Goal: Entertainment & Leisure: Consume media (video, audio)

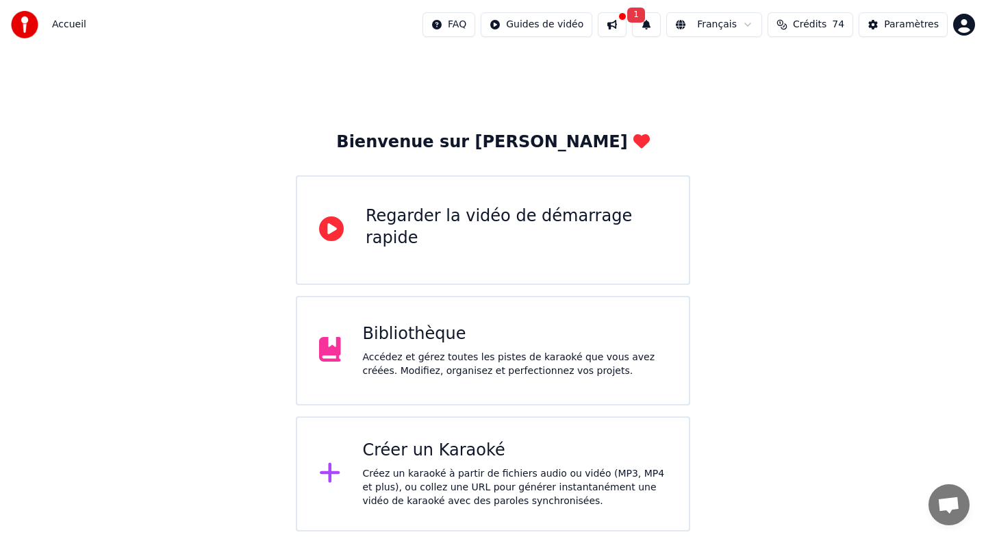
click at [584, 454] on div "Créer un Karaoké" at bounding box center [515, 451] width 305 height 22
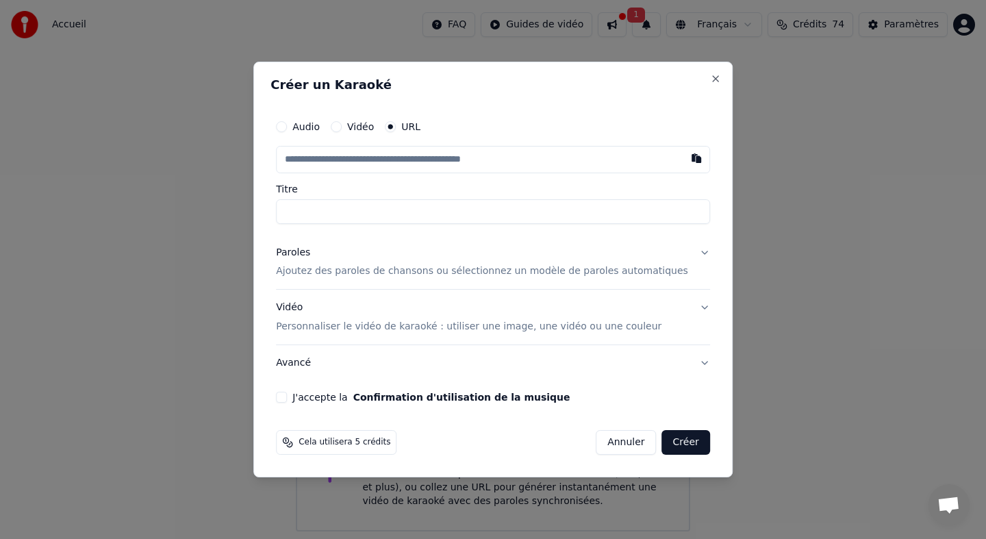
click at [287, 127] on button "Audio" at bounding box center [281, 126] width 11 height 11
click at [343, 158] on div "Choisir un fichier" at bounding box center [328, 159] width 103 height 25
click at [469, 207] on input "**********" at bounding box center [493, 211] width 434 height 25
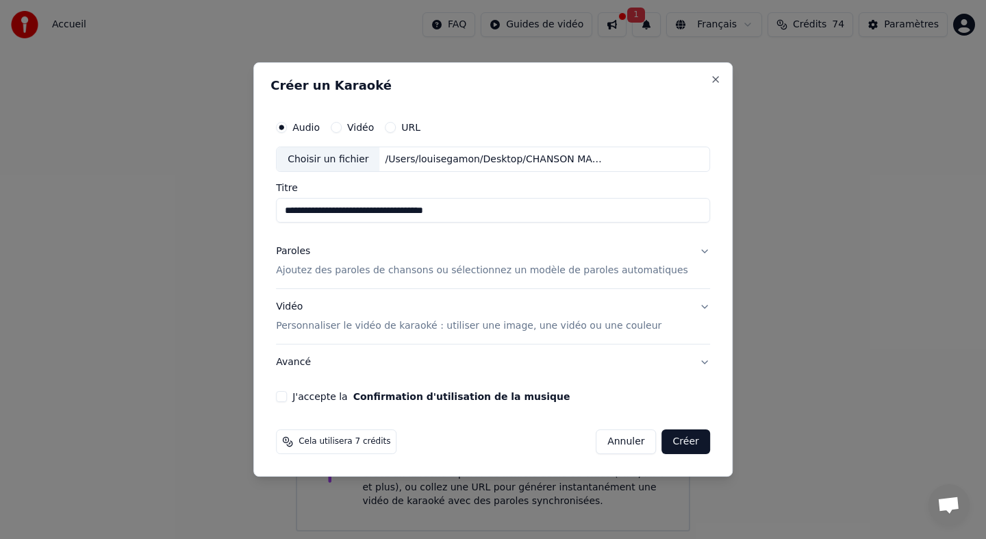
type input "**********"
click at [427, 271] on p "Ajoutez des paroles de chansons ou sélectionnez un modèle de paroles automatiqu…" at bounding box center [482, 271] width 412 height 14
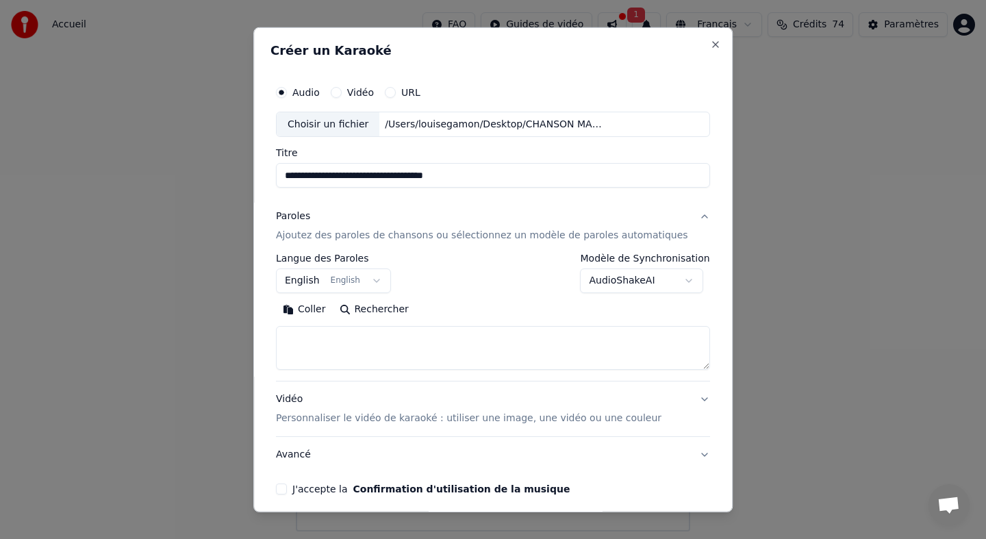
click at [374, 281] on body "**********" at bounding box center [493, 266] width 986 height 532
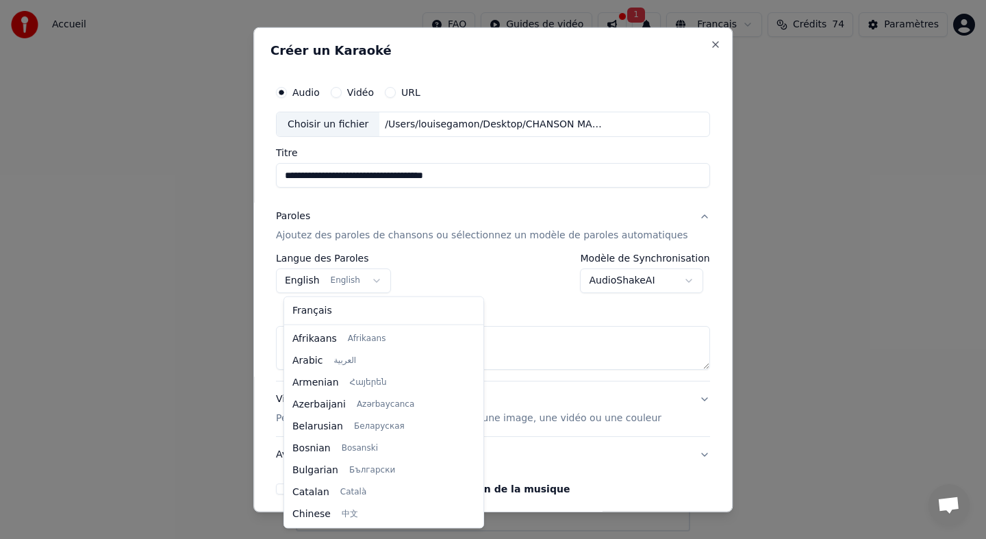
scroll to position [110, 0]
select select "**"
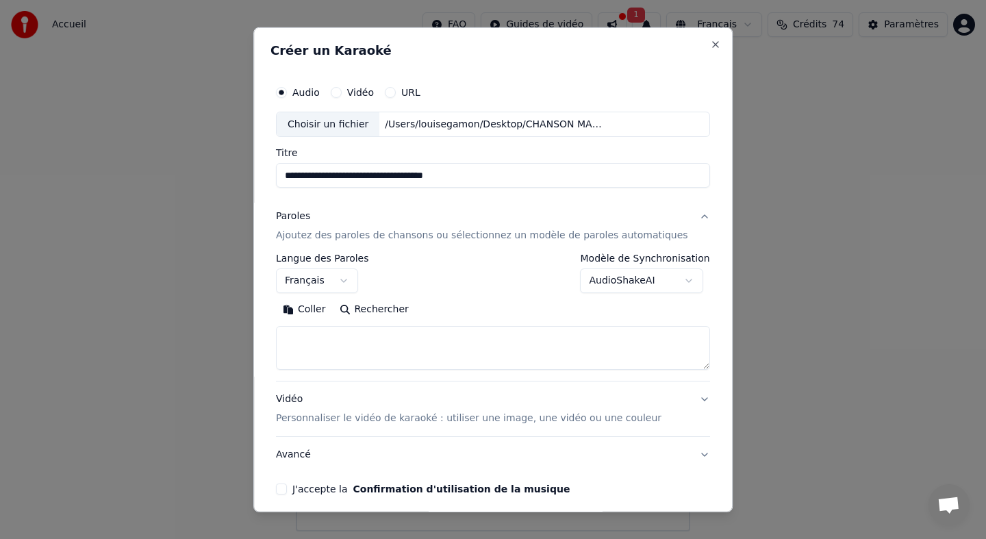
click at [328, 347] on textarea at bounding box center [493, 348] width 434 height 44
paste textarea "**********"
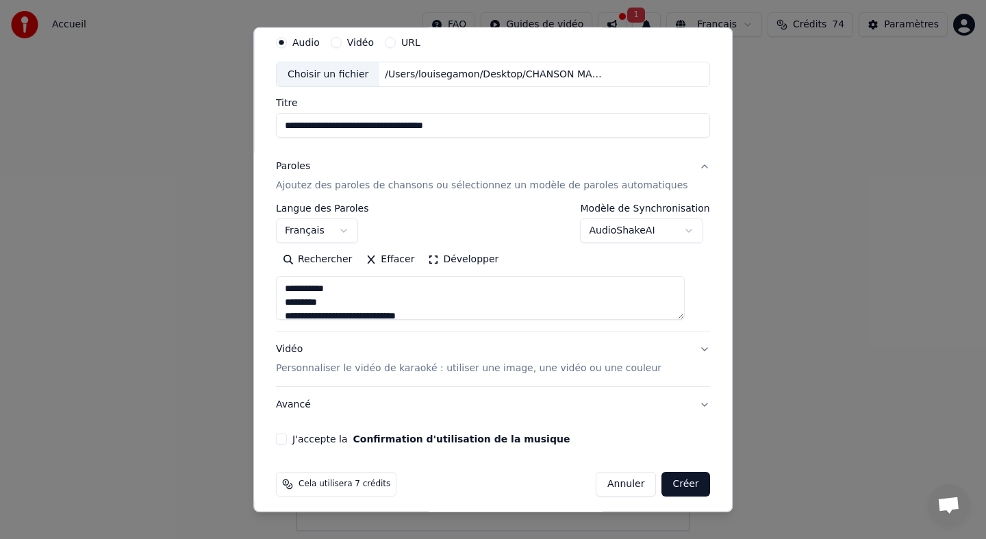
scroll to position [57, 0]
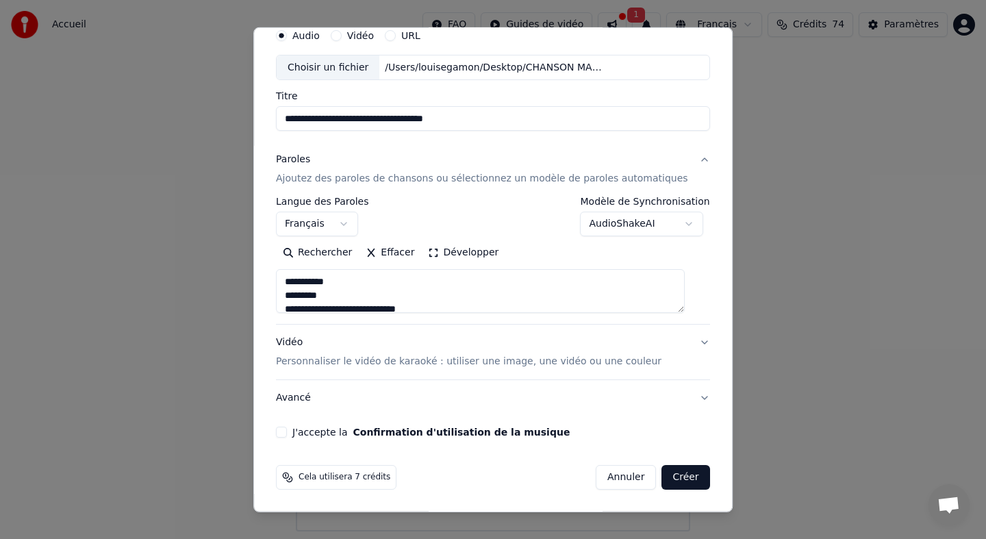
type textarea "**********"
click at [287, 432] on button "J'accepte la Confirmation d'utilisation de la musique" at bounding box center [281, 432] width 11 height 11
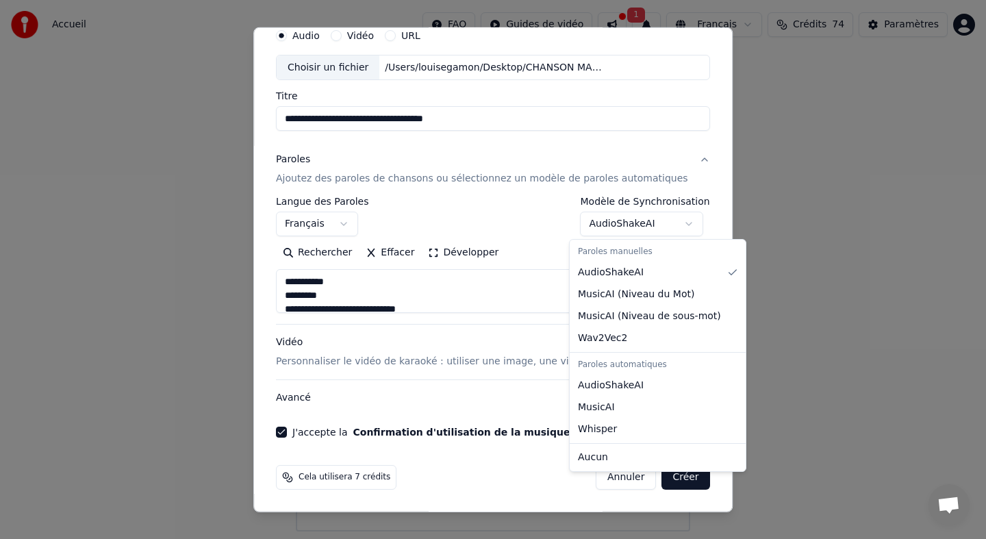
click at [647, 224] on body "**********" at bounding box center [493, 266] width 986 height 532
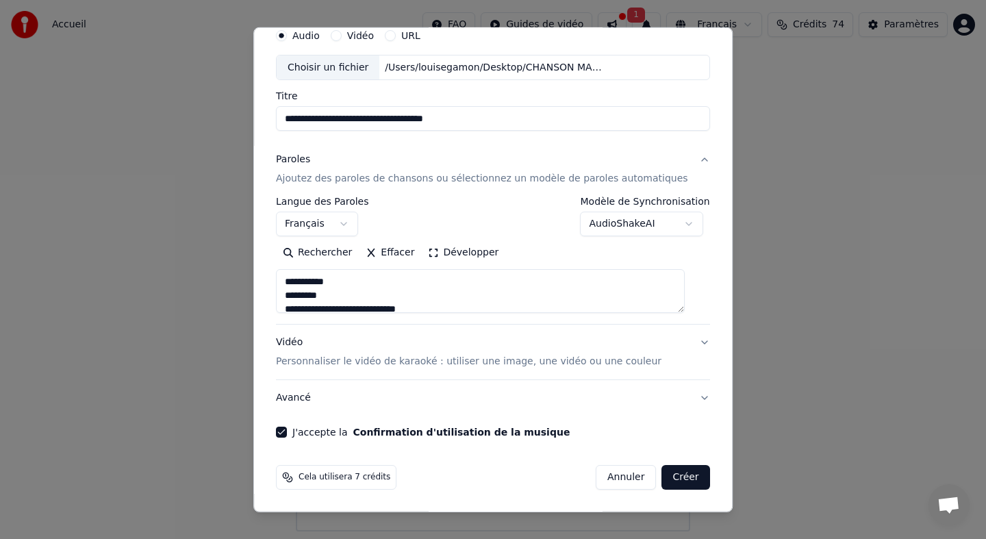
click at [647, 225] on body "**********" at bounding box center [493, 266] width 986 height 532
click at [587, 360] on p "Personnaliser le vidéo de karaoké : utiliser une image, une vidéo ou une couleur" at bounding box center [469, 362] width 386 height 14
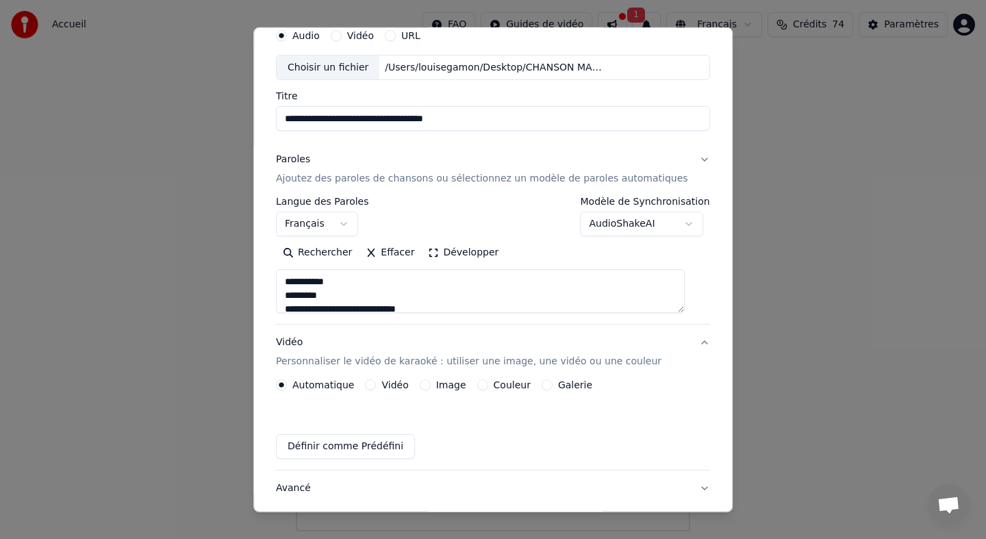
scroll to position [20, 0]
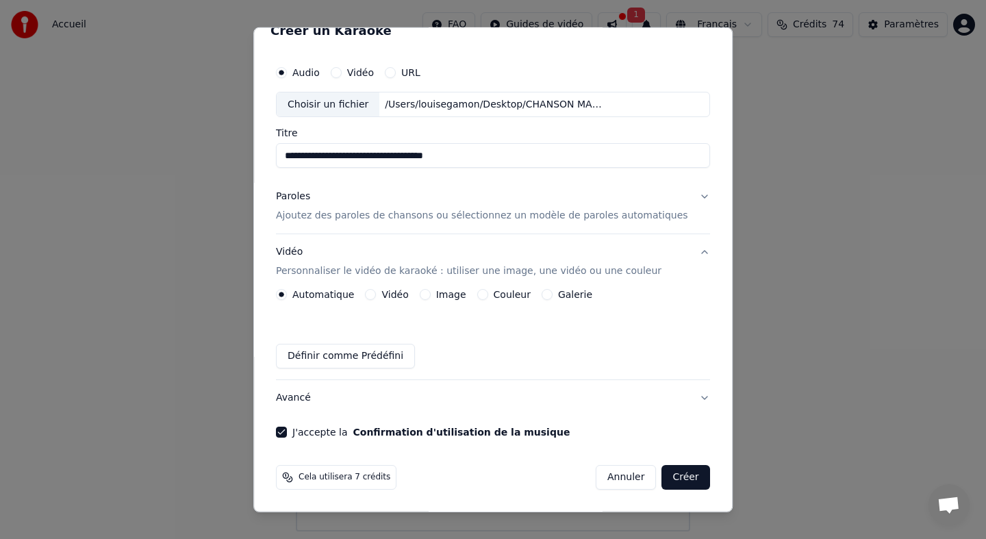
click at [428, 296] on button "Image" at bounding box center [425, 294] width 11 height 11
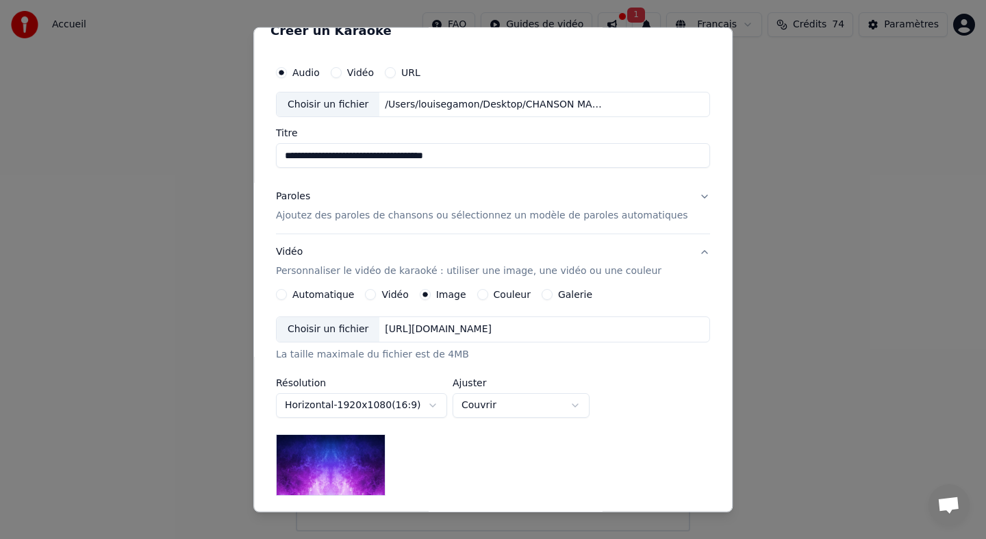
click at [364, 328] on div "Choisir un fichier" at bounding box center [328, 329] width 103 height 25
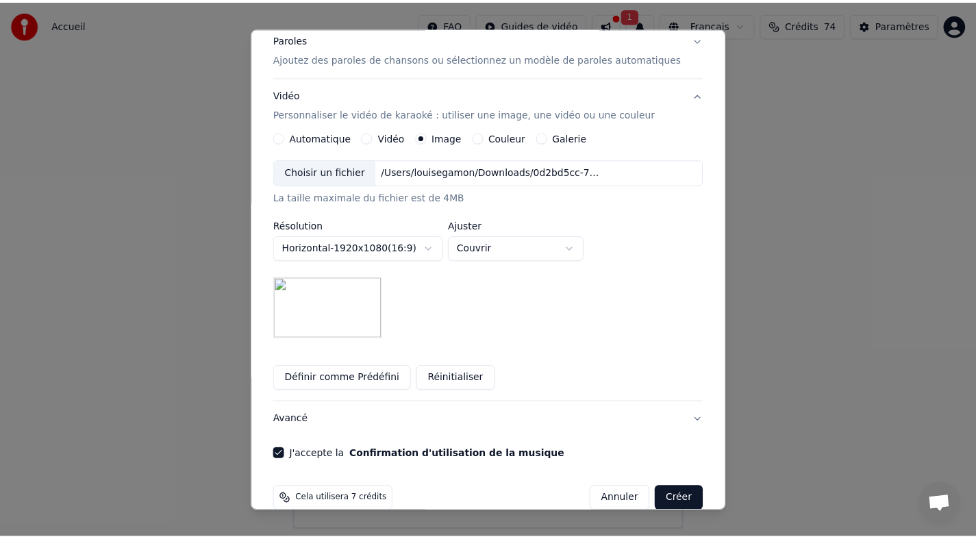
scroll to position [199, 0]
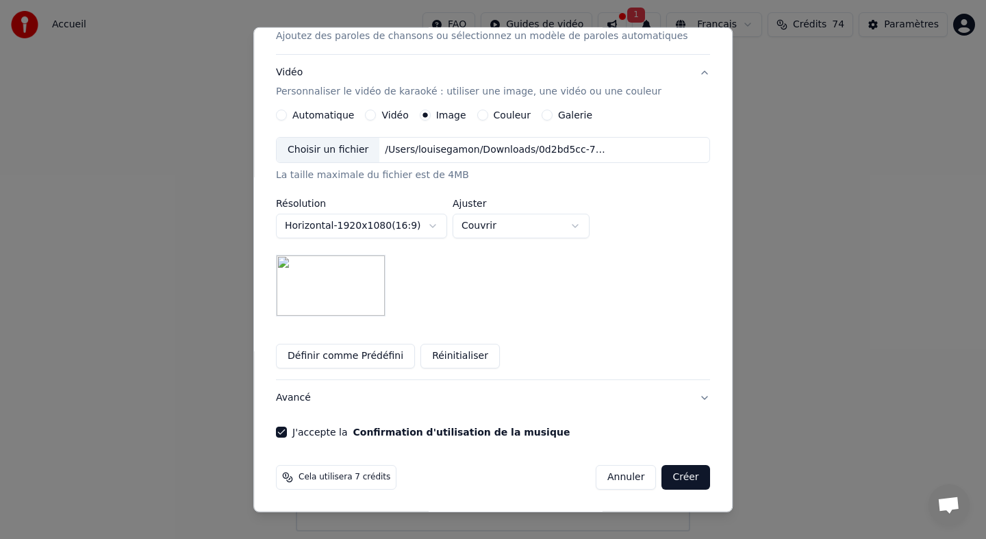
click at [677, 482] on button "Créer" at bounding box center [686, 477] width 48 height 25
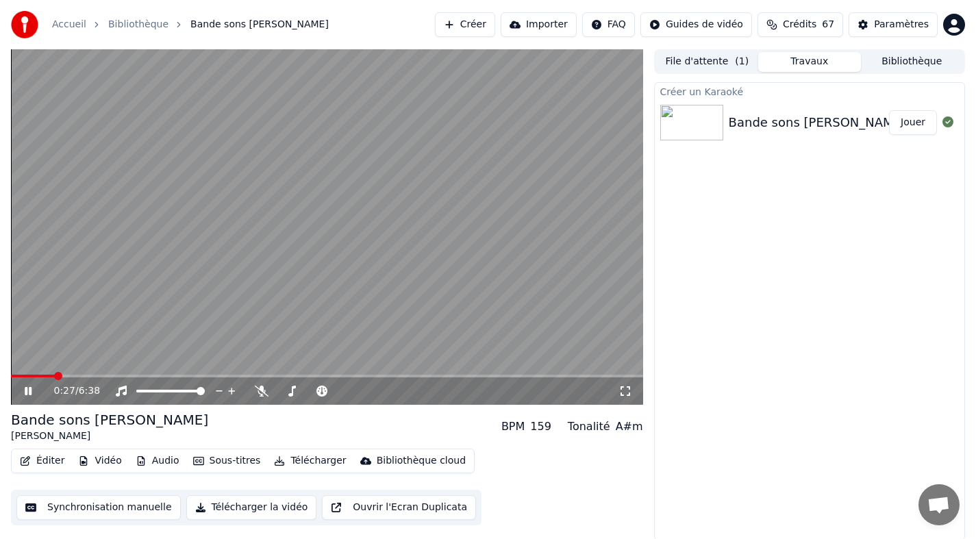
scroll to position [1, 0]
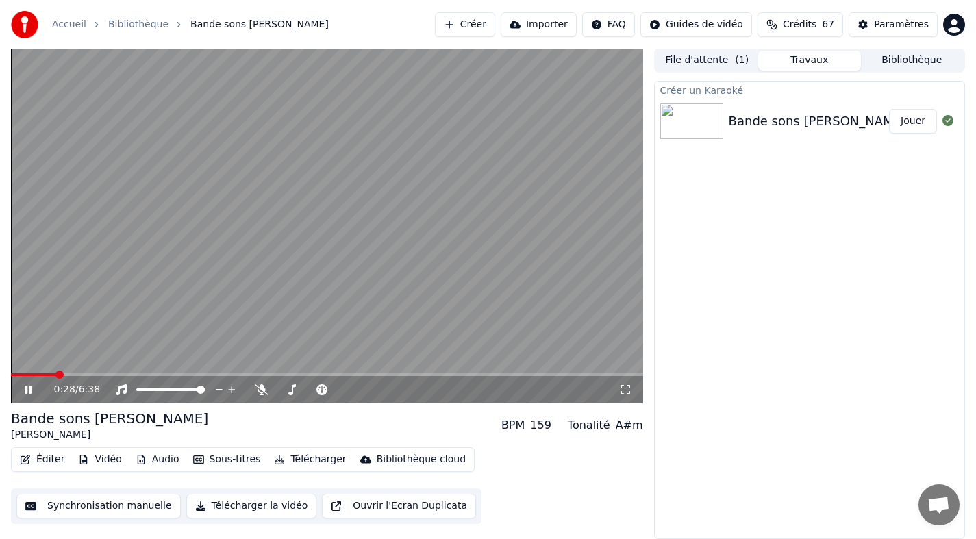
click at [27, 373] on span at bounding box center [33, 374] width 45 height 3
click at [19, 373] on span at bounding box center [327, 374] width 632 height 3
click at [30, 390] on icon at bounding box center [28, 390] width 7 height 8
click at [49, 458] on button "Éditer" at bounding box center [41, 459] width 55 height 19
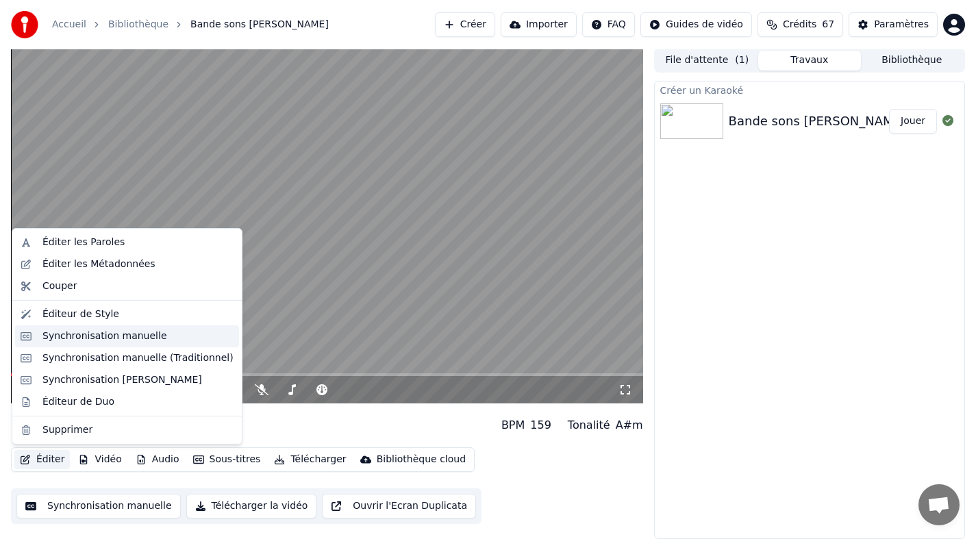
click at [134, 341] on div "Synchronisation manuelle" at bounding box center [104, 337] width 125 height 14
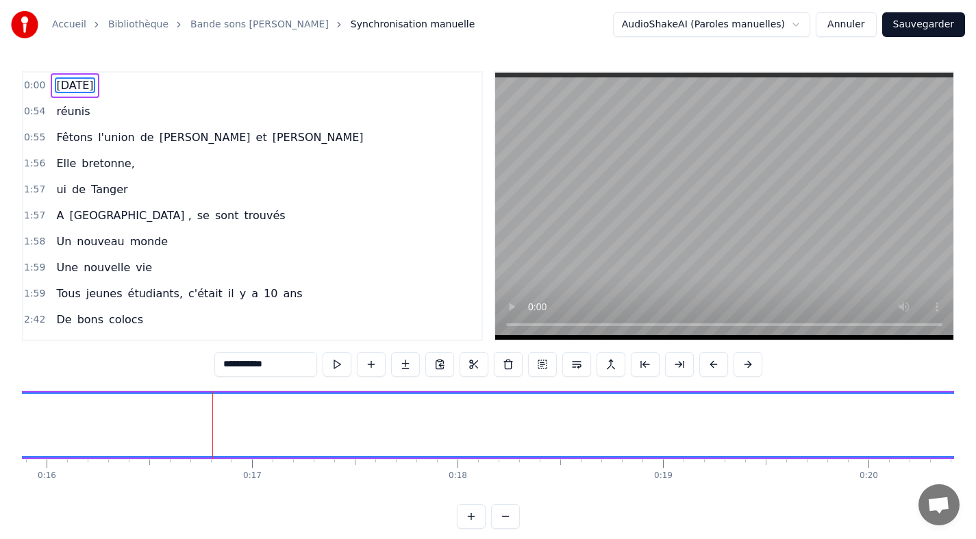
scroll to position [0, 3267]
click at [38, 82] on span "0:00" at bounding box center [34, 86] width 21 height 14
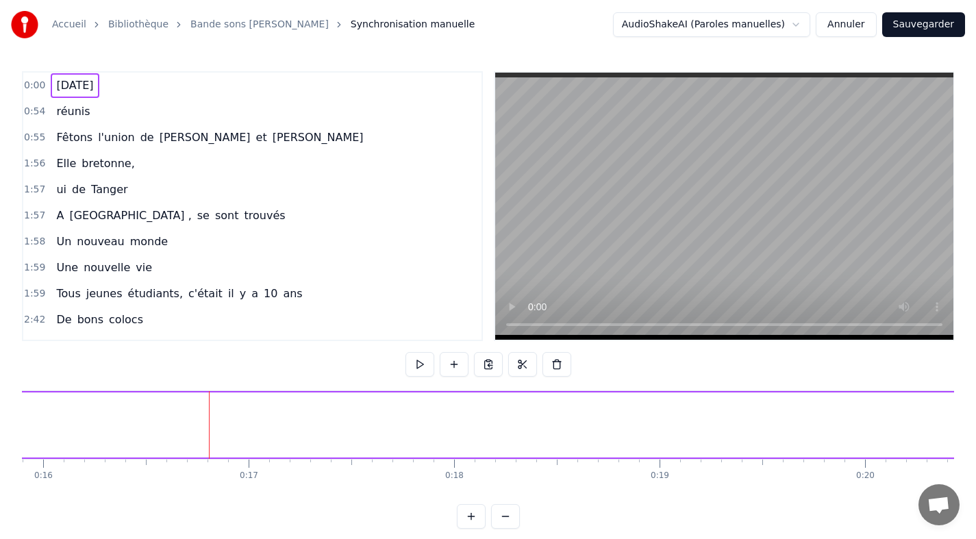
click at [38, 84] on span "0:00" at bounding box center [34, 86] width 21 height 14
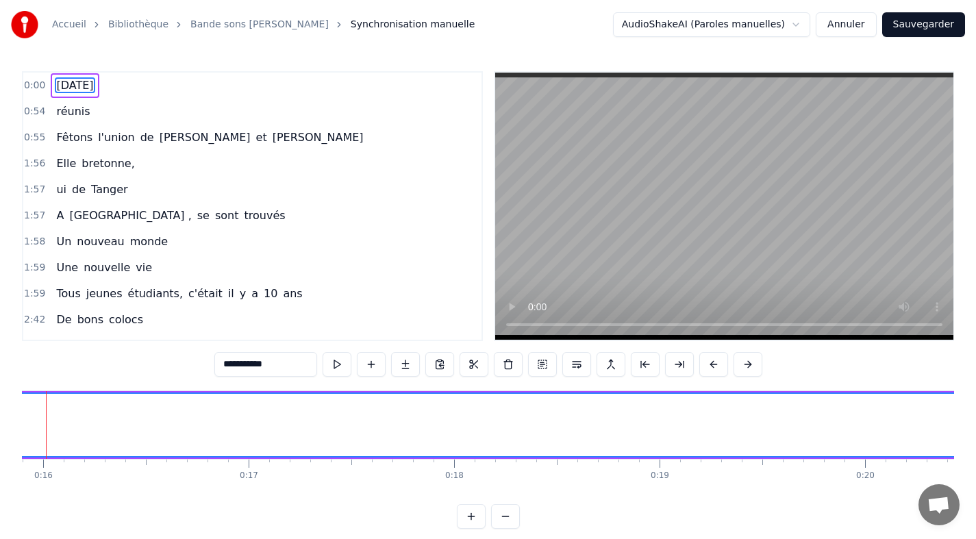
scroll to position [0, 3222]
click at [333, 364] on button at bounding box center [337, 364] width 29 height 25
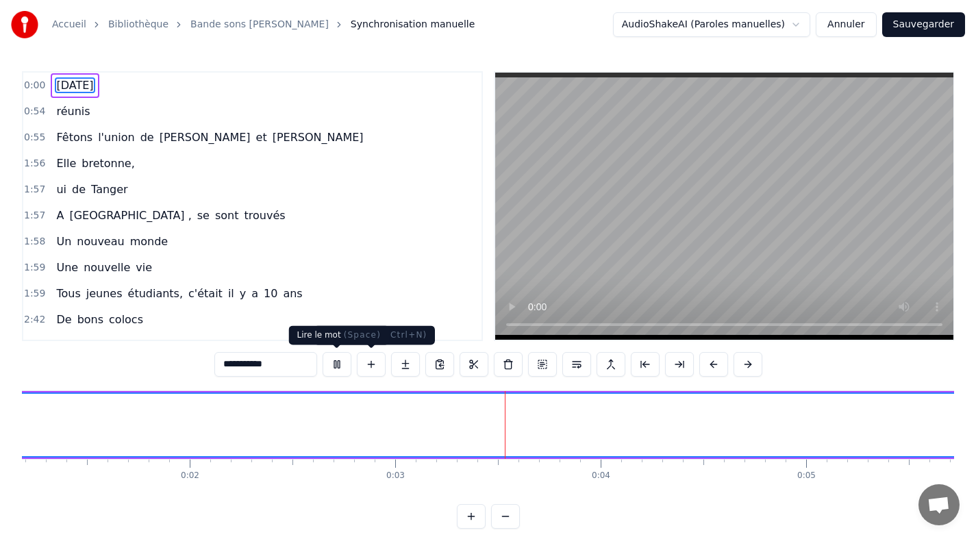
click at [341, 362] on button at bounding box center [337, 364] width 29 height 25
click at [80, 83] on span "[DATE]" at bounding box center [75, 85] width 40 height 16
drag, startPoint x: 36, startPoint y: 83, endPoint x: 36, endPoint y: 101, distance: 18.5
click at [36, 101] on div "0:00 [DATE] 0:54 réunis 0:55 Fêtons l'union de [PERSON_NAME] et [PERSON_NAME] 1…" at bounding box center [252, 206] width 461 height 270
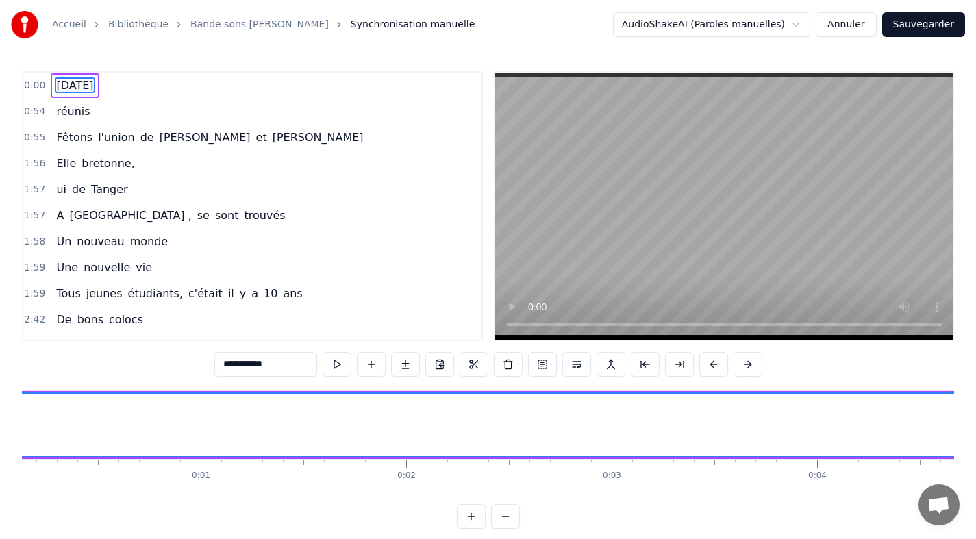
scroll to position [0, 0]
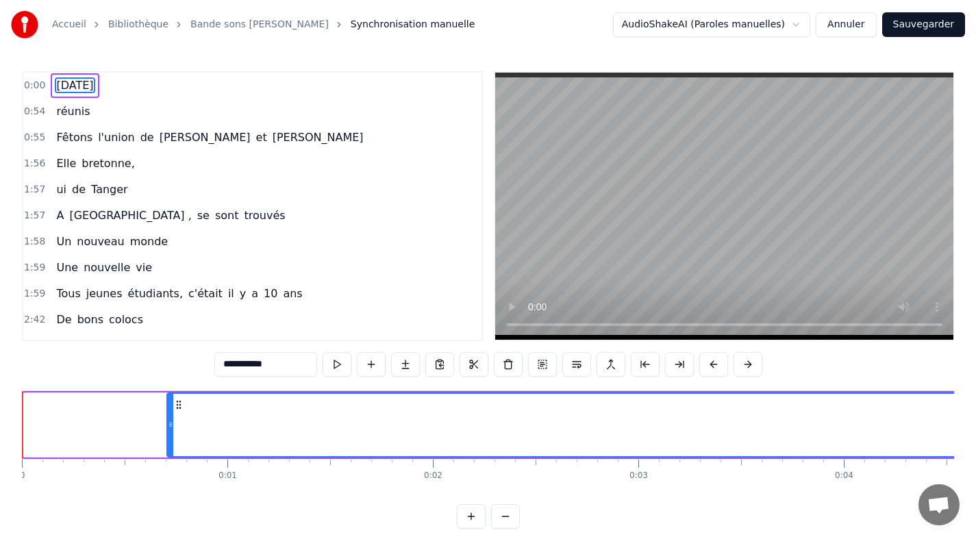
drag, startPoint x: 27, startPoint y: 418, endPoint x: 170, endPoint y: 419, distance: 143.2
click at [170, 419] on div at bounding box center [170, 425] width 5 height 62
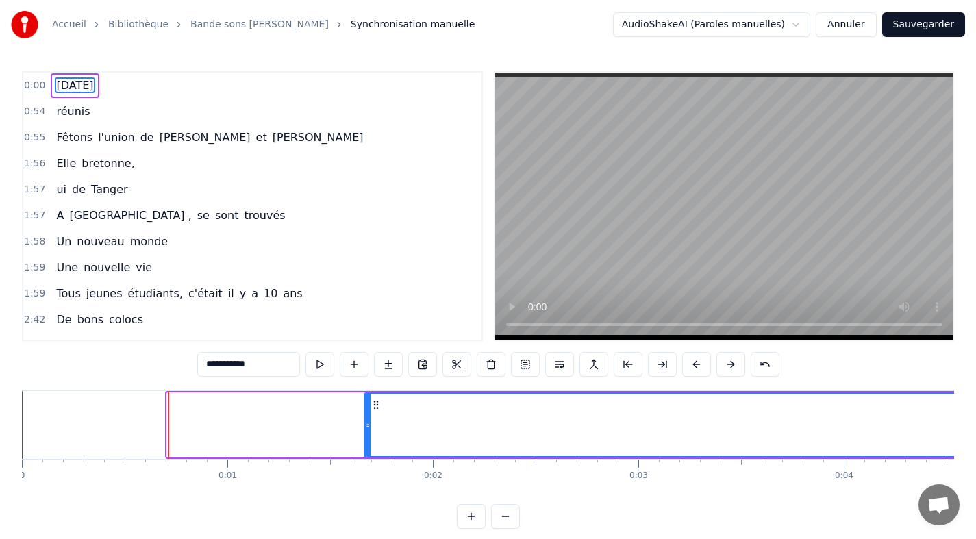
drag, startPoint x: 170, startPoint y: 419, endPoint x: 367, endPoint y: 420, distance: 197.3
click at [367, 420] on icon at bounding box center [367, 424] width 5 height 11
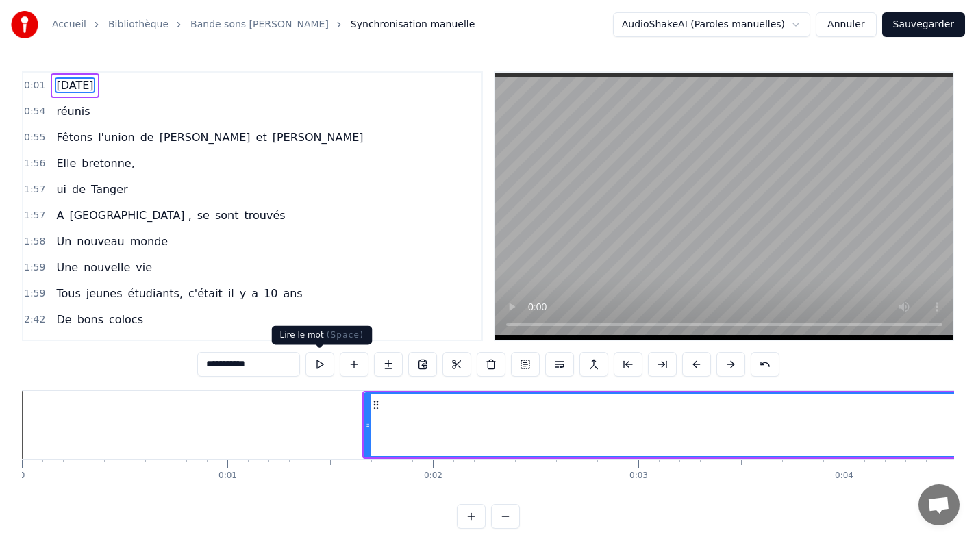
click at [318, 361] on button at bounding box center [320, 364] width 29 height 25
click at [320, 361] on button at bounding box center [320, 364] width 29 height 25
click at [509, 523] on button at bounding box center [505, 516] width 29 height 25
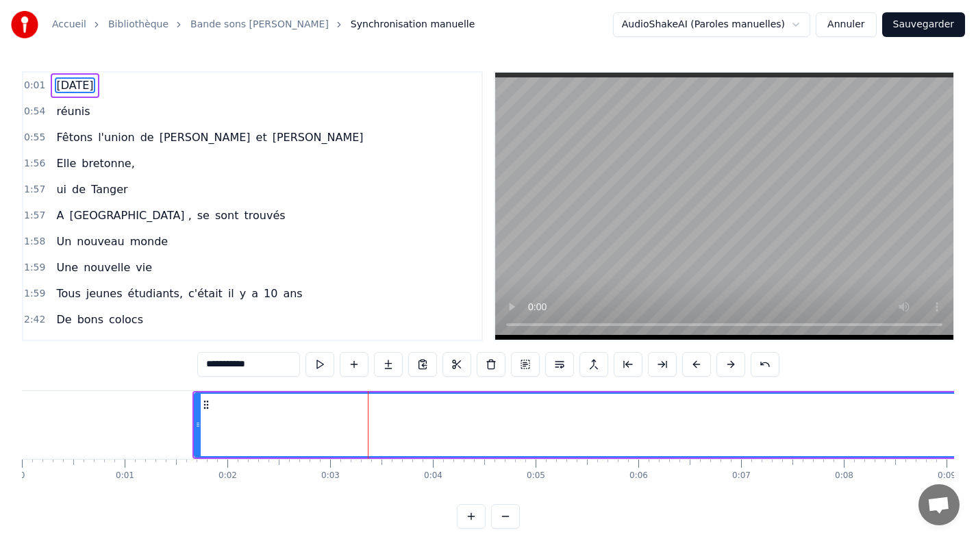
click at [505, 526] on button at bounding box center [505, 516] width 29 height 25
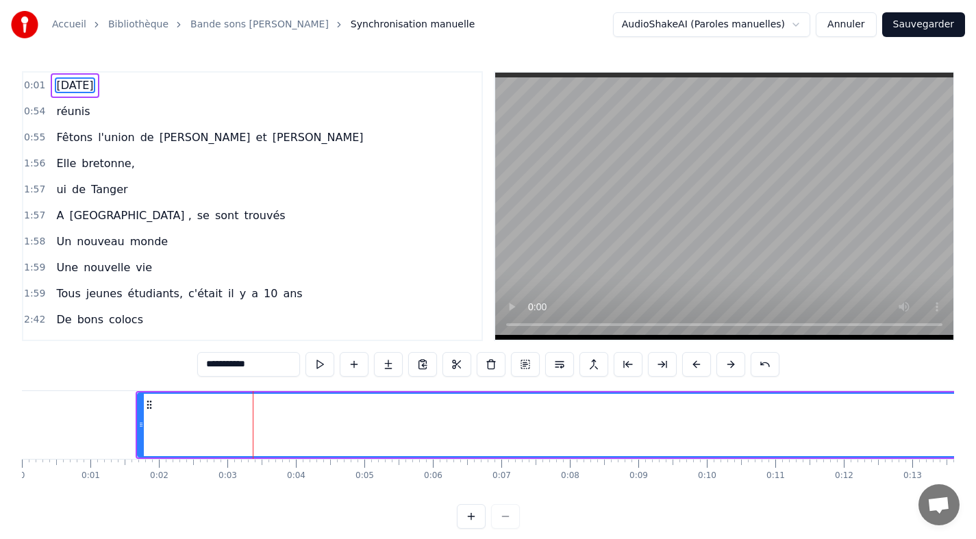
click at [505, 526] on div at bounding box center [488, 516] width 63 height 25
drag, startPoint x: 136, startPoint y: 422, endPoint x: 143, endPoint y: 424, distance: 7.8
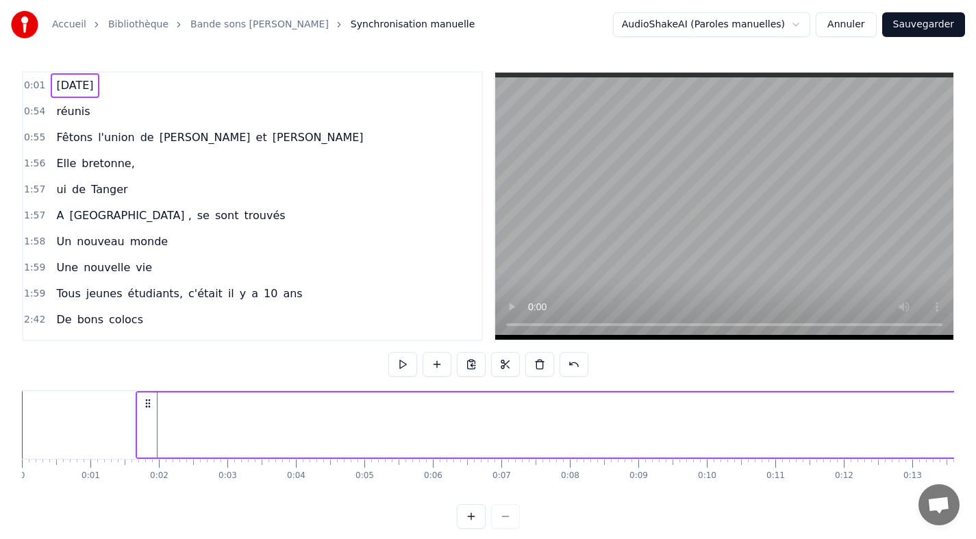
drag, startPoint x: 136, startPoint y: 418, endPoint x: 221, endPoint y: 432, distance: 86.8
drag, startPoint x: 136, startPoint y: 419, endPoint x: 169, endPoint y: 416, distance: 32.4
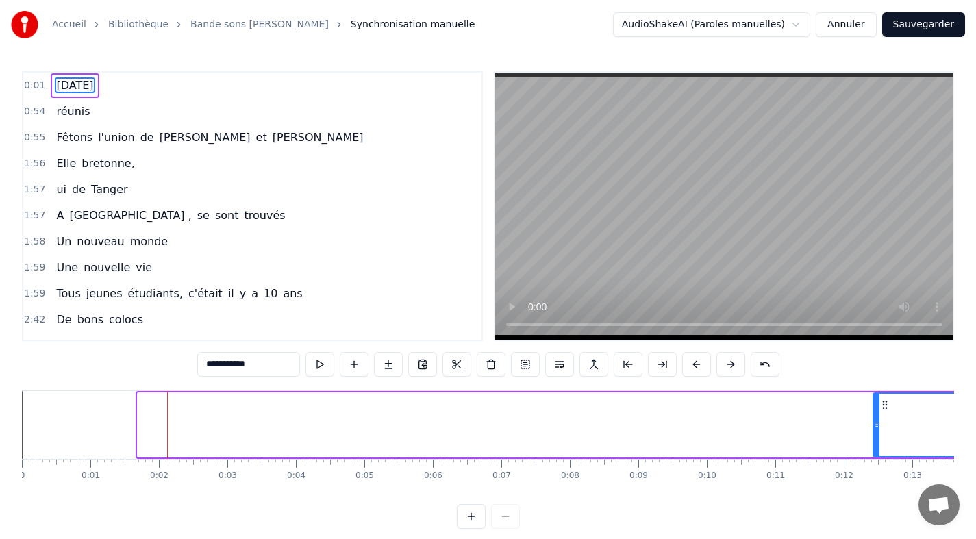
drag, startPoint x: 142, startPoint y: 414, endPoint x: 882, endPoint y: 401, distance: 740.0
click at [880, 401] on div at bounding box center [876, 425] width 5 height 62
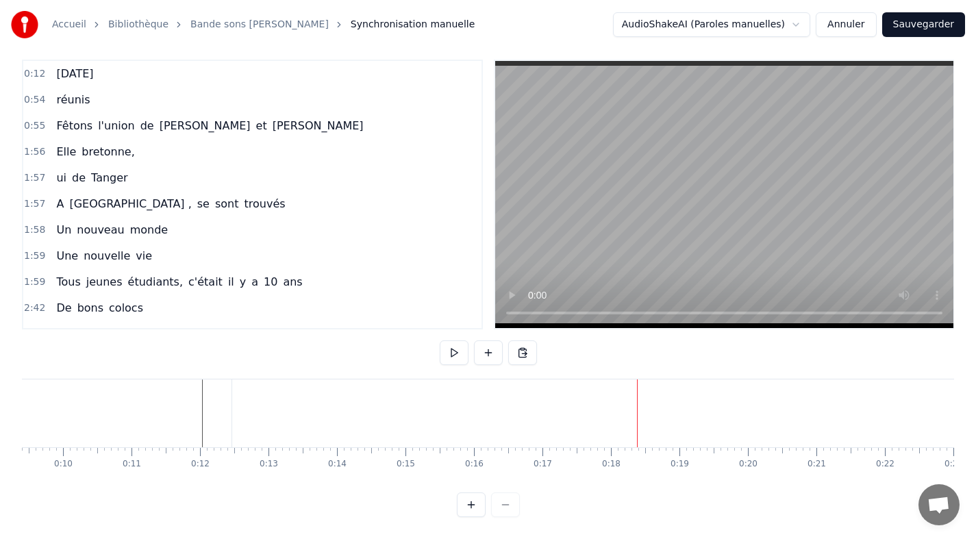
scroll to position [0, 646]
click at [501, 508] on div at bounding box center [488, 505] width 63 height 25
click at [502, 507] on div at bounding box center [488, 505] width 63 height 25
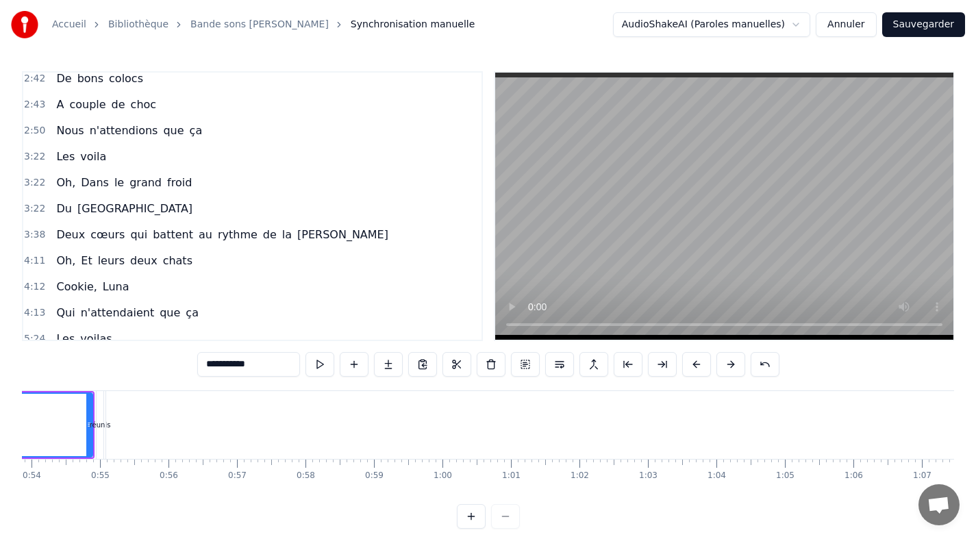
scroll to position [253, 0]
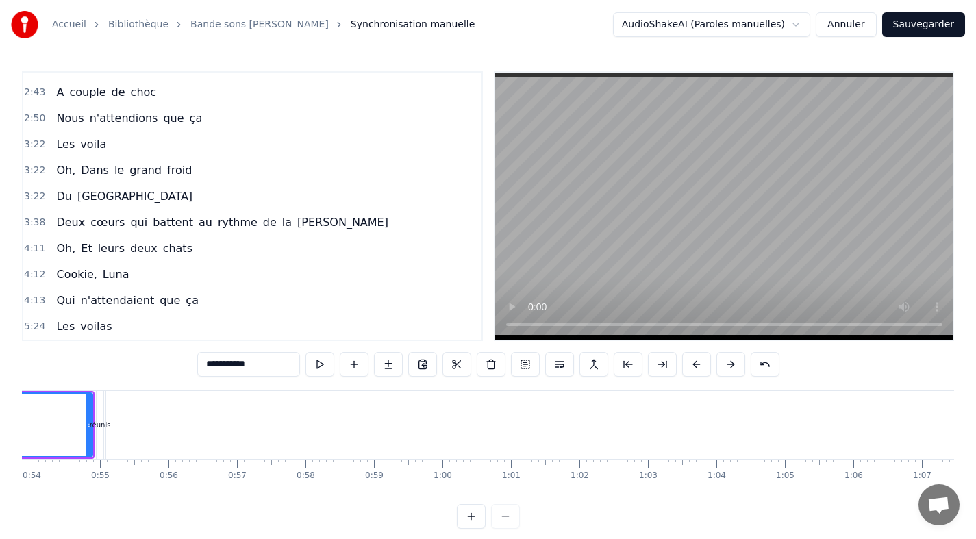
click at [851, 23] on button "Annuler" at bounding box center [846, 24] width 60 height 25
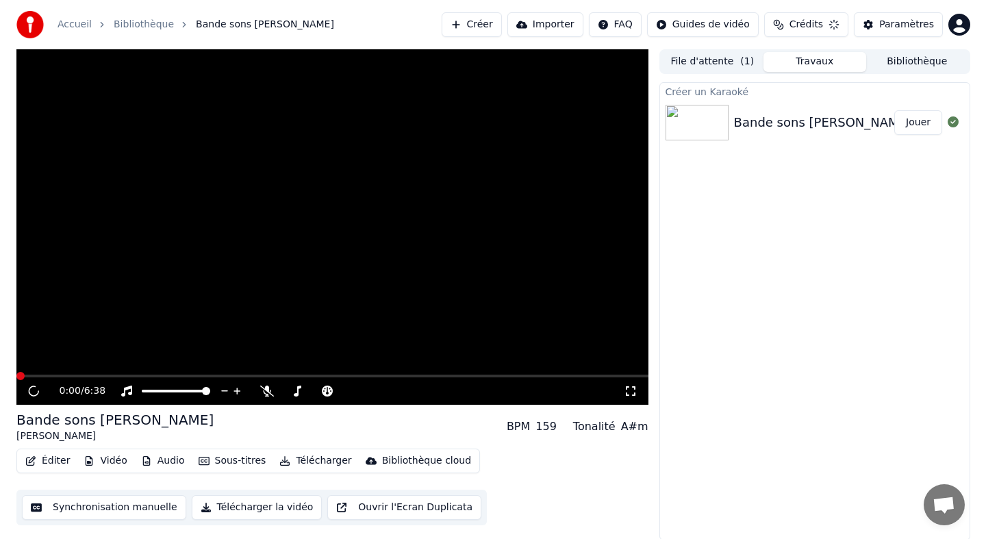
scroll to position [1, 0]
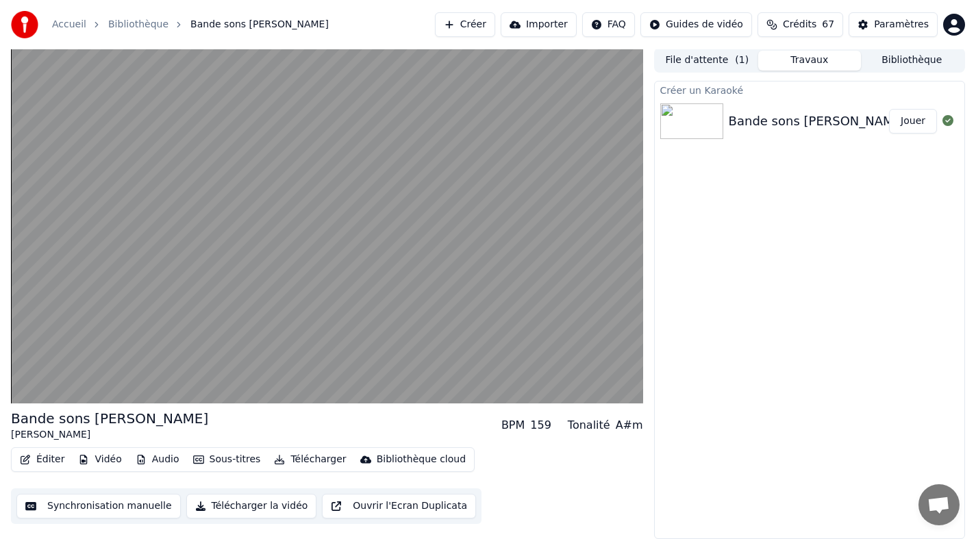
click at [912, 125] on button "Jouer" at bounding box center [913, 121] width 48 height 25
click at [485, 24] on button "Créer" at bounding box center [465, 24] width 60 height 25
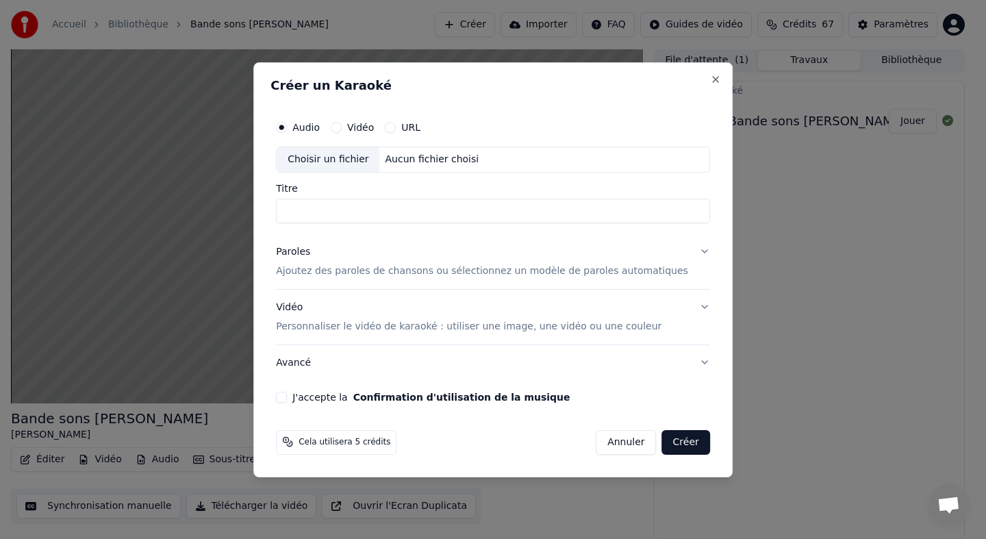
click at [364, 163] on div "Choisir un fichier" at bounding box center [328, 159] width 103 height 25
click at [621, 443] on button "Annuler" at bounding box center [626, 442] width 60 height 25
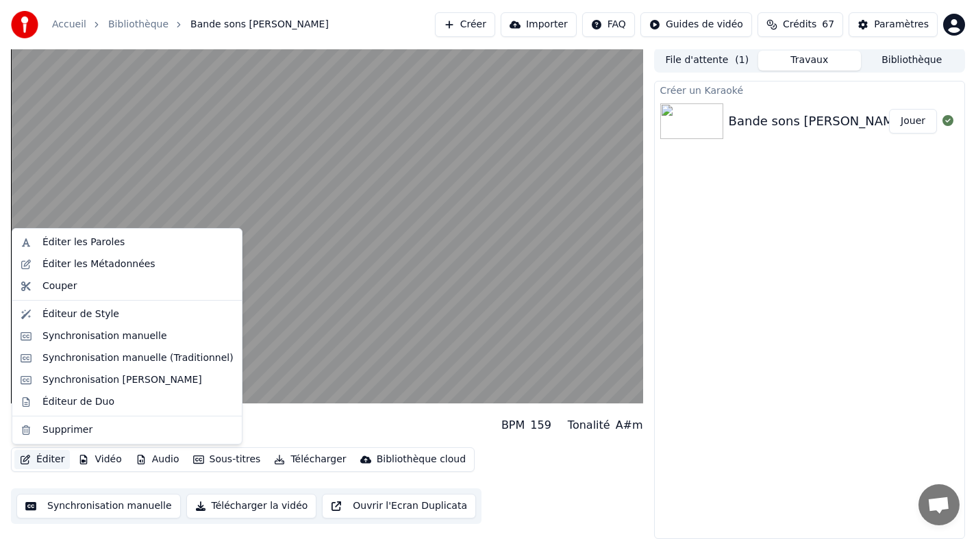
click at [43, 458] on button "Éditer" at bounding box center [41, 459] width 55 height 19
click at [106, 247] on div "Éditer les Paroles" at bounding box center [83, 243] width 82 height 14
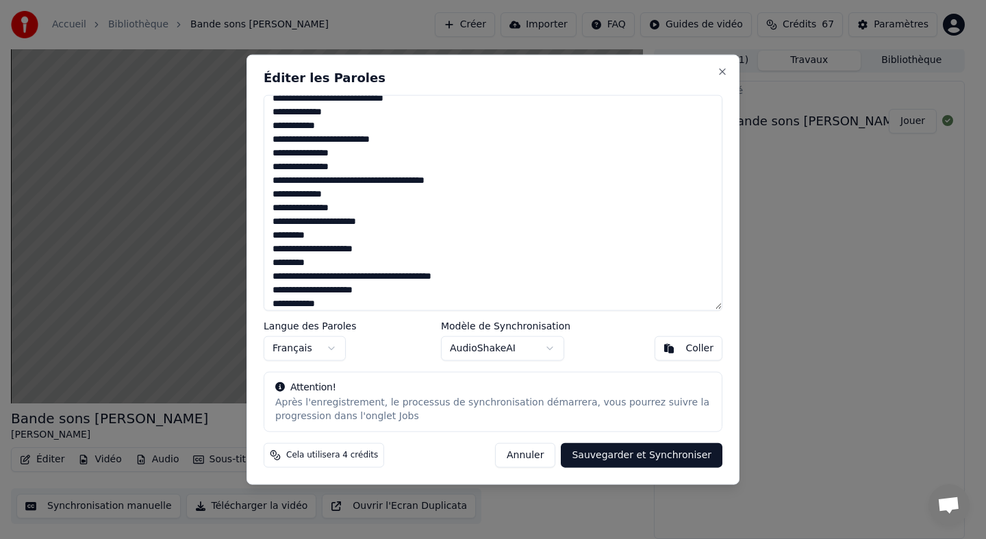
scroll to position [71, 0]
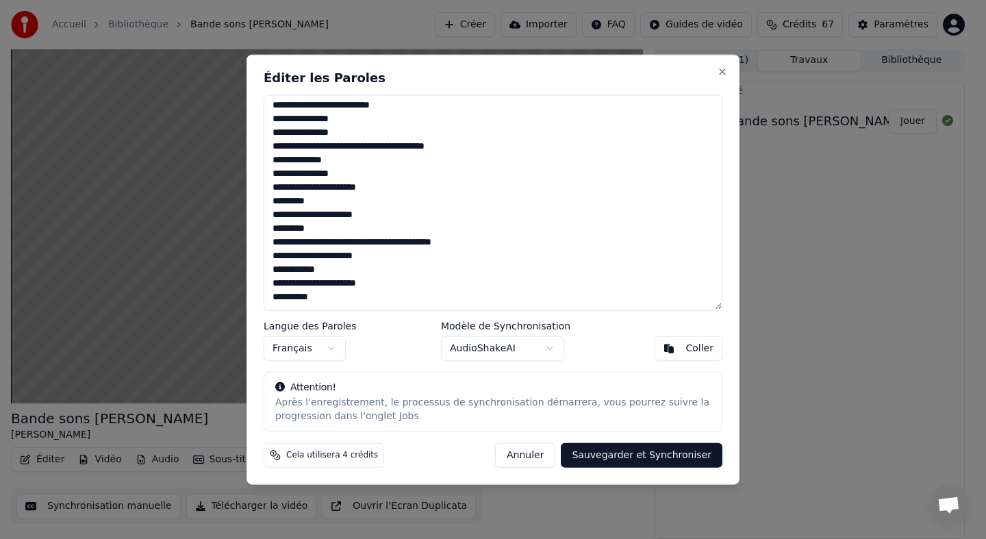
click at [347, 303] on textarea "**********" at bounding box center [493, 203] width 459 height 216
paste textarea "**********"
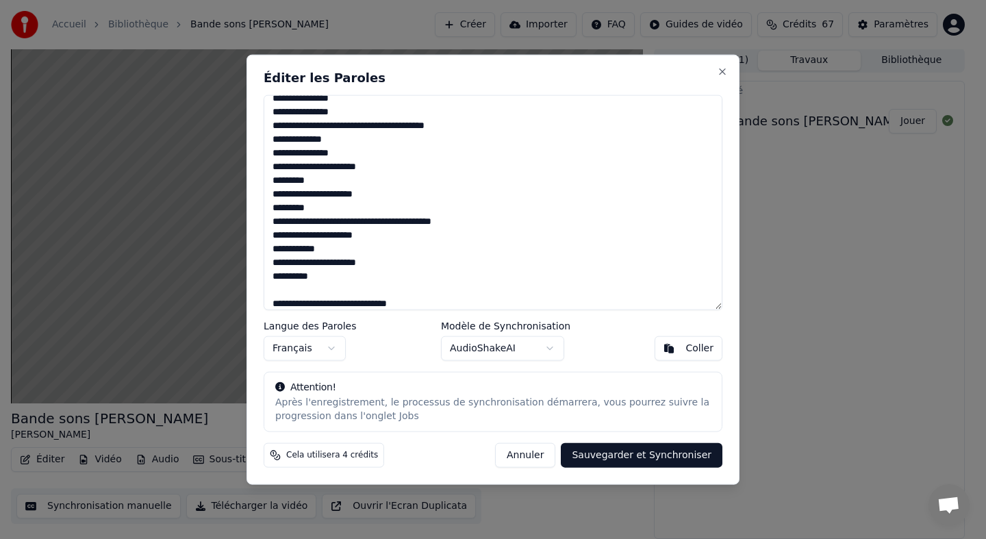
scroll to position [351, 0]
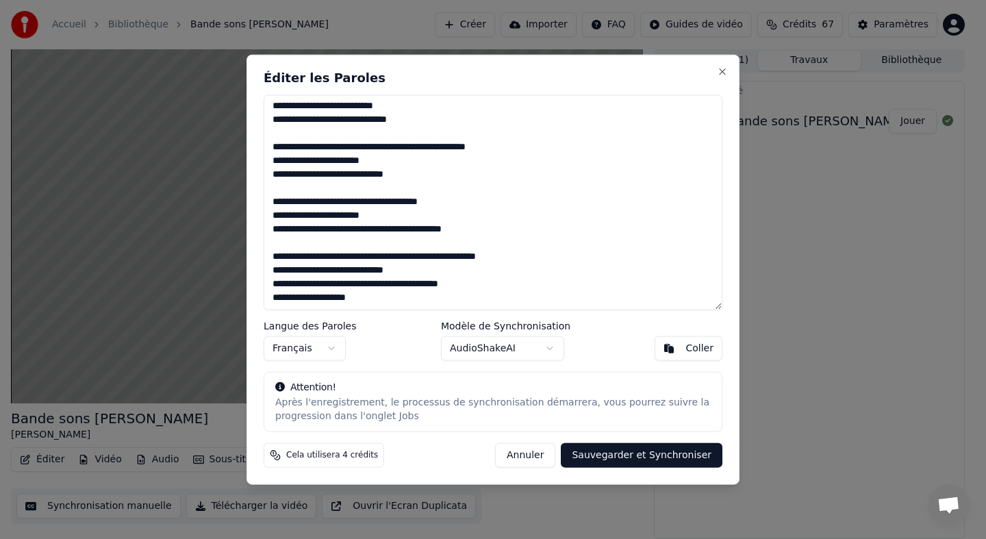
paste textarea "**********"
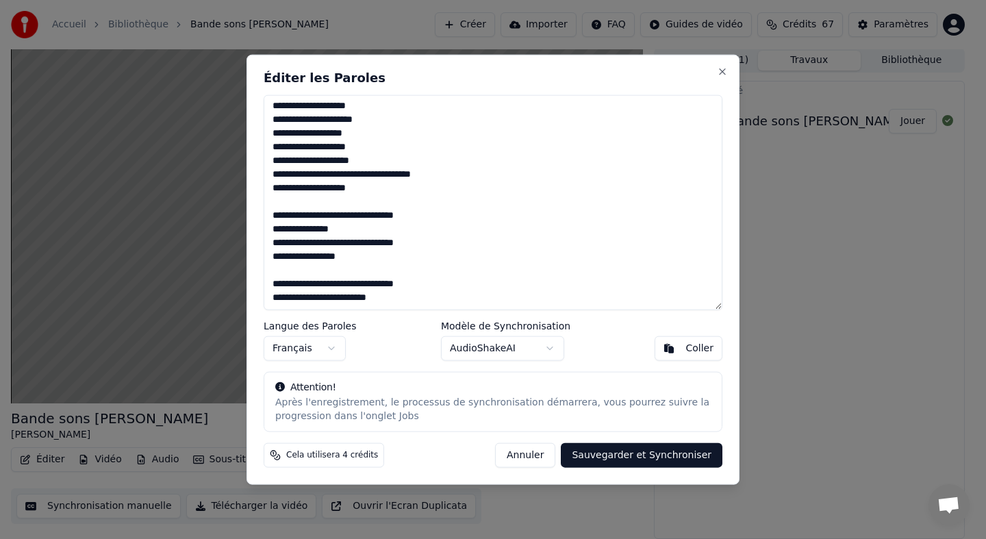
scroll to position [708, 0]
paste textarea "**********"
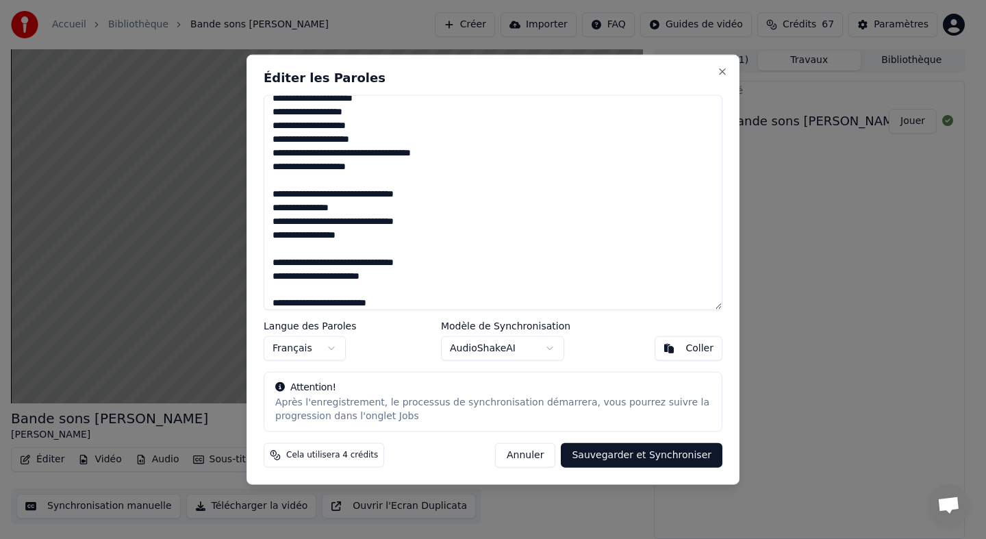
scroll to position [1132, 0]
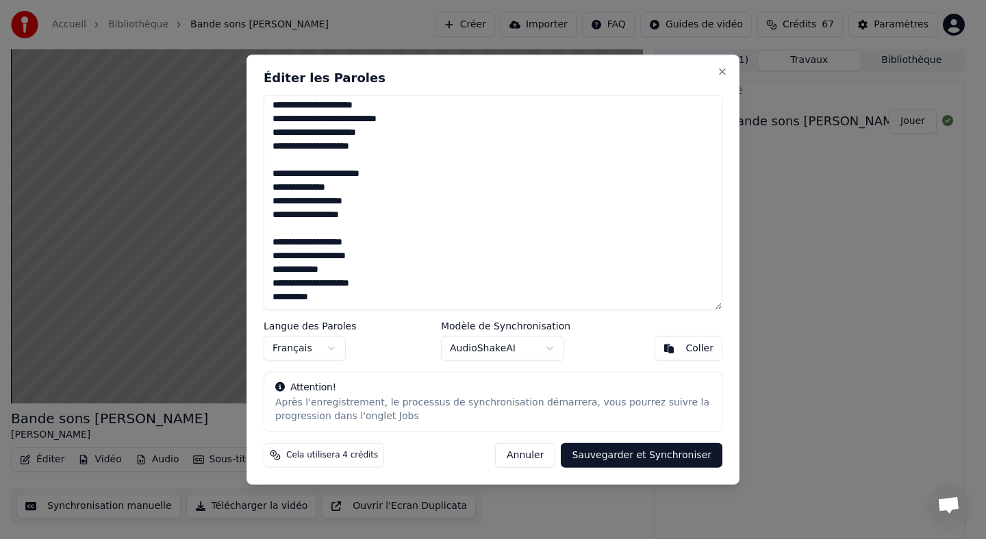
click at [655, 454] on button "Sauvegarder et Synchroniser" at bounding box center [642, 455] width 162 height 25
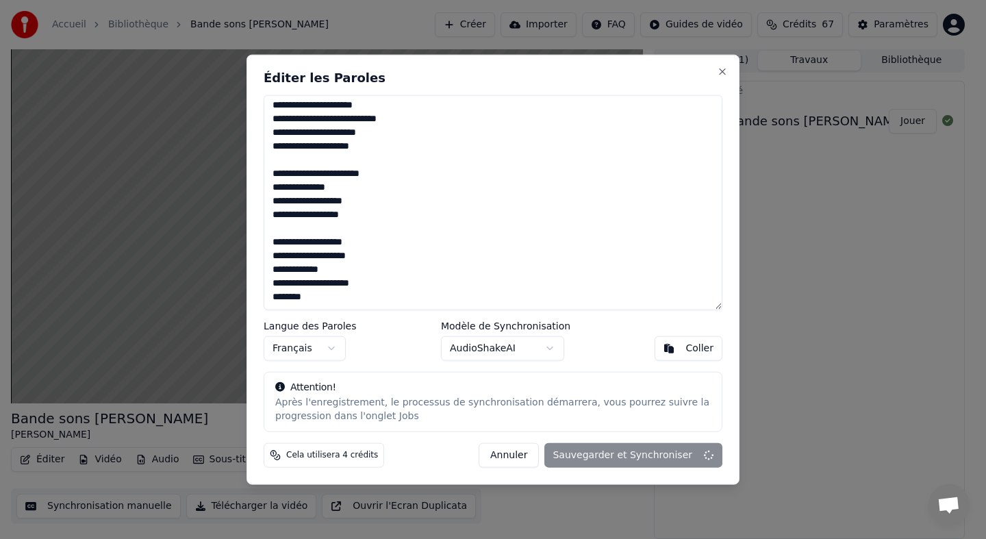
type textarea "**********"
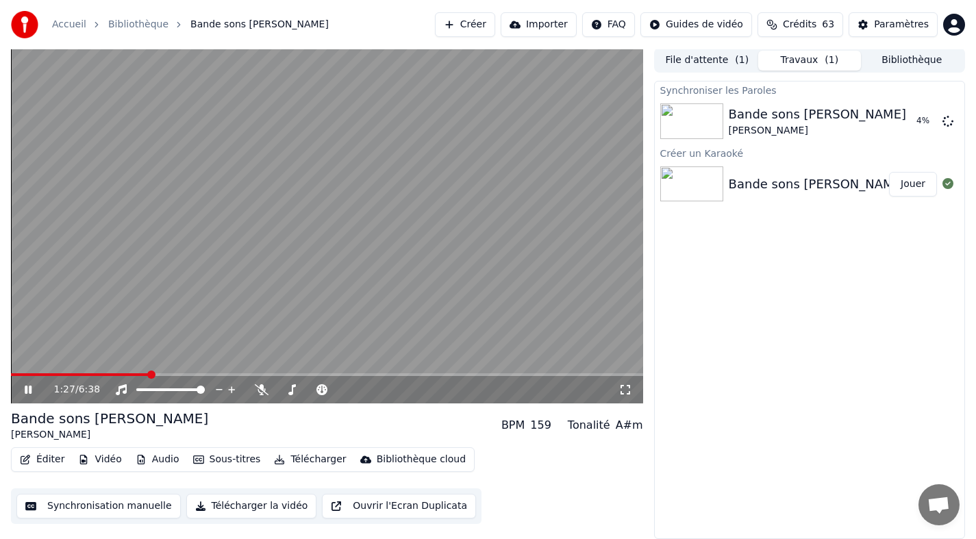
click at [31, 390] on icon at bounding box center [28, 390] width 7 height 8
click at [16, 373] on span at bounding box center [14, 374] width 6 height 3
click at [21, 375] on span at bounding box center [22, 375] width 8 height 8
click at [27, 388] on icon at bounding box center [28, 390] width 7 height 8
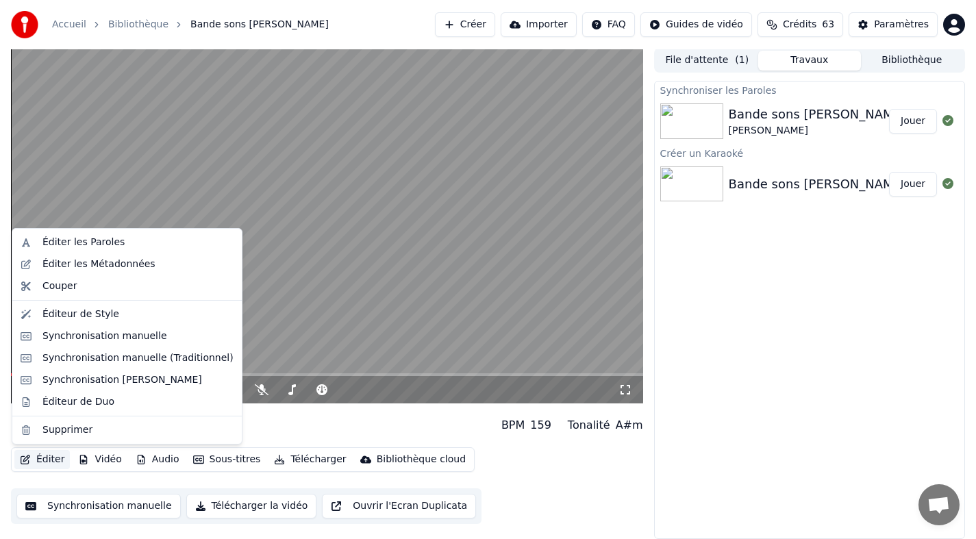
click at [48, 460] on button "Éditer" at bounding box center [41, 459] width 55 height 19
click at [122, 247] on div "Éditer les Paroles" at bounding box center [137, 243] width 191 height 14
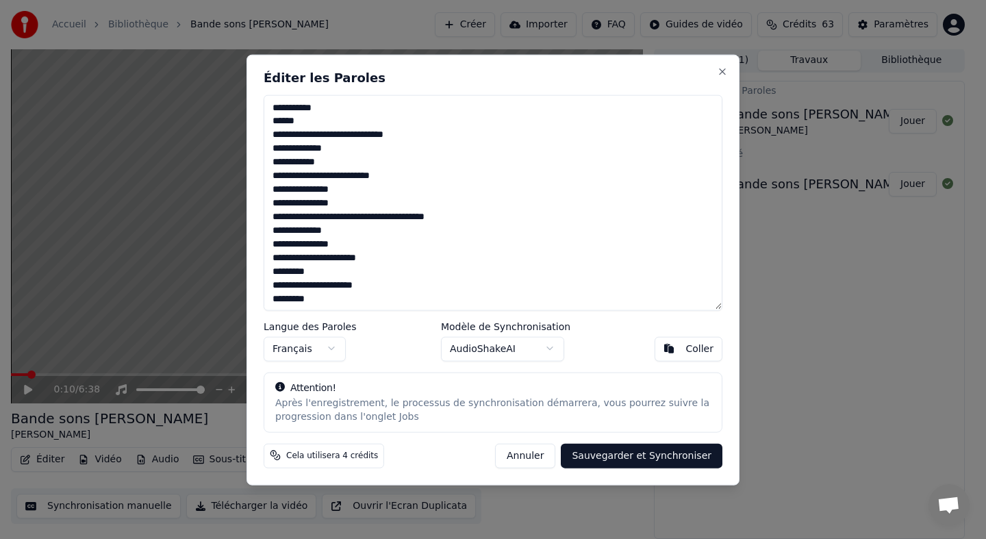
click at [548, 449] on button "Annuler" at bounding box center [525, 455] width 60 height 25
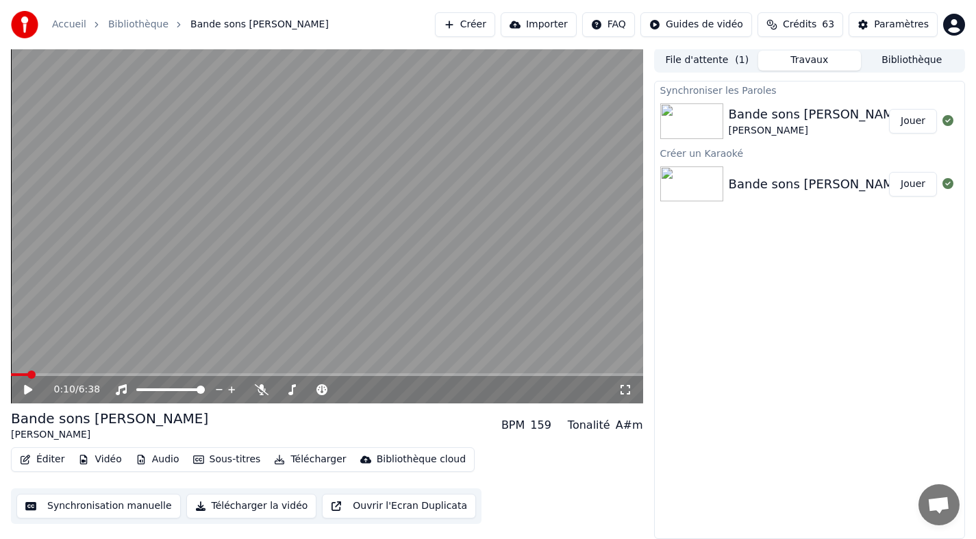
click at [49, 460] on button "Éditer" at bounding box center [41, 459] width 55 height 19
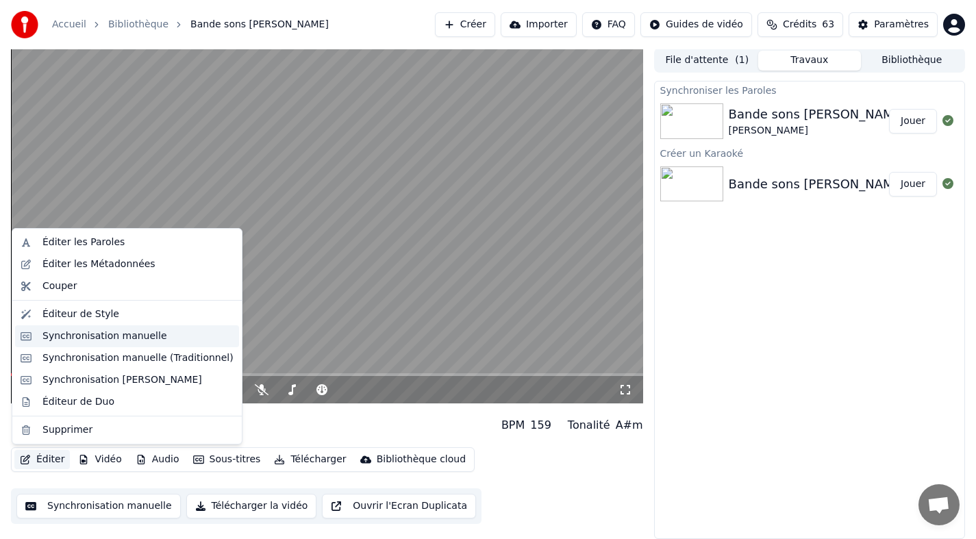
click at [118, 334] on div "Synchronisation manuelle" at bounding box center [104, 337] width 125 height 14
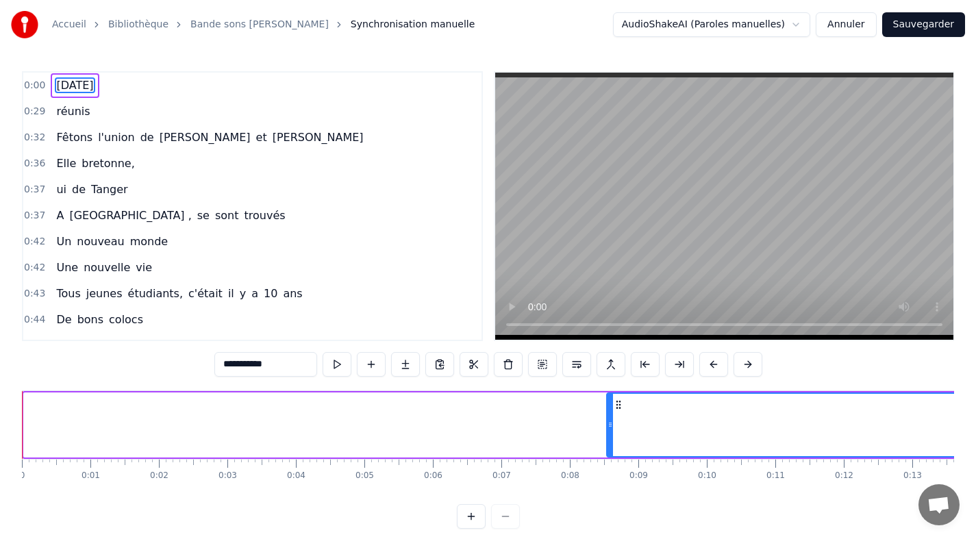
drag, startPoint x: 25, startPoint y: 420, endPoint x: 608, endPoint y: 432, distance: 583.1
click at [608, 432] on div at bounding box center [610, 425] width 5 height 62
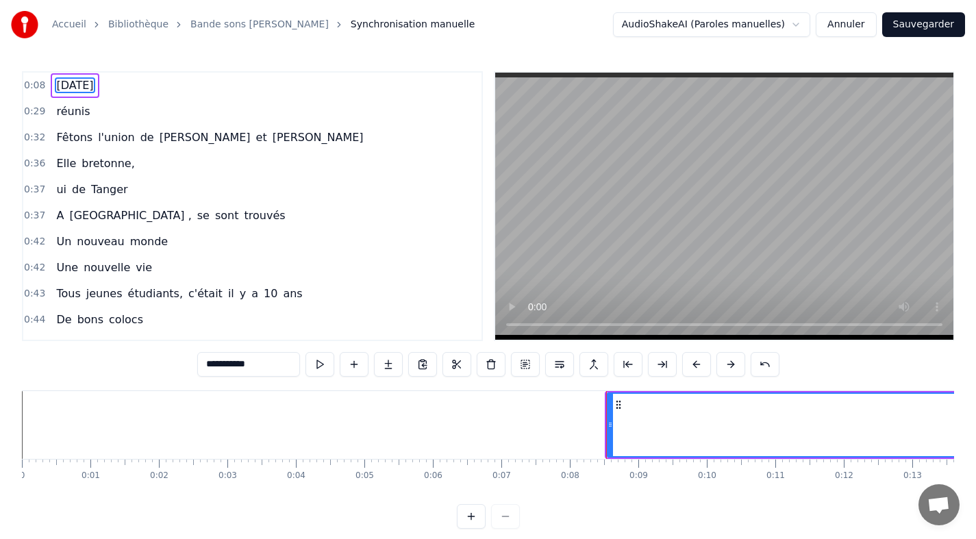
click at [502, 524] on div at bounding box center [488, 516] width 63 height 25
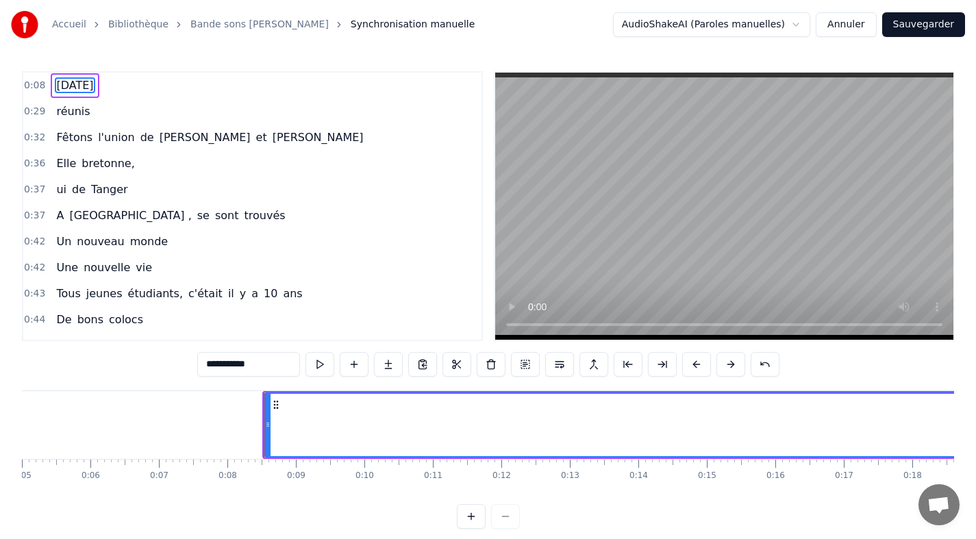
scroll to position [0, 351]
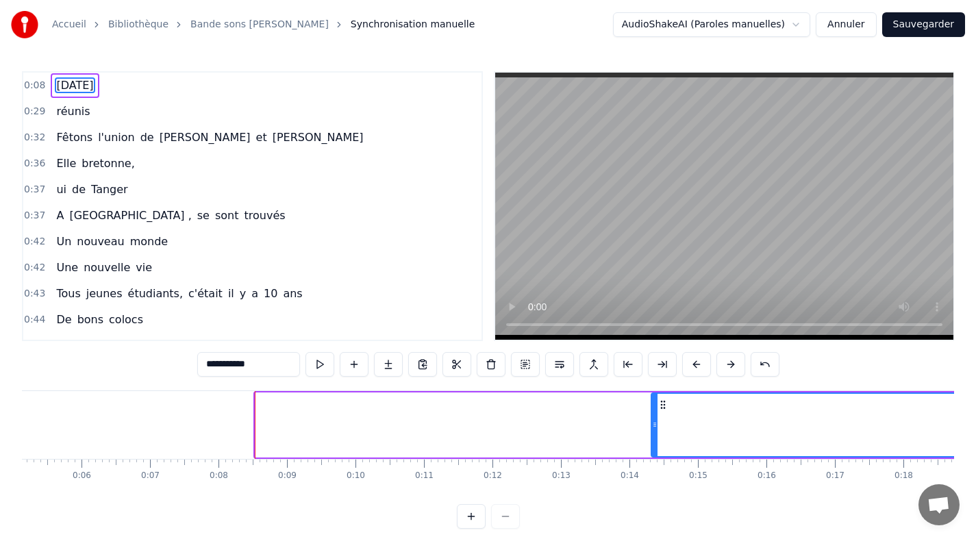
drag, startPoint x: 256, startPoint y: 416, endPoint x: 652, endPoint y: 432, distance: 396.3
click at [652, 432] on div at bounding box center [654, 425] width 5 height 62
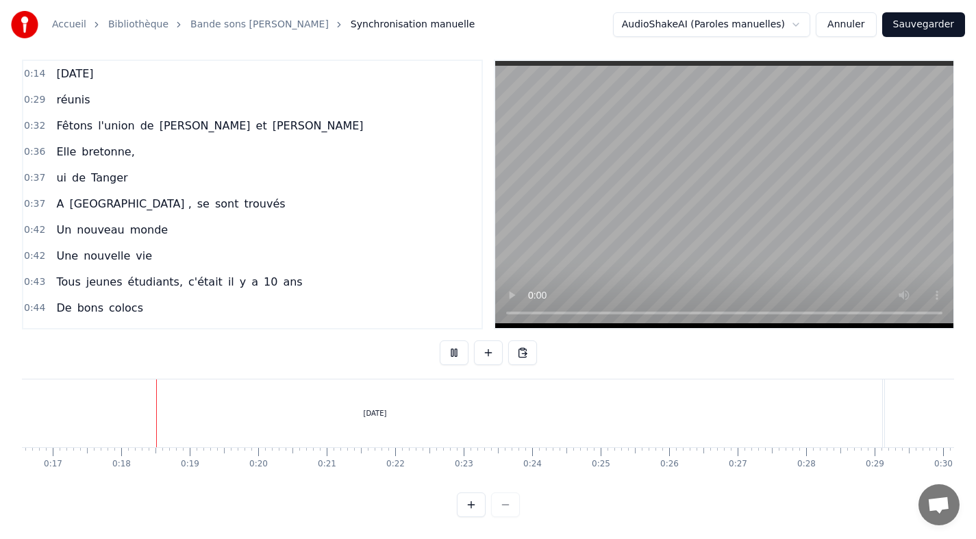
scroll to position [0, 1157]
drag, startPoint x: 857, startPoint y: 385, endPoint x: 694, endPoint y: 392, distance: 163.2
click at [694, 392] on div "[DATE]" at bounding box center [351, 414] width 1015 height 68
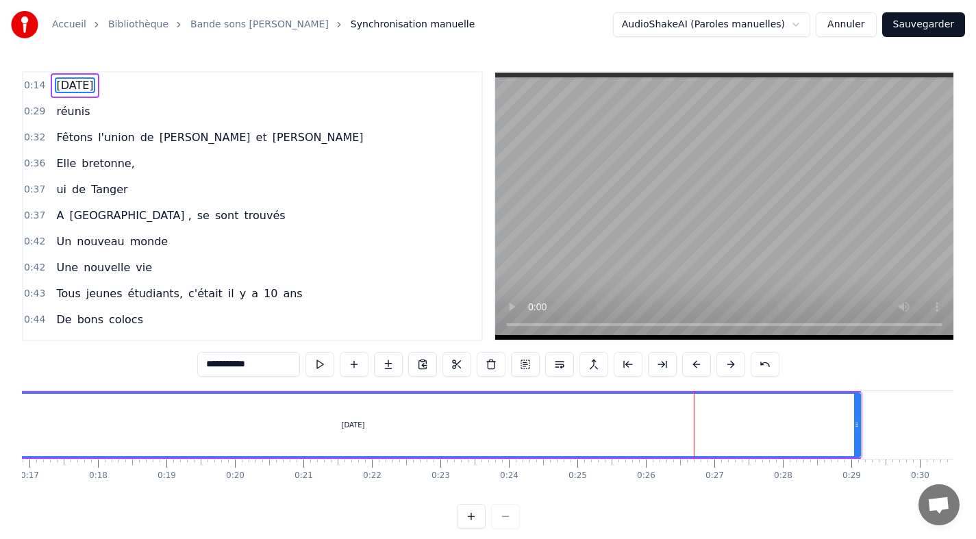
scroll to position [0, 0]
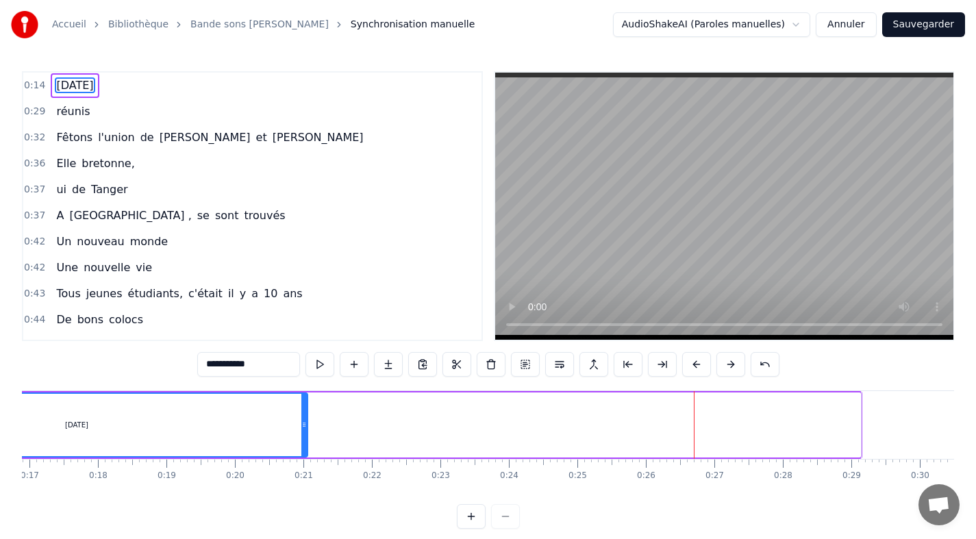
drag, startPoint x: 857, startPoint y: 408, endPoint x: 304, endPoint y: 456, distance: 554.9
click at [304, 456] on div "[DATE]" at bounding box center [76, 425] width 463 height 65
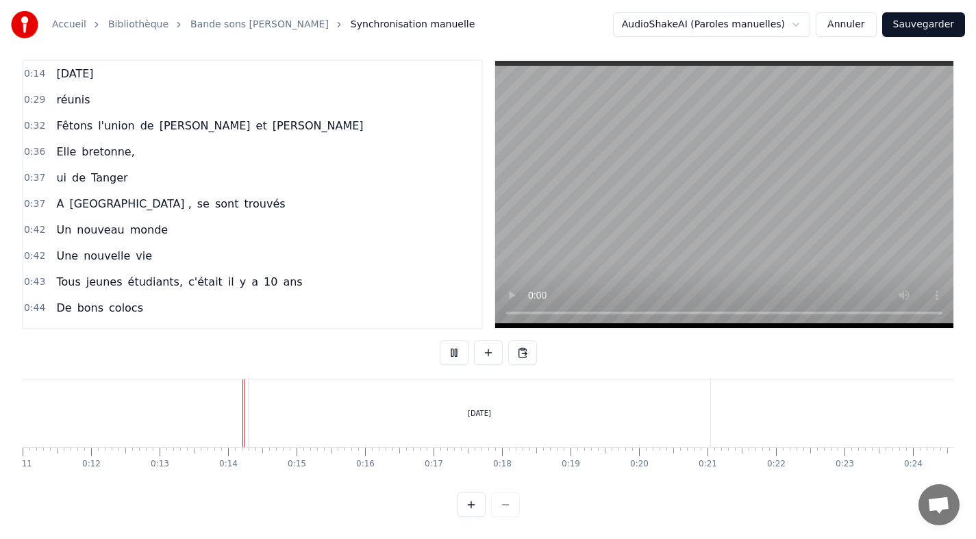
scroll to position [21, 0]
click at [710, 390] on div "[DATE]" at bounding box center [479, 414] width 463 height 68
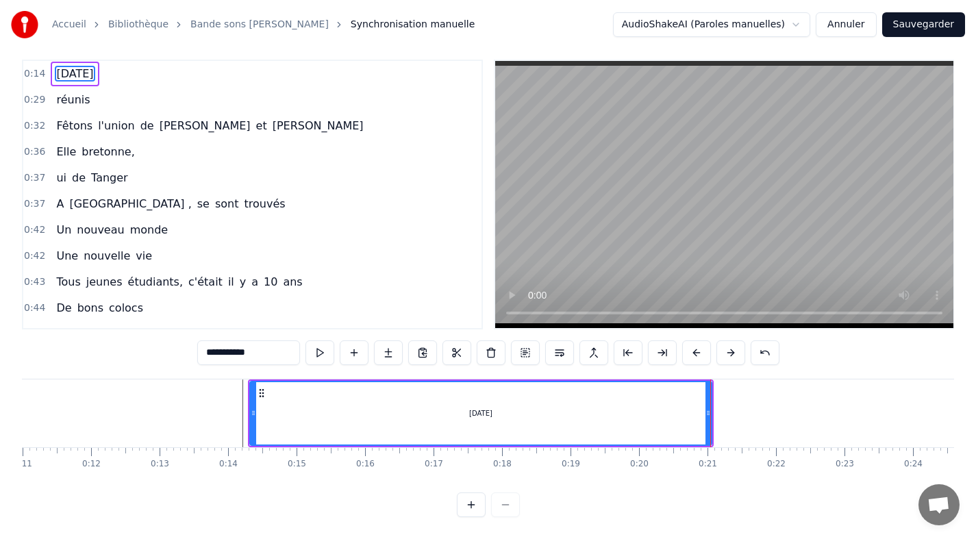
scroll to position [0, 0]
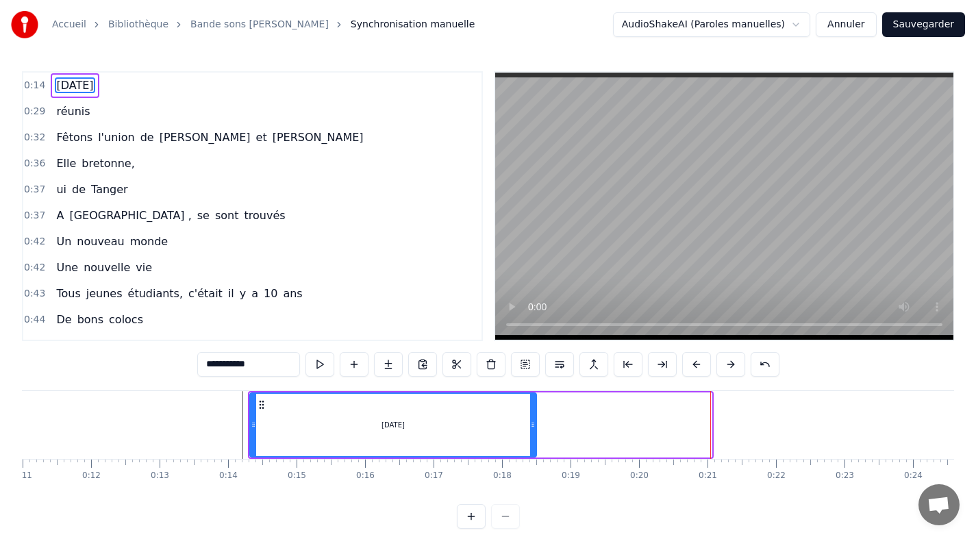
drag, startPoint x: 708, startPoint y: 403, endPoint x: 534, endPoint y: 401, distance: 174.7
click at [534, 401] on div at bounding box center [532, 425] width 5 height 62
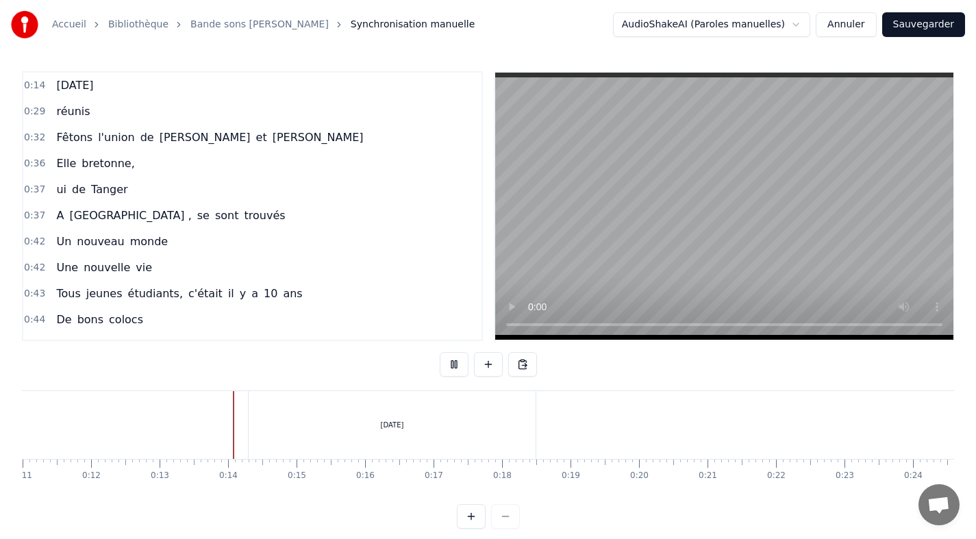
scroll to position [21, 0]
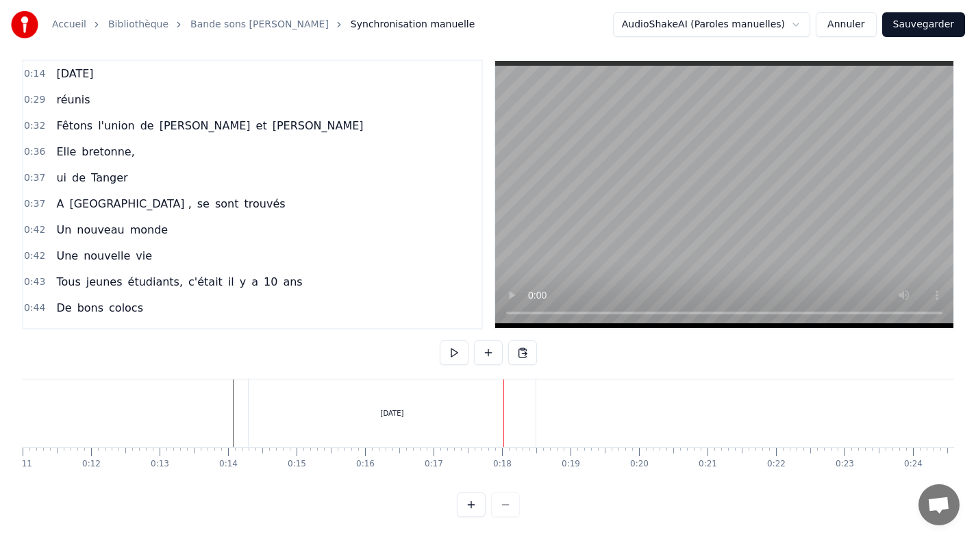
click at [532, 393] on div "[DATE]" at bounding box center [392, 414] width 287 height 68
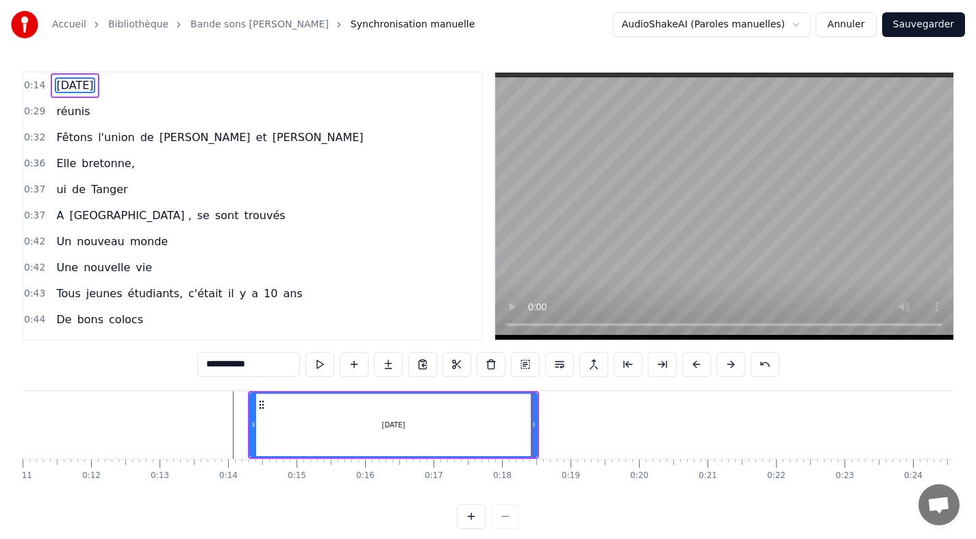
scroll to position [0, 0]
drag, startPoint x: 533, startPoint y: 405, endPoint x: 495, endPoint y: 406, distance: 38.4
click at [495, 406] on div at bounding box center [495, 425] width 5 height 62
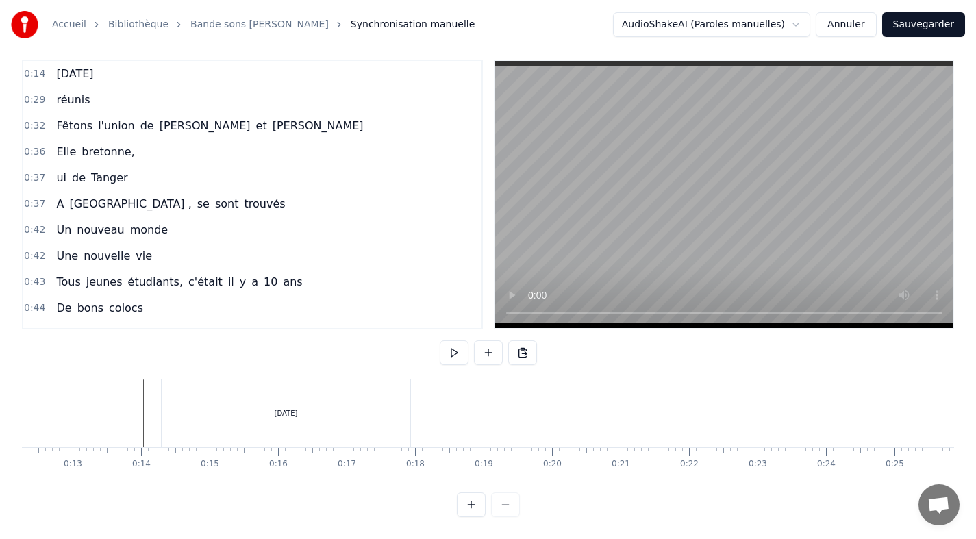
scroll to position [0, 856]
click at [395, 401] on div "[DATE]" at bounding box center [270, 414] width 250 height 68
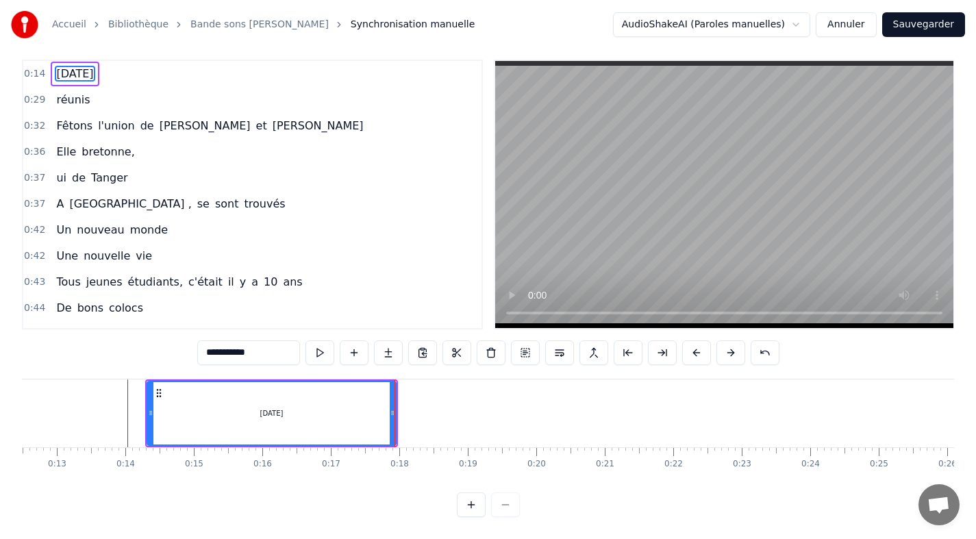
scroll to position [0, 0]
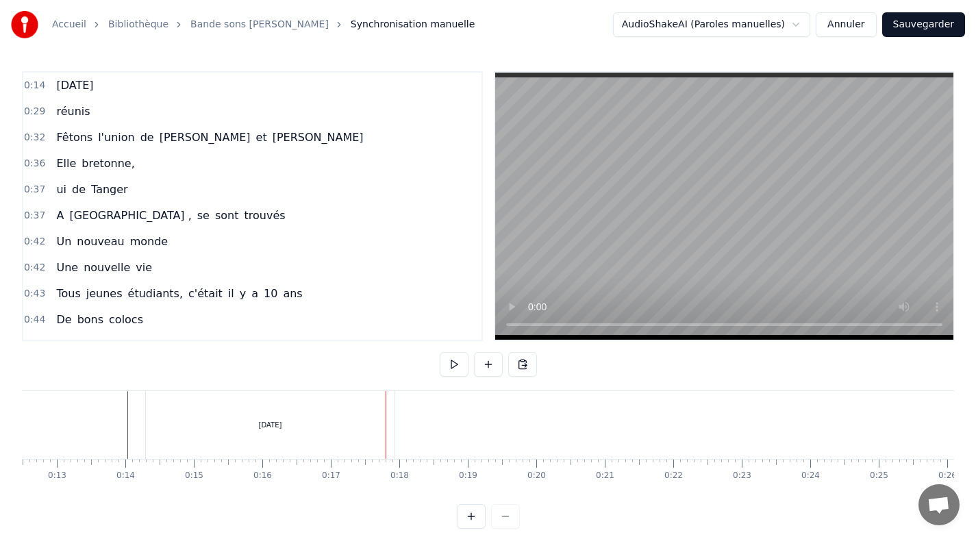
click at [390, 417] on div "[DATE]" at bounding box center [270, 425] width 249 height 68
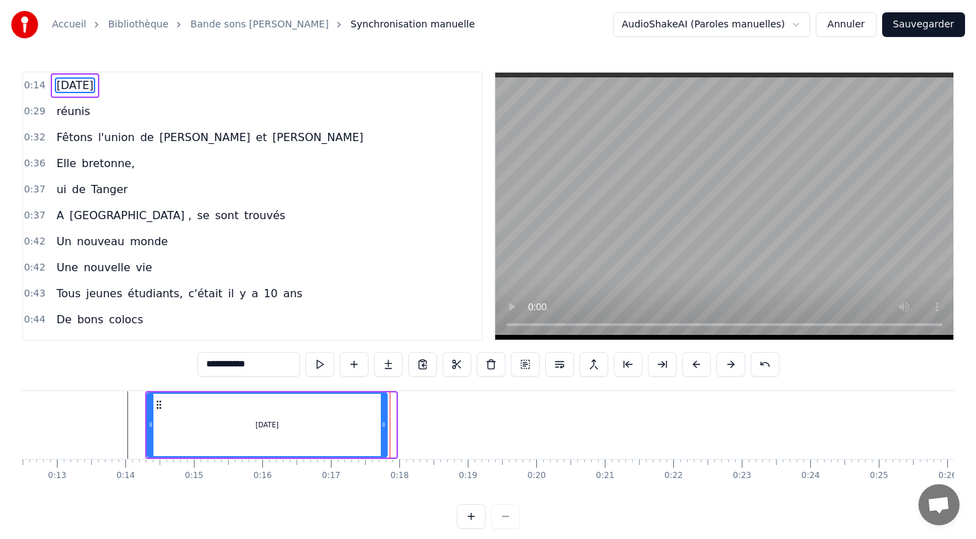
drag, startPoint x: 392, startPoint y: 417, endPoint x: 383, endPoint y: 417, distance: 8.9
click at [383, 417] on div at bounding box center [383, 425] width 5 height 62
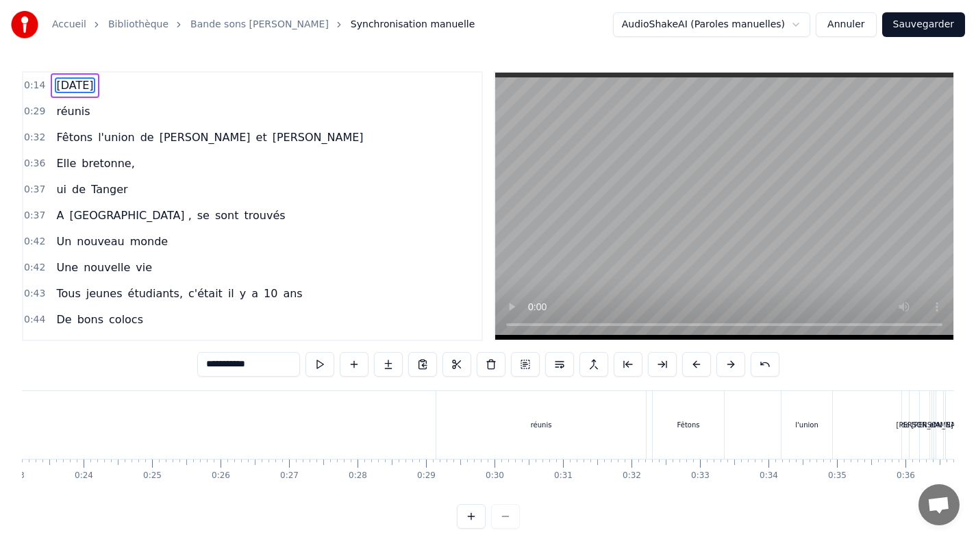
scroll to position [0, 1735]
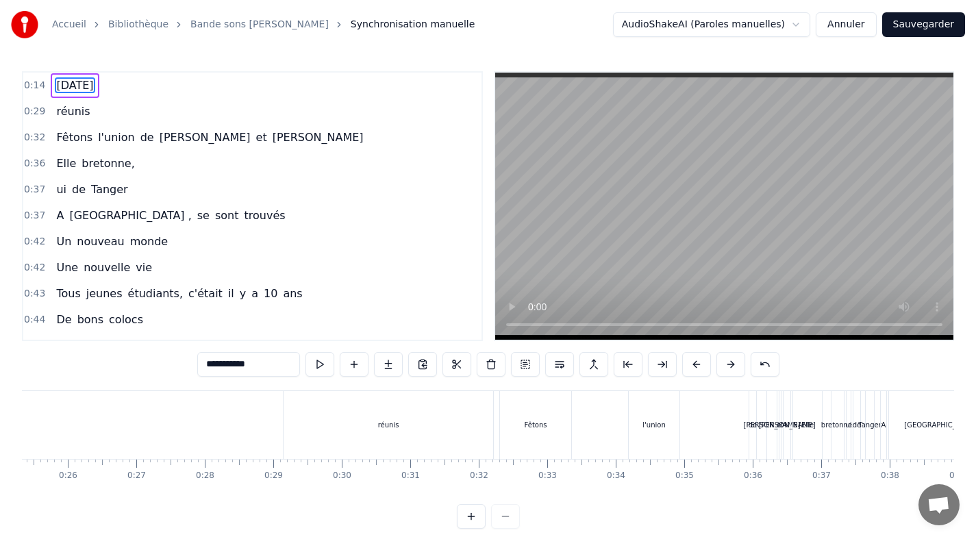
drag, startPoint x: 423, startPoint y: 411, endPoint x: 303, endPoint y: 418, distance: 119.4
click at [303, 418] on div "réunis" at bounding box center [389, 425] width 210 height 68
type input "******"
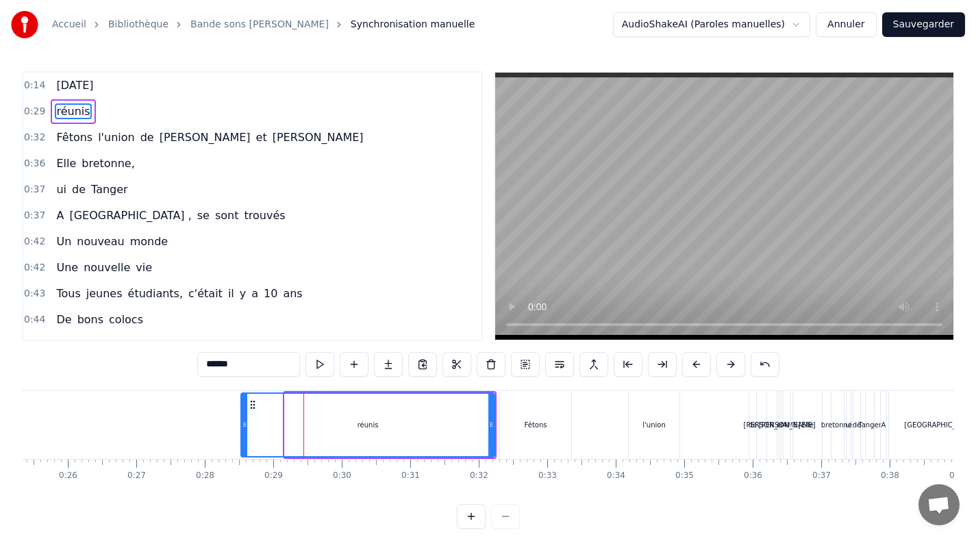
drag, startPoint x: 288, startPoint y: 418, endPoint x: 244, endPoint y: 421, distance: 44.0
click at [244, 421] on div at bounding box center [244, 425] width 5 height 62
click at [506, 523] on div at bounding box center [488, 516] width 63 height 25
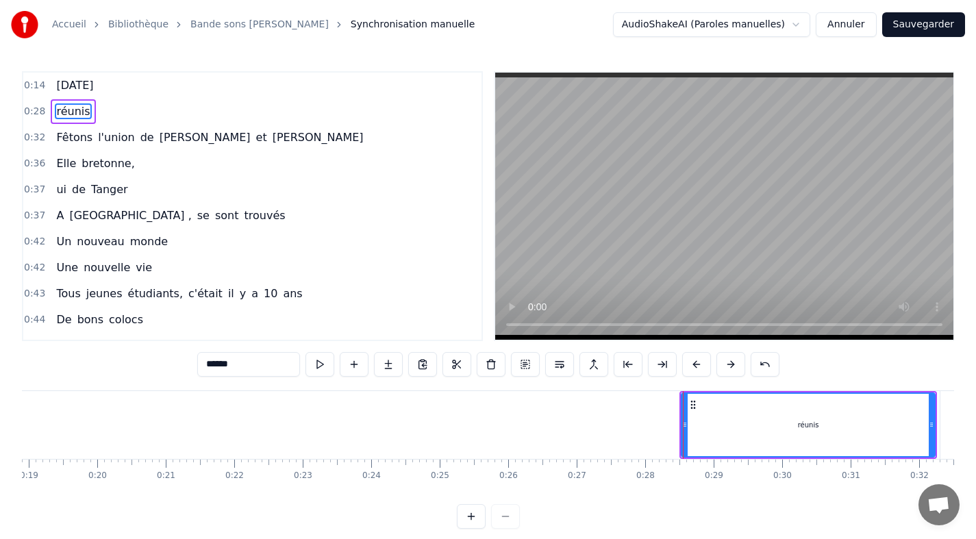
scroll to position [0, 1247]
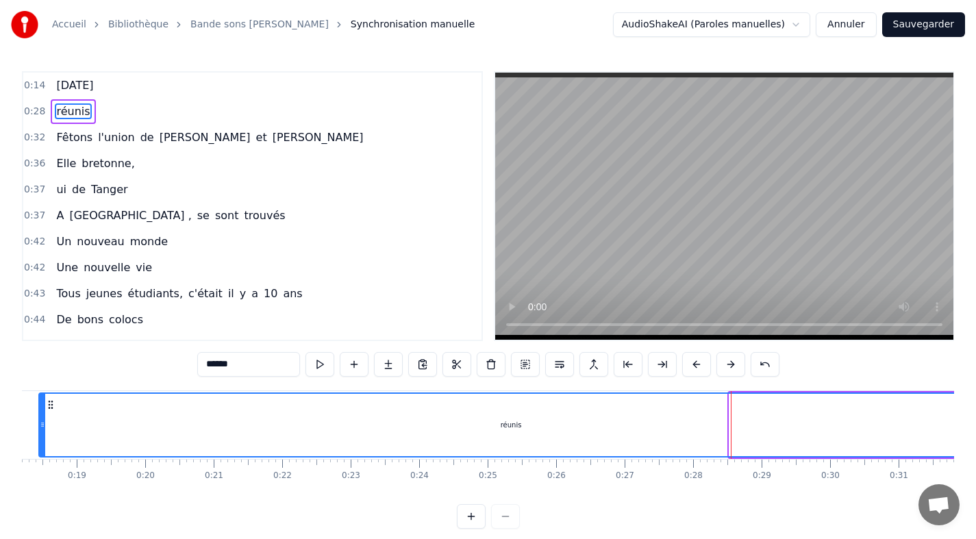
drag, startPoint x: 734, startPoint y: 411, endPoint x: 48, endPoint y: 421, distance: 686.5
click at [45, 421] on div at bounding box center [42, 425] width 5 height 62
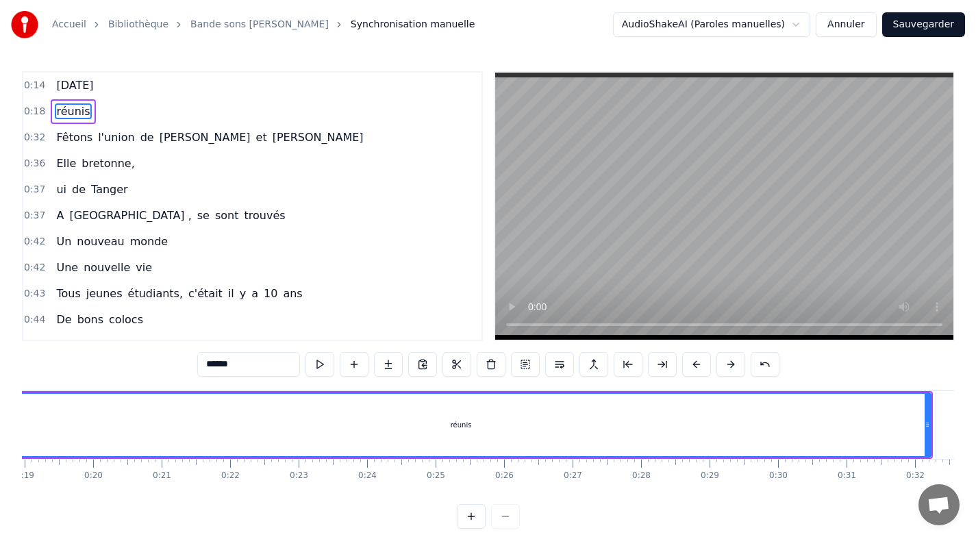
scroll to position [0, 1332]
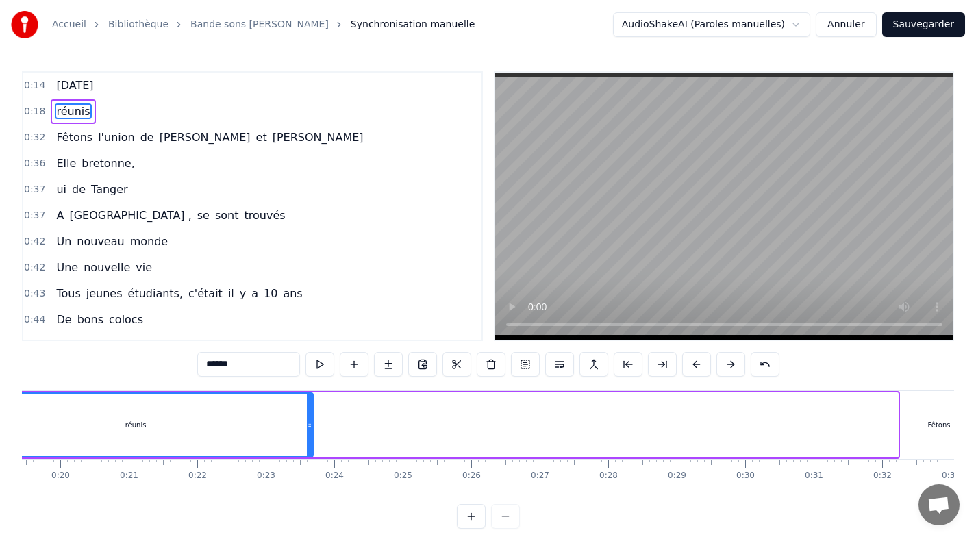
drag, startPoint x: 895, startPoint y: 420, endPoint x: 310, endPoint y: 424, distance: 585.1
click at [310, 424] on icon at bounding box center [309, 424] width 5 height 11
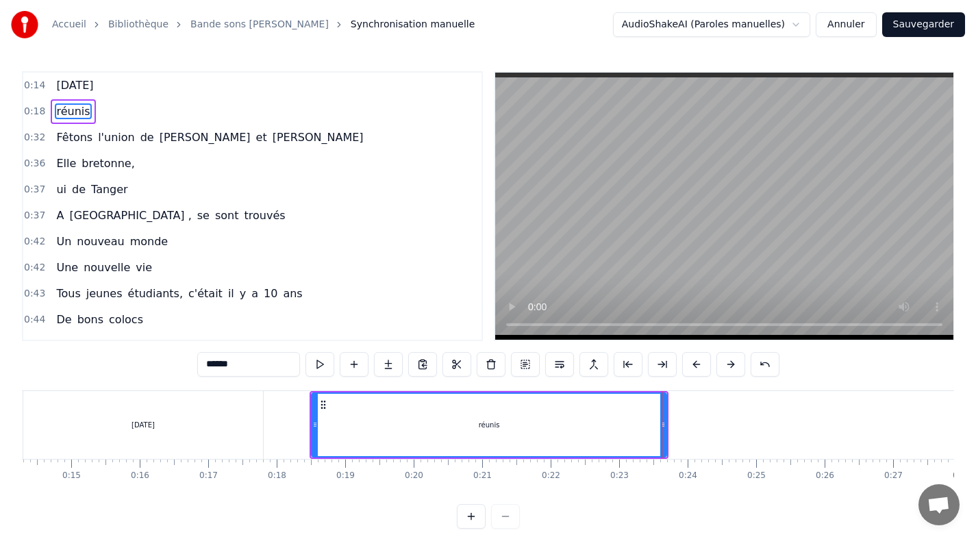
scroll to position [0, 931]
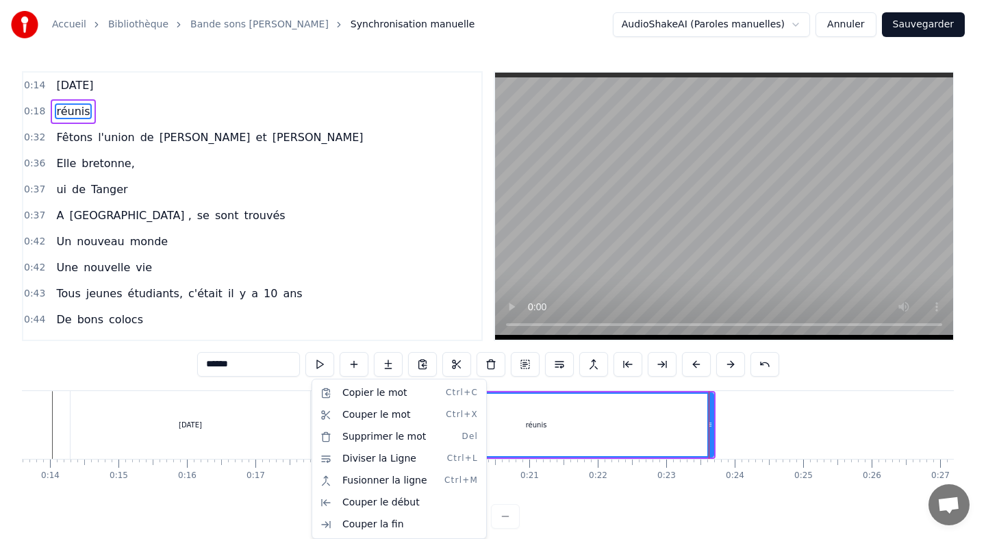
drag, startPoint x: 360, startPoint y: 416, endPoint x: 246, endPoint y: 427, distance: 114.3
click at [246, 427] on html "Accueil Bibliothèque Bande sons [PERSON_NAME] manuelle AudioShakeAI (Paroles ma…" at bounding box center [493, 275] width 986 height 551
click at [196, 473] on html "Accueil Bibliothèque Bande sons [PERSON_NAME] manuelle AudioShakeAI (Paroles ma…" at bounding box center [493, 275] width 986 height 551
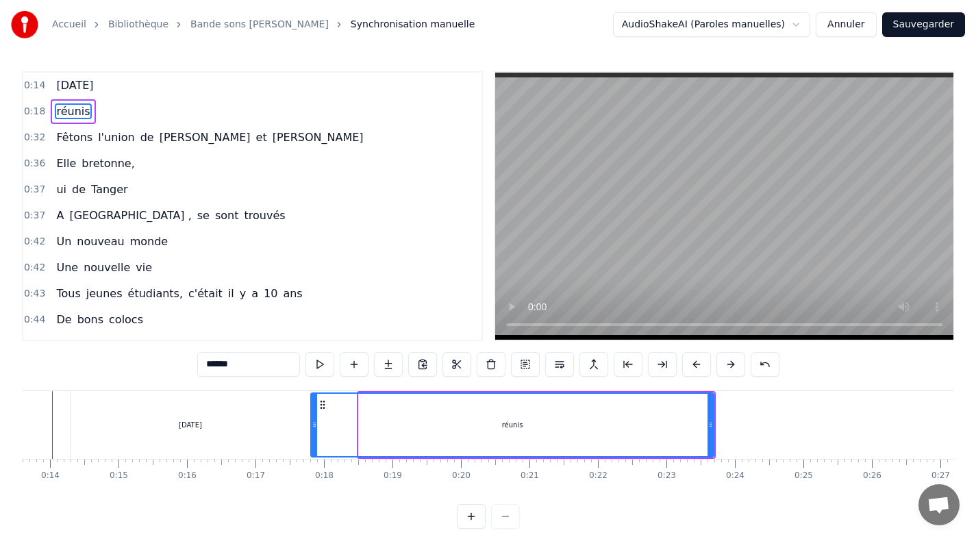
drag, startPoint x: 362, startPoint y: 422, endPoint x: 314, endPoint y: 421, distance: 48.0
click at [314, 421] on icon at bounding box center [314, 424] width 5 height 11
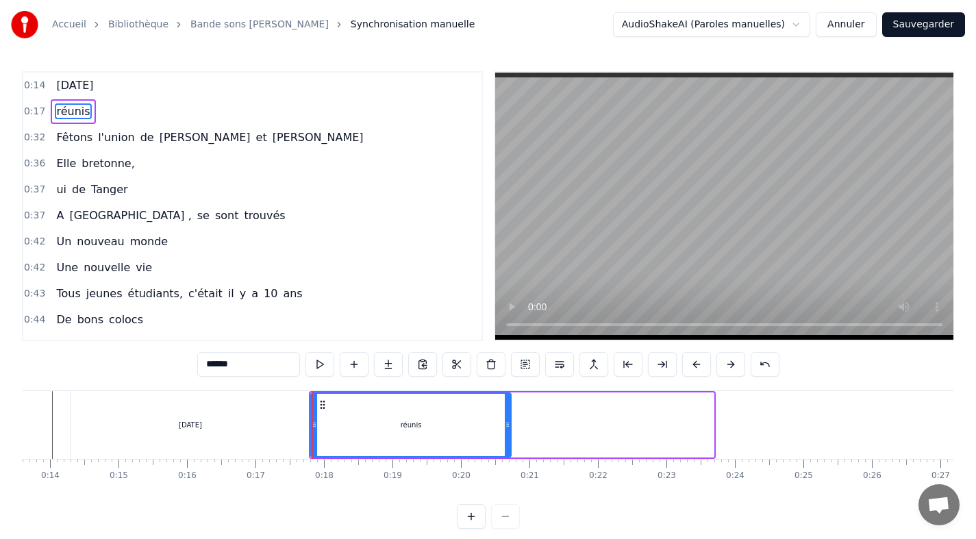
drag, startPoint x: 710, startPoint y: 425, endPoint x: 508, endPoint y: 428, distance: 202.8
click at [508, 428] on icon at bounding box center [507, 424] width 5 height 11
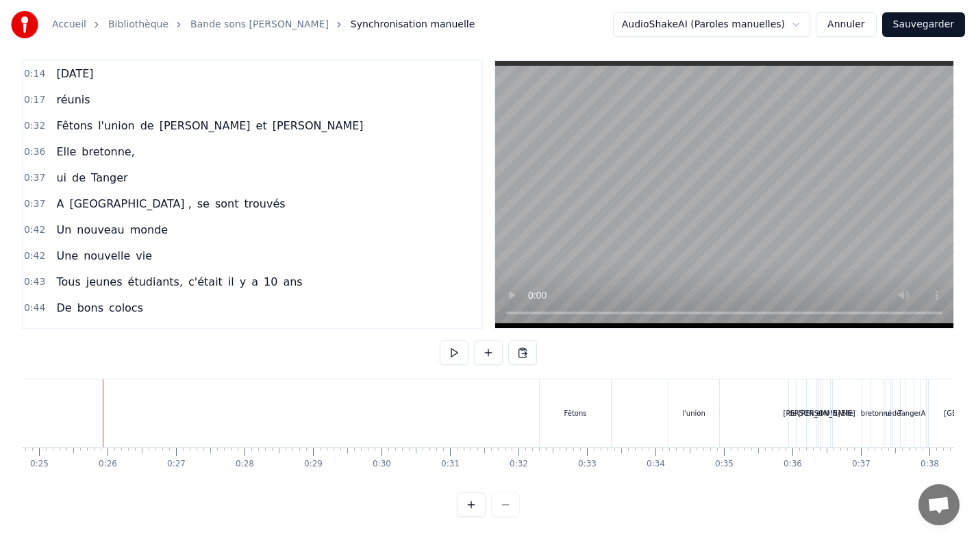
scroll to position [0, 1696]
click at [500, 499] on div at bounding box center [488, 505] width 63 height 25
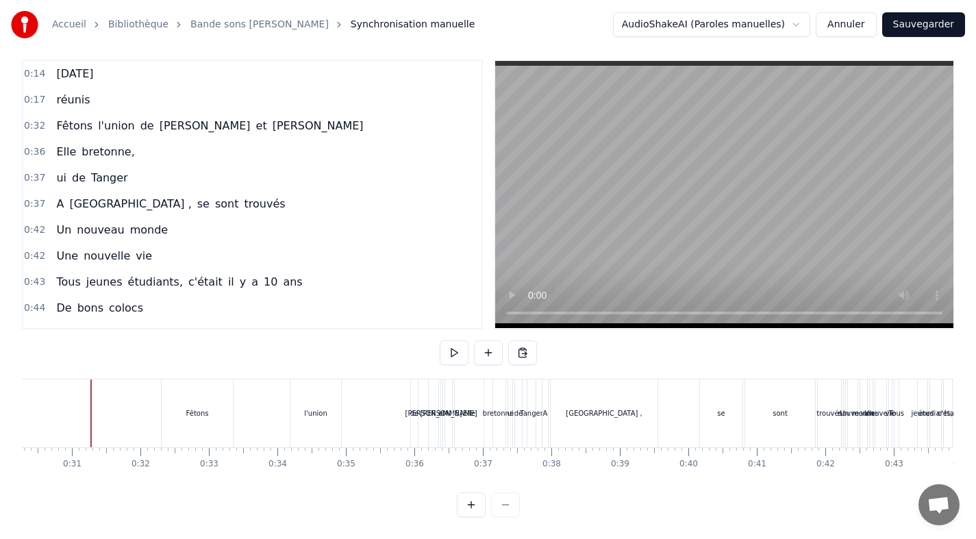
scroll to position [0, 2009]
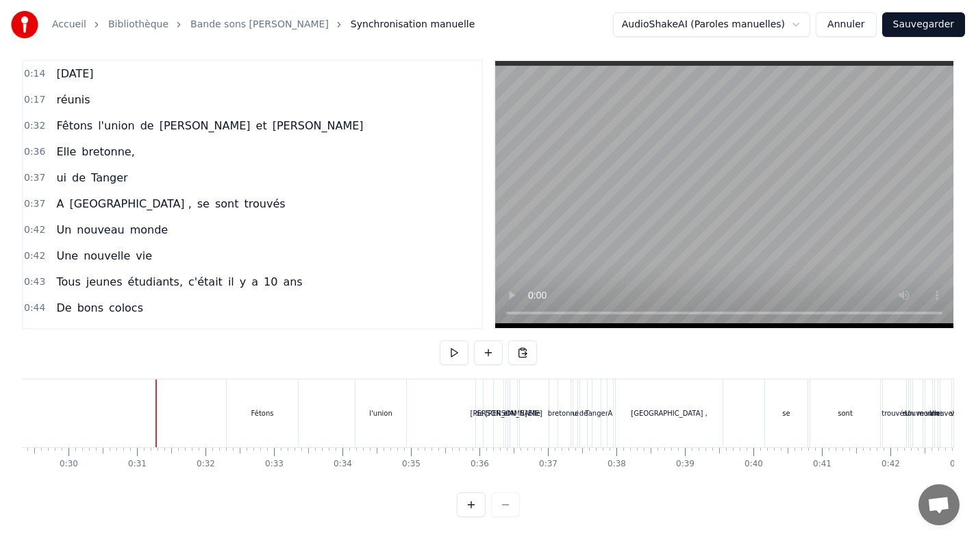
click at [297, 381] on div "Fêtons" at bounding box center [262, 414] width 71 height 68
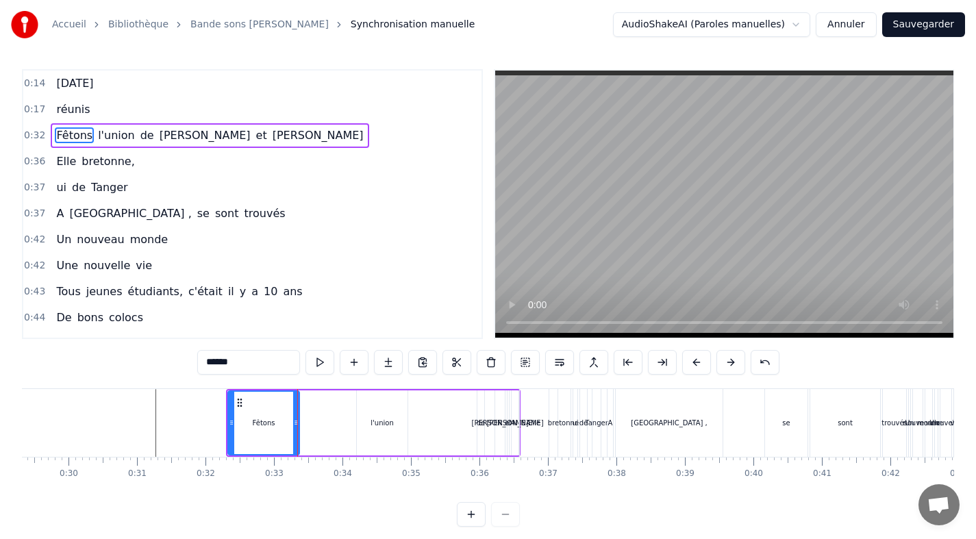
scroll to position [0, 0]
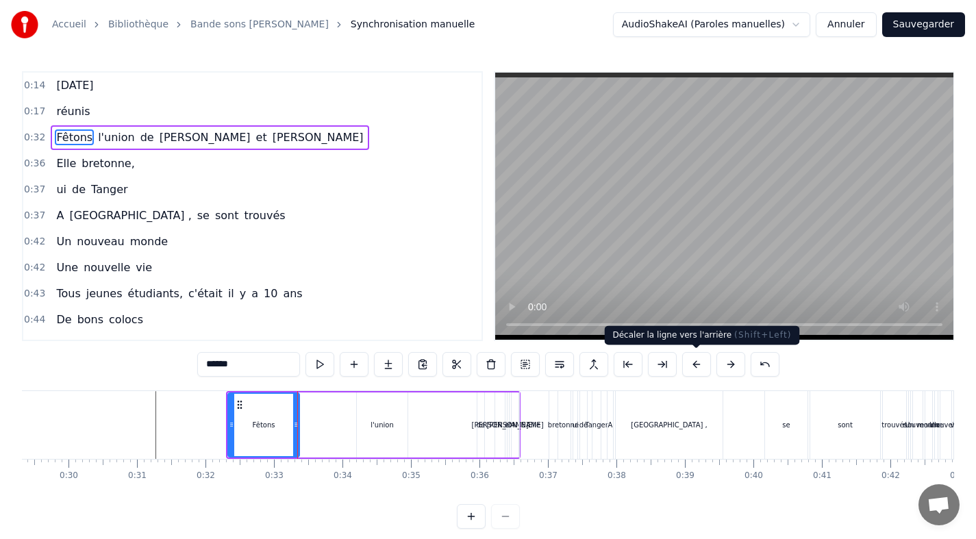
click at [693, 364] on button at bounding box center [696, 364] width 29 height 25
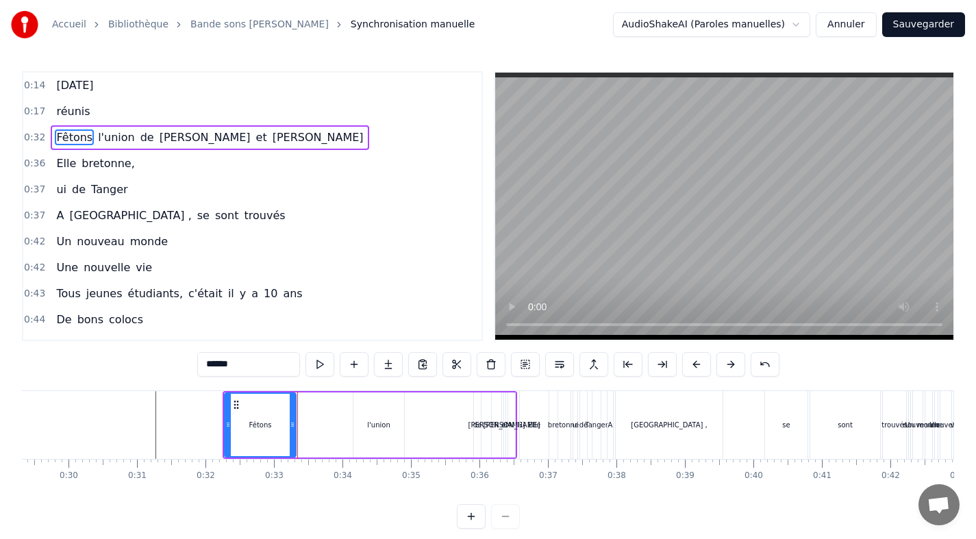
click at [693, 364] on button at bounding box center [696, 364] width 29 height 25
click at [628, 358] on button at bounding box center [628, 364] width 29 height 25
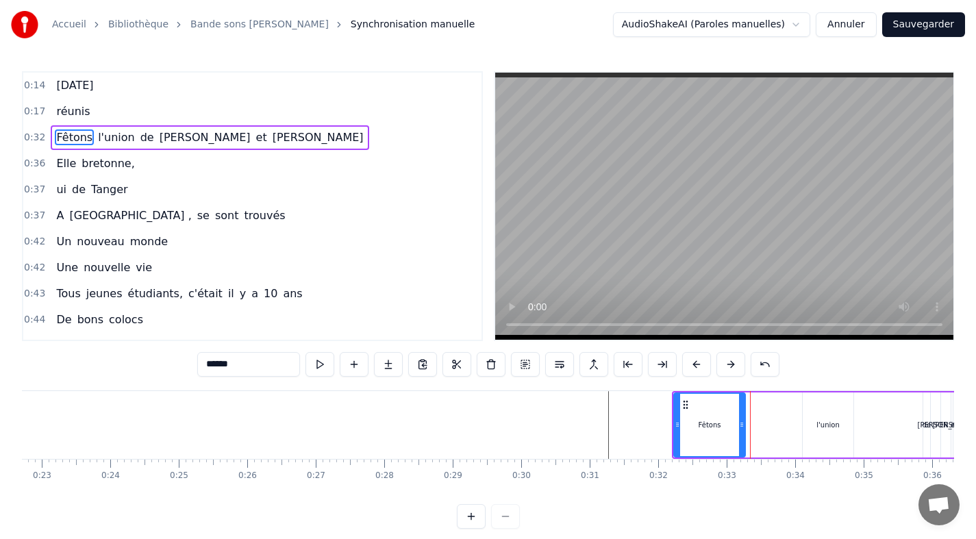
scroll to position [0, 1552]
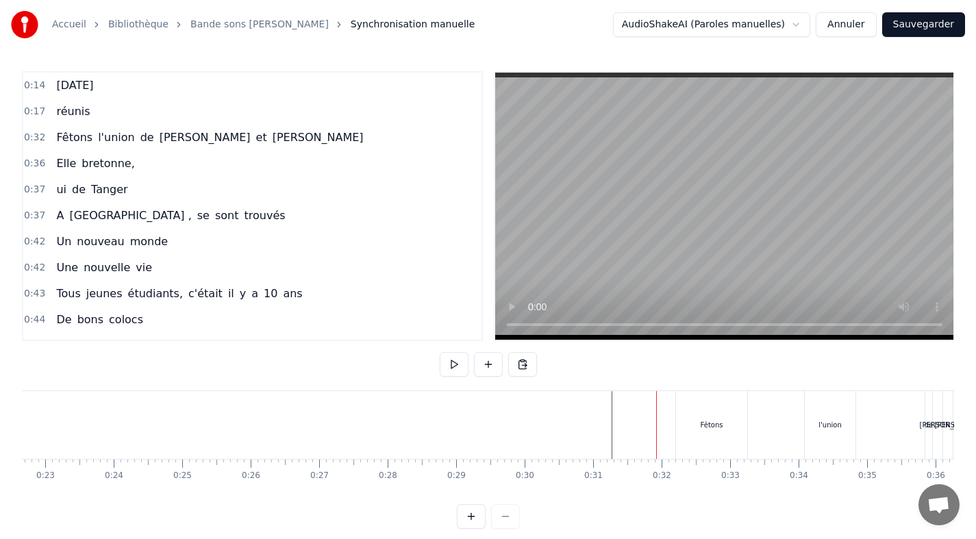
click at [681, 404] on div "Fêtons" at bounding box center [711, 425] width 71 height 68
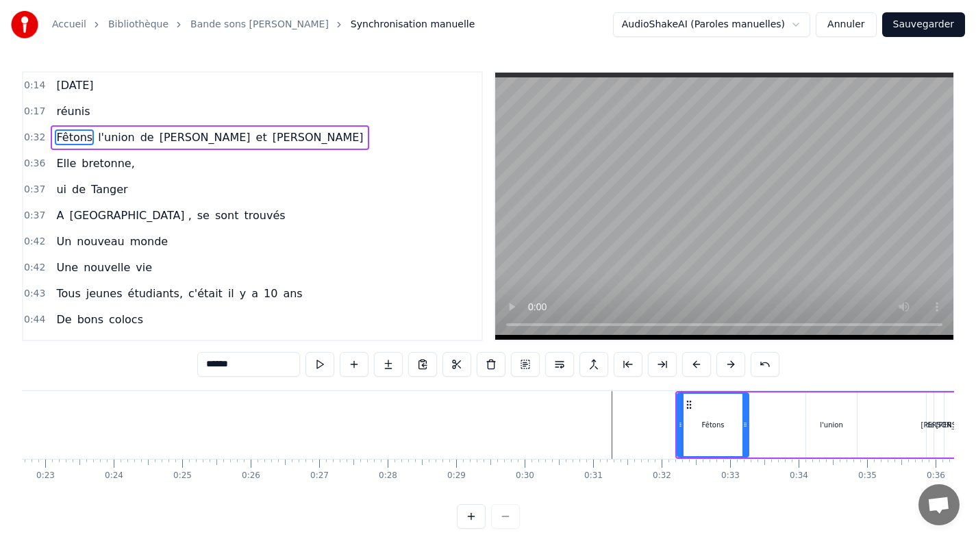
drag, startPoint x: 684, startPoint y: 398, endPoint x: 563, endPoint y: 395, distance: 120.6
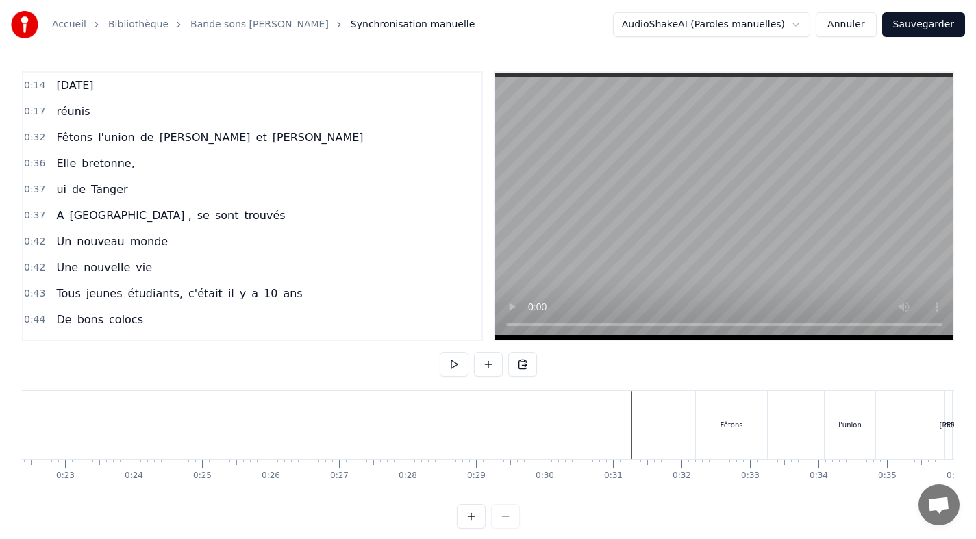
scroll to position [0, 1532]
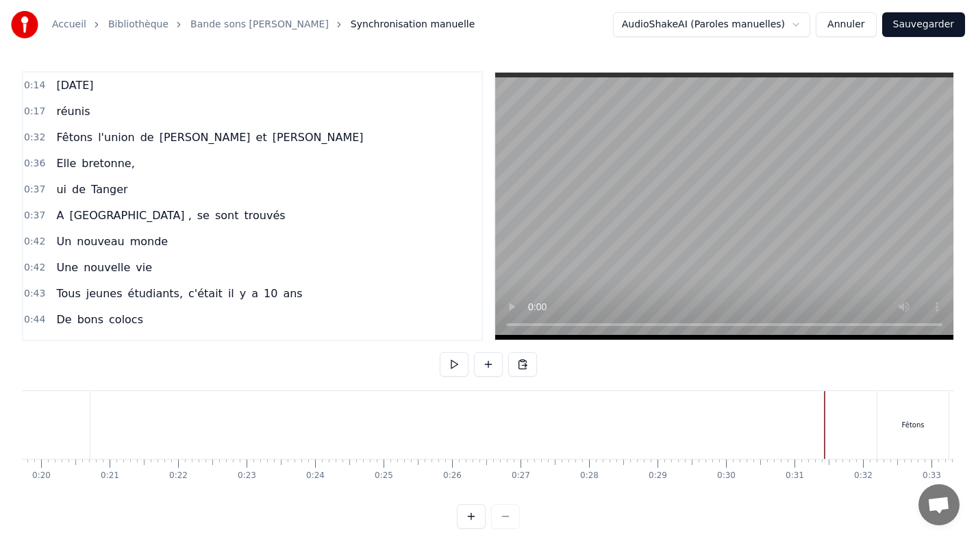
scroll to position [0, 1363]
click at [868, 418] on div "Fêtons" at bounding box center [900, 425] width 71 height 68
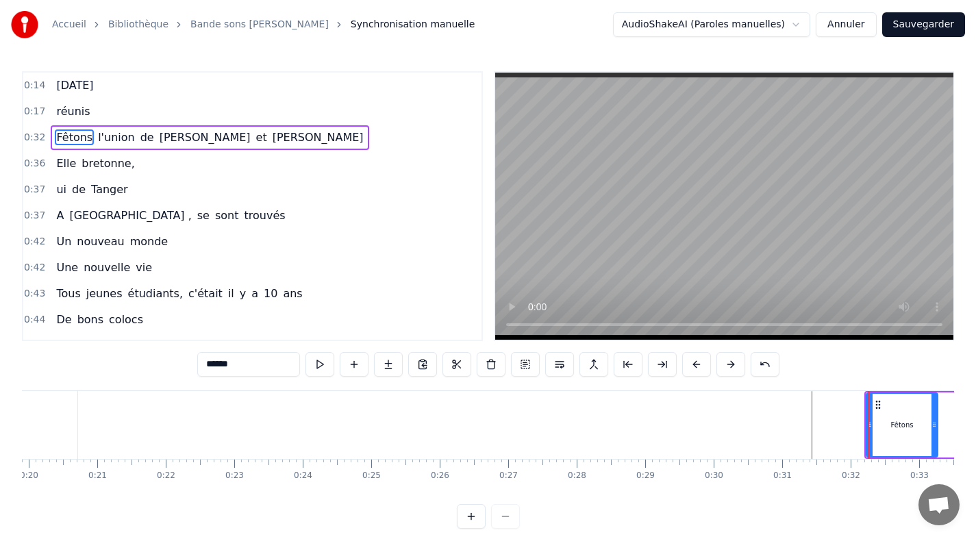
click at [869, 421] on div at bounding box center [869, 425] width 1 height 68
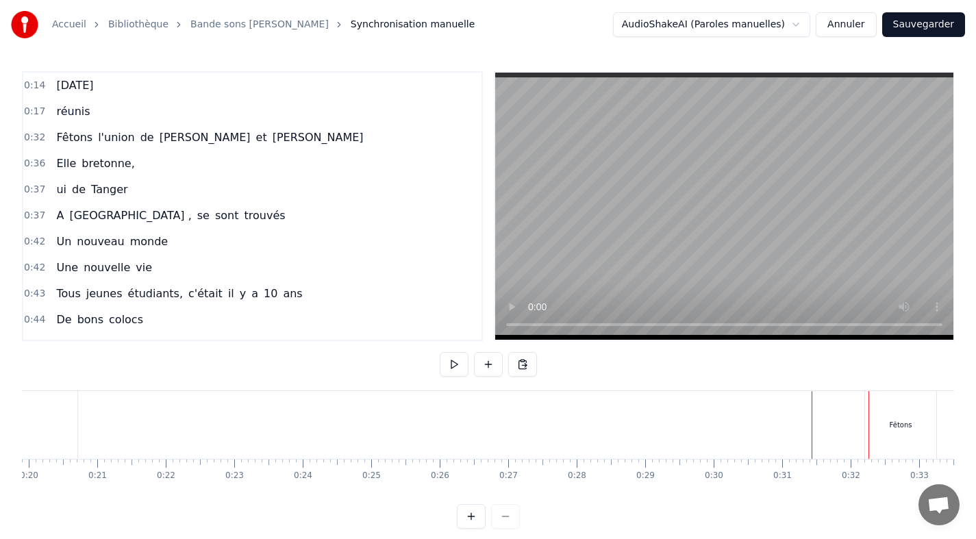
click at [869, 421] on div at bounding box center [869, 425] width 1 height 68
click at [874, 421] on div "Fêtons" at bounding box center [900, 425] width 71 height 68
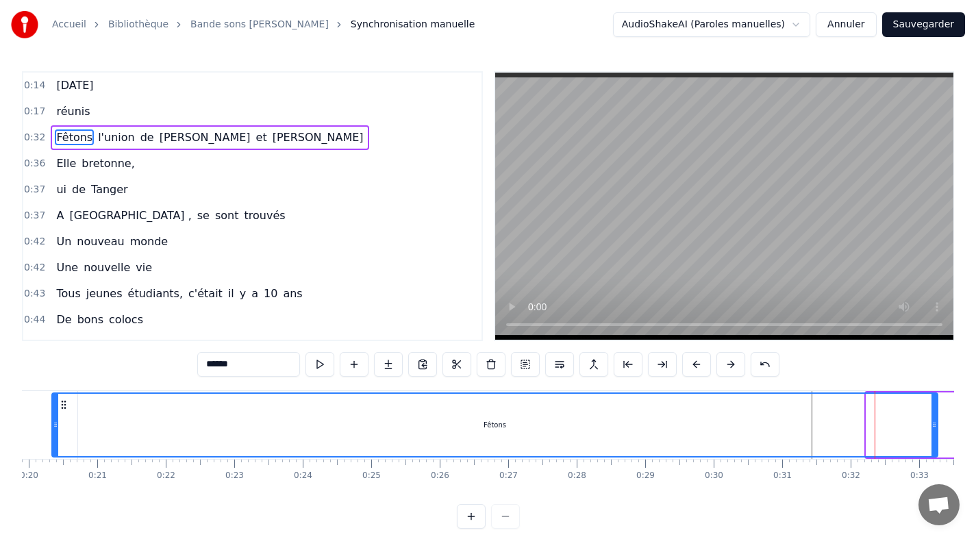
drag, startPoint x: 869, startPoint y: 421, endPoint x: 55, endPoint y: 417, distance: 814.5
click at [55, 417] on div at bounding box center [55, 425] width 5 height 62
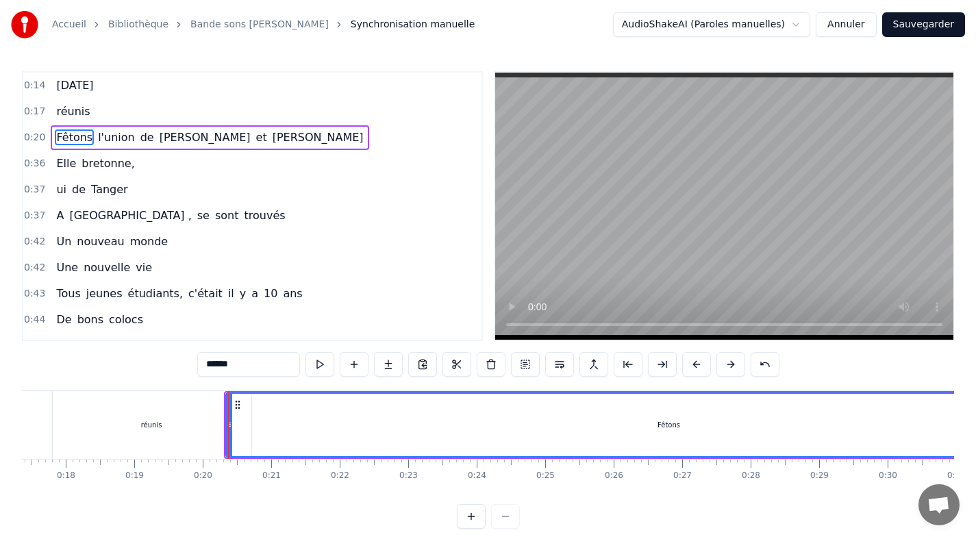
scroll to position [0, 1186]
drag, startPoint x: 233, startPoint y: 424, endPoint x: 264, endPoint y: 424, distance: 30.8
click at [264, 425] on circle at bounding box center [264, 425] width 1 height 1
click at [152, 431] on div "réunis" at bounding box center [155, 425] width 200 height 68
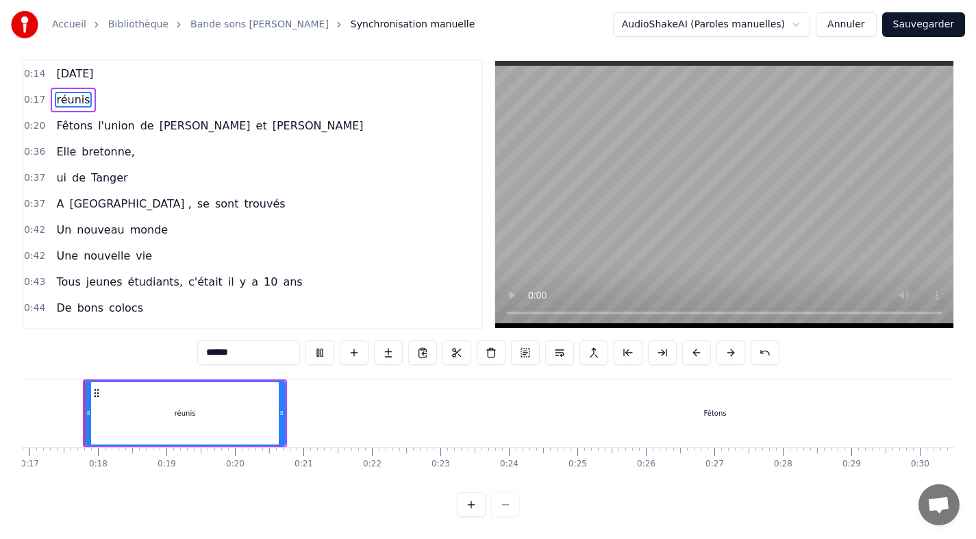
scroll to position [0, 1150]
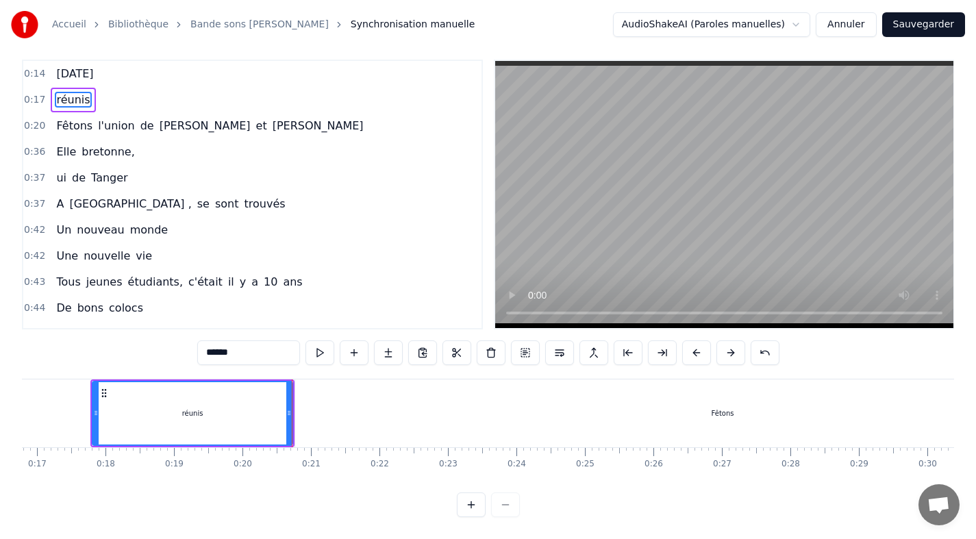
click at [310, 416] on div "Fêtons" at bounding box center [722, 414] width 855 height 68
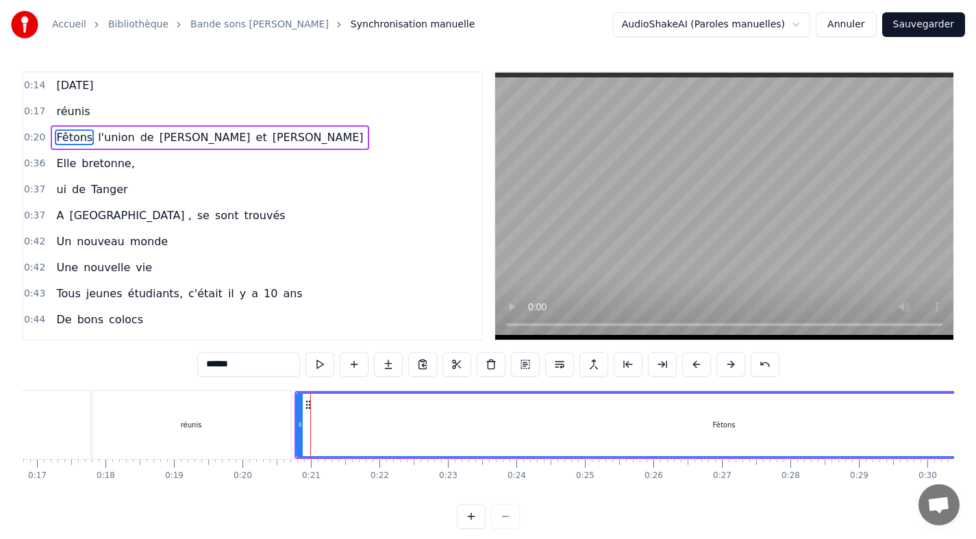
scroll to position [0, 0]
click at [141, 376] on div "0:14 [DATE] 0:17 réunis 0:20 Fêtons l'union de [PERSON_NAME] et [PERSON_NAME] 0…" at bounding box center [488, 300] width 932 height 458
click at [136, 397] on div "réunis" at bounding box center [191, 425] width 200 height 68
type input "******"
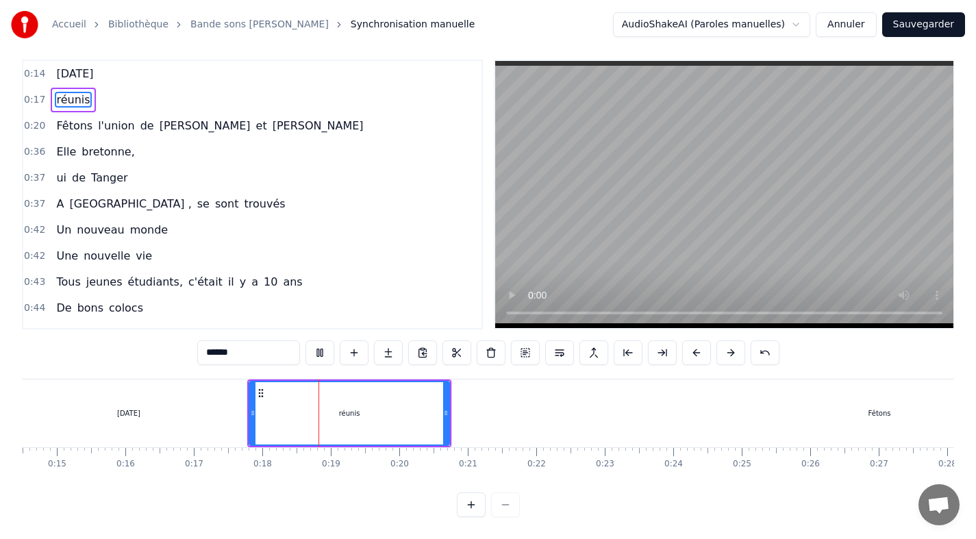
scroll to position [0, 732]
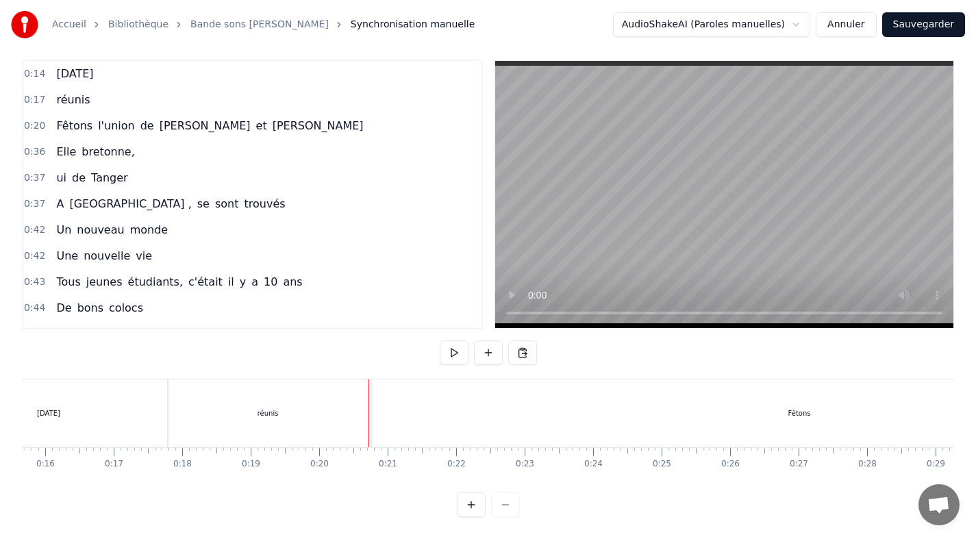
scroll to position [0, 1076]
click at [252, 401] on div "réunis" at bounding box center [264, 414] width 200 height 68
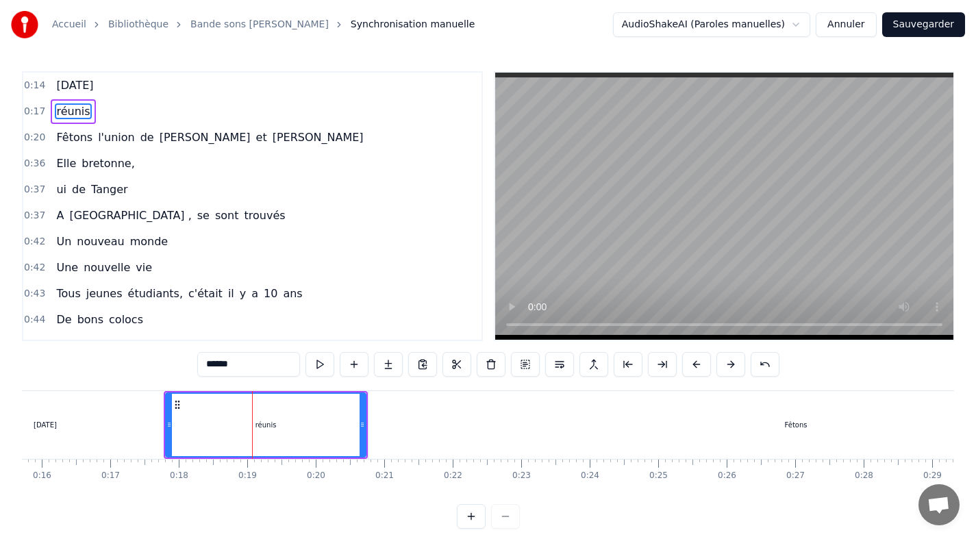
scroll to position [0, 0]
click at [849, 27] on button "Annuler" at bounding box center [846, 24] width 60 height 25
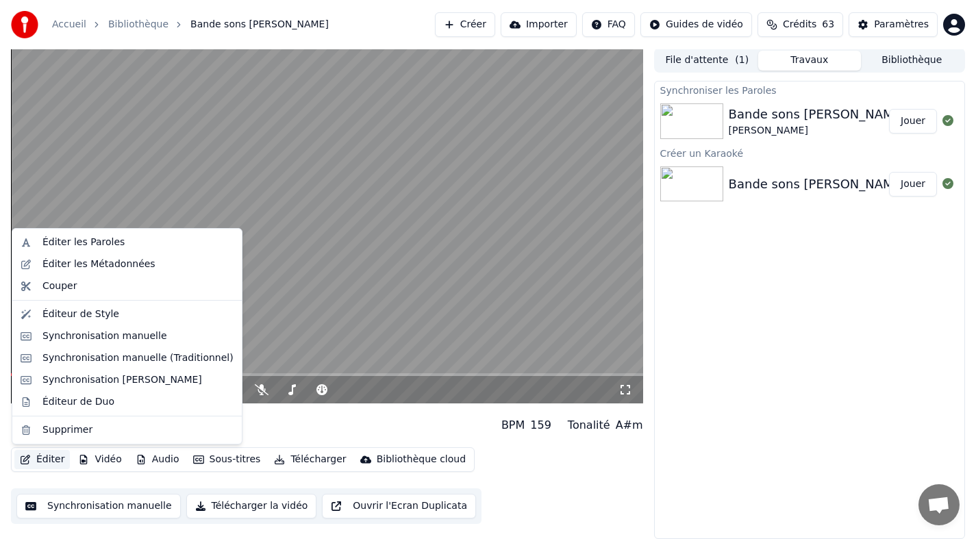
click at [46, 458] on button "Éditer" at bounding box center [41, 459] width 55 height 19
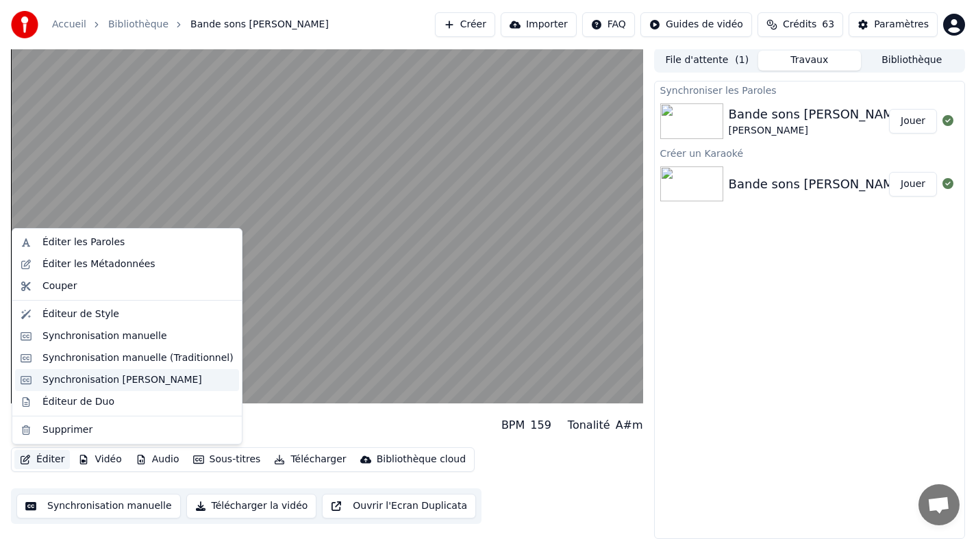
click at [75, 381] on div "Synchronisation [PERSON_NAME]" at bounding box center [122, 380] width 160 height 14
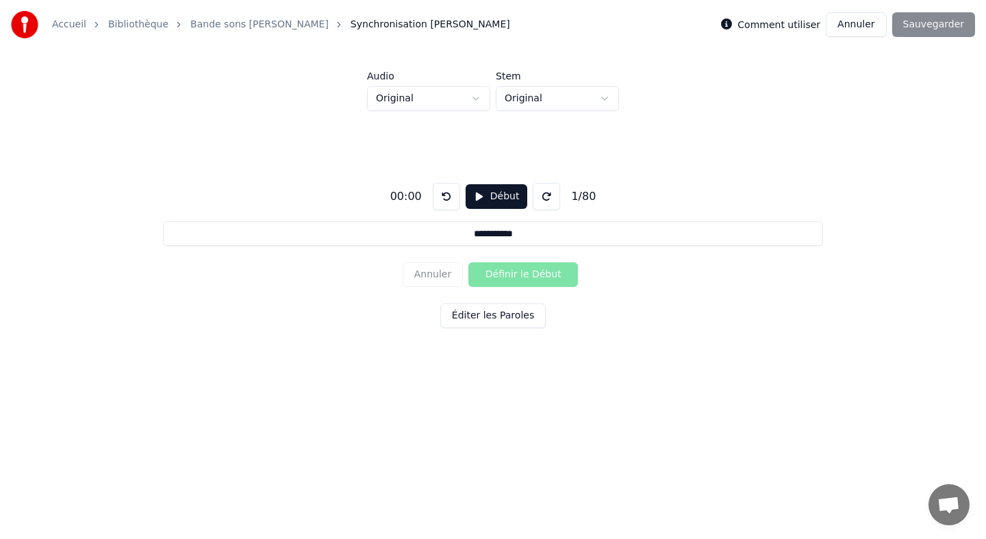
click at [495, 201] on button "Début" at bounding box center [497, 196] width 62 height 25
click at [508, 276] on button "Définir le Début" at bounding box center [524, 274] width 110 height 25
click at [508, 276] on button "Définir la Fin" at bounding box center [524, 274] width 110 height 25
click at [508, 276] on button "Définir le Début" at bounding box center [524, 274] width 110 height 25
click at [508, 276] on button "Définir la Fin" at bounding box center [524, 274] width 110 height 25
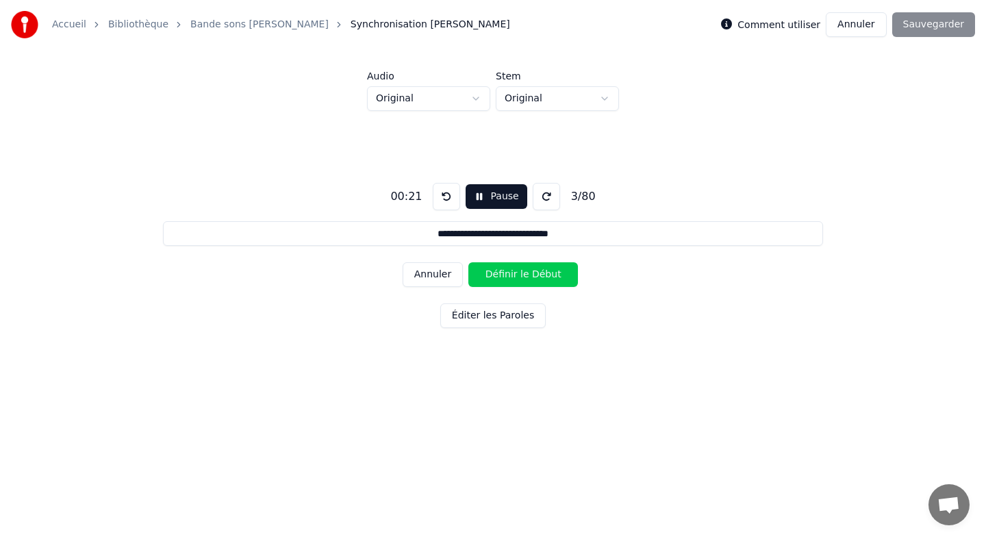
click at [508, 276] on button "Définir le Début" at bounding box center [524, 274] width 110 height 25
click at [508, 276] on button "Définir la Fin" at bounding box center [524, 274] width 110 height 25
click at [445, 275] on button "Annuler" at bounding box center [433, 274] width 60 height 25
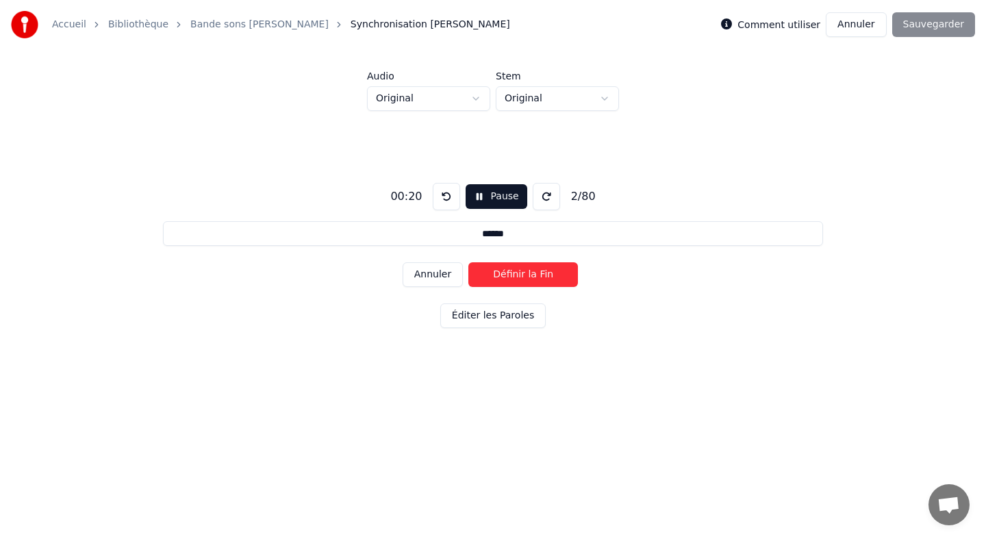
click at [445, 275] on button "Annuler" at bounding box center [433, 274] width 60 height 25
click at [492, 273] on button "Définir le Début" at bounding box center [524, 274] width 110 height 25
click at [492, 273] on button "Définir la Fin" at bounding box center [524, 274] width 110 height 25
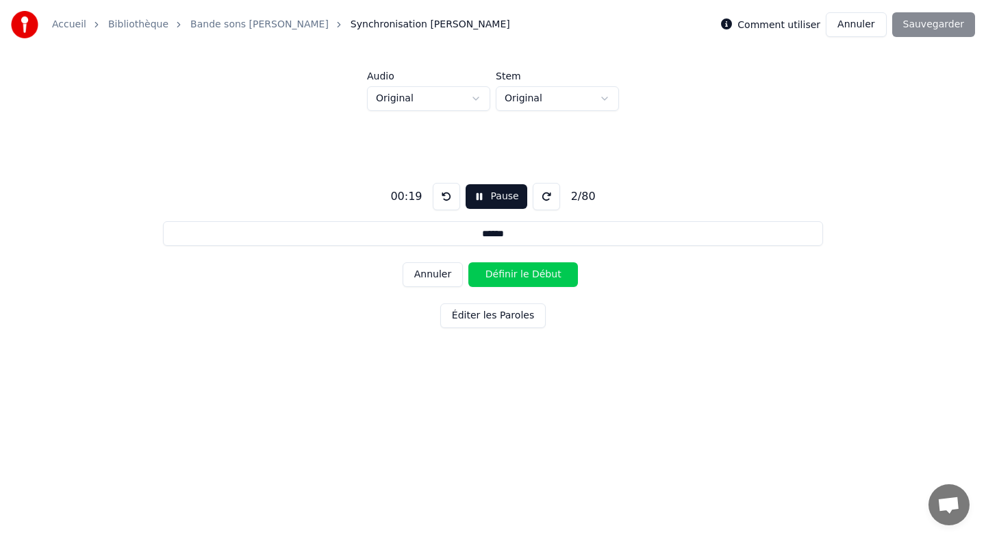
click at [447, 273] on button "Annuler" at bounding box center [433, 274] width 60 height 25
click at [501, 281] on button "Définir le Début" at bounding box center [524, 274] width 110 height 25
click at [453, 281] on button "Annuler" at bounding box center [433, 274] width 60 height 25
click at [486, 279] on button "Définir le Début" at bounding box center [524, 274] width 110 height 25
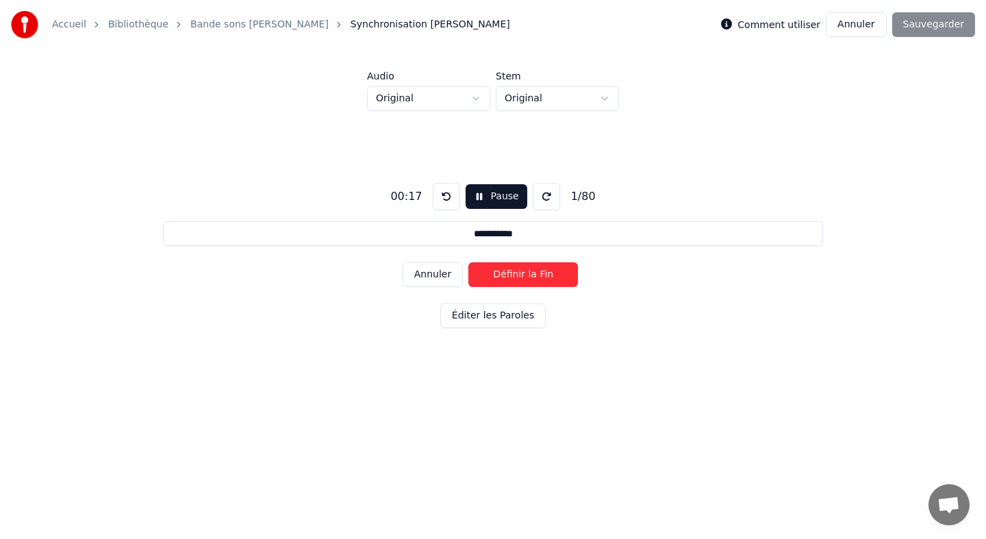
click at [486, 279] on button "Définir la Fin" at bounding box center [524, 274] width 110 height 25
click at [486, 279] on button "Définir le Début" at bounding box center [524, 274] width 110 height 25
click at [486, 279] on button "Définir la Fin" at bounding box center [524, 274] width 110 height 25
click at [486, 279] on button "Définir le Début" at bounding box center [524, 274] width 110 height 25
click at [486, 279] on button "Définir la Fin" at bounding box center [524, 274] width 110 height 25
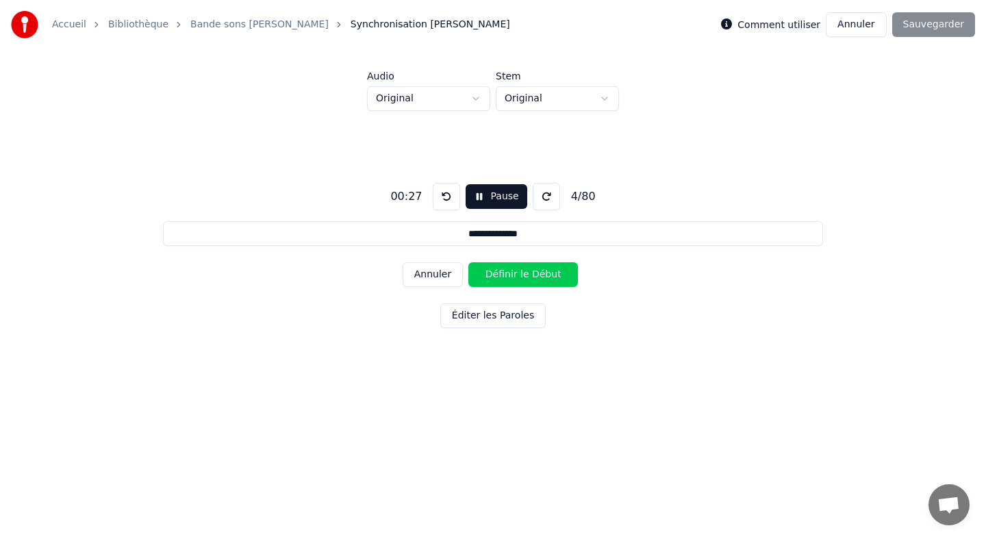
click at [486, 279] on button "Définir le Début" at bounding box center [524, 274] width 110 height 25
click at [486, 279] on button "Définir la Fin" at bounding box center [524, 274] width 110 height 25
click at [486, 279] on button "Définir le Début" at bounding box center [524, 274] width 110 height 25
click at [486, 279] on button "Définir la Fin" at bounding box center [524, 274] width 110 height 25
click at [486, 279] on button "Définir le Début" at bounding box center [524, 274] width 110 height 25
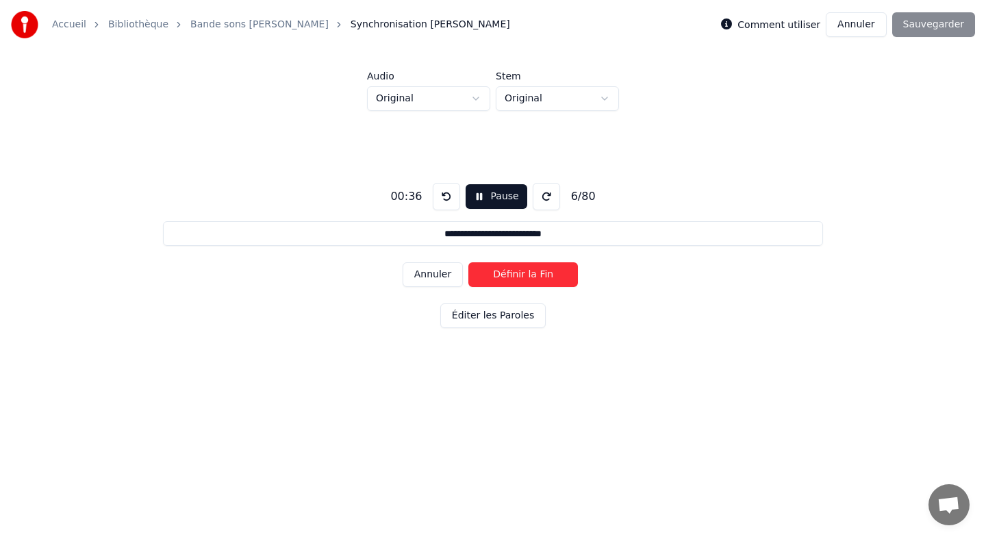
click at [486, 279] on button "Définir la Fin" at bounding box center [524, 274] width 110 height 25
click at [486, 279] on button "Définir le Début" at bounding box center [524, 274] width 110 height 25
click at [486, 279] on button "Définir la Fin" at bounding box center [524, 274] width 110 height 25
click at [486, 279] on button "Définir le Début" at bounding box center [524, 274] width 110 height 25
click at [486, 279] on button "Définir la Fin" at bounding box center [524, 274] width 110 height 25
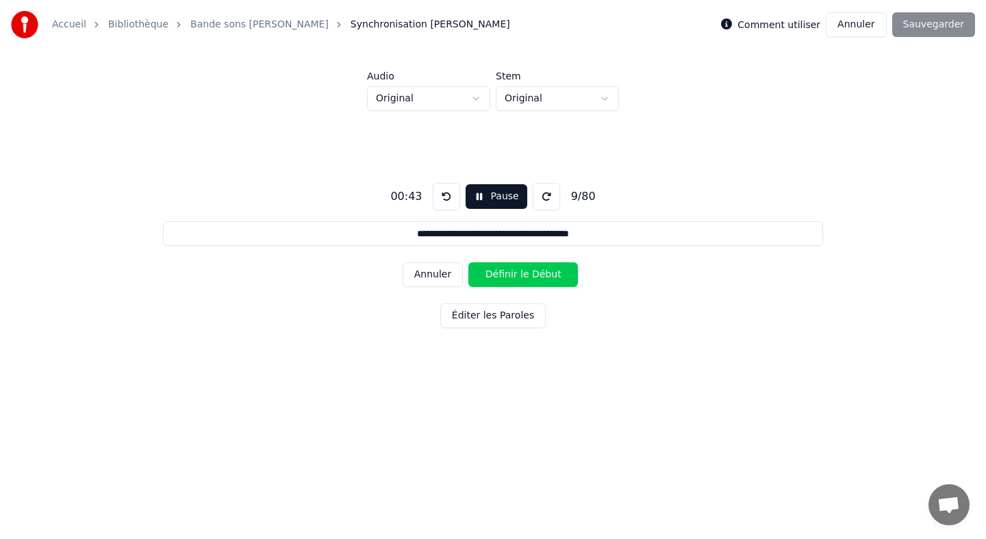
click at [486, 279] on button "Définir le Début" at bounding box center [524, 274] width 110 height 25
click at [486, 279] on button "Définir la Fin" at bounding box center [524, 274] width 110 height 25
click at [486, 279] on button "Définir le Début" at bounding box center [524, 274] width 110 height 25
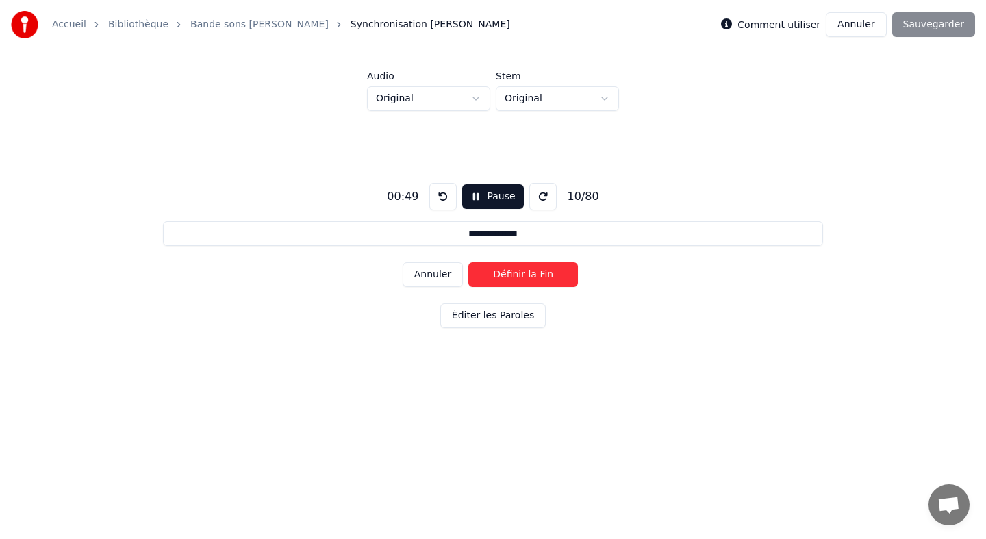
click at [486, 279] on button "Définir la Fin" at bounding box center [524, 274] width 110 height 25
click at [486, 279] on button "Définir le Début" at bounding box center [524, 274] width 110 height 25
click at [486, 279] on button "Définir la Fin" at bounding box center [524, 274] width 110 height 25
click at [486, 279] on button "Définir le Début" at bounding box center [524, 274] width 110 height 25
click at [486, 279] on button "Définir la Fin" at bounding box center [524, 274] width 110 height 25
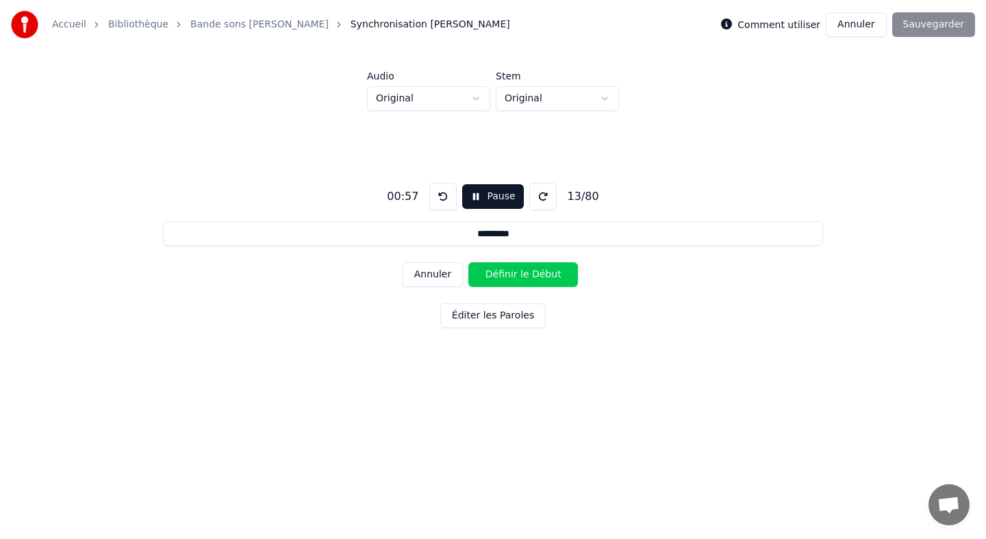
click at [486, 279] on button "Définir le Début" at bounding box center [524, 274] width 110 height 25
click at [486, 279] on button "Définir la Fin" at bounding box center [524, 274] width 110 height 25
click at [486, 279] on button "Définir le Début" at bounding box center [524, 274] width 110 height 25
click at [486, 279] on button "Définir la Fin" at bounding box center [524, 274] width 110 height 25
click at [486, 279] on button "Définir le Début" at bounding box center [524, 274] width 110 height 25
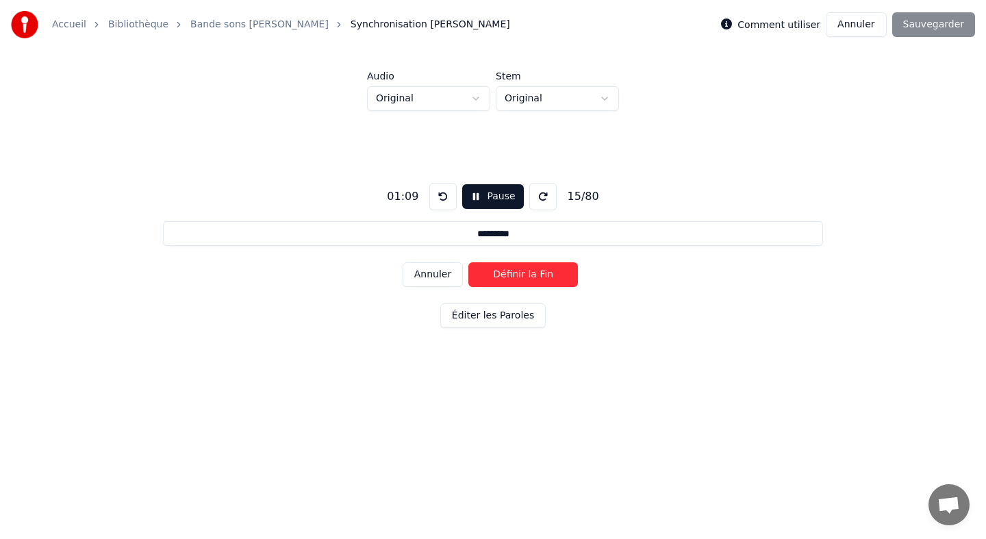
click at [486, 279] on button "Définir la Fin" at bounding box center [524, 274] width 110 height 25
click at [486, 279] on button "Définir le Début" at bounding box center [524, 274] width 110 height 25
click at [486, 279] on button "Définir la Fin" at bounding box center [524, 274] width 110 height 25
click at [486, 279] on button "Définir le Début" at bounding box center [524, 274] width 110 height 25
click at [486, 279] on button "Définir la Fin" at bounding box center [524, 274] width 110 height 25
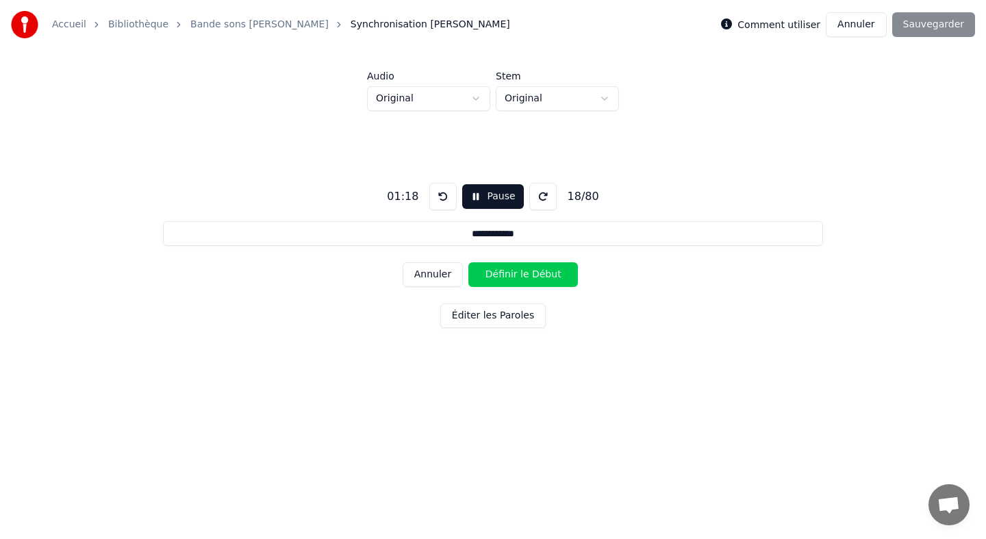
click at [486, 279] on button "Définir le Début" at bounding box center [524, 274] width 110 height 25
click at [486, 279] on button "Définir la Fin" at bounding box center [524, 274] width 110 height 25
click at [486, 279] on button "Définir le Début" at bounding box center [524, 274] width 110 height 25
click at [486, 279] on button "Définir la Fin" at bounding box center [524, 274] width 110 height 25
click at [486, 279] on button "Définir le Début" at bounding box center [524, 274] width 110 height 25
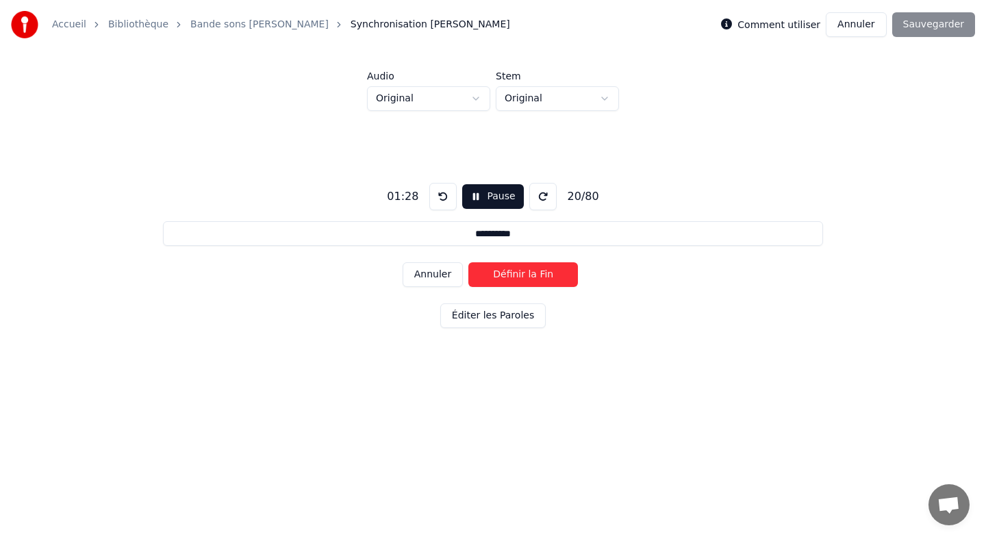
click at [486, 279] on button "Définir la Fin" at bounding box center [524, 274] width 110 height 25
click at [941, 23] on div "Comment utiliser Annuler Sauvegarder" at bounding box center [848, 24] width 254 height 25
click at [542, 274] on button "Définir le Début" at bounding box center [524, 274] width 110 height 25
click at [542, 274] on button "Définir la Fin" at bounding box center [524, 274] width 110 height 25
type input "**********"
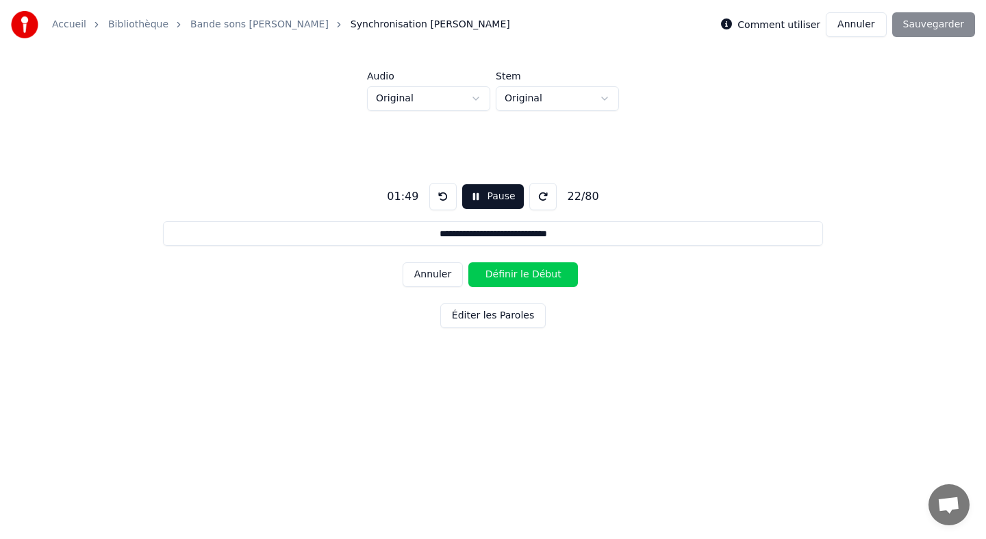
click at [923, 21] on div "Comment utiliser Annuler Sauvegarder" at bounding box center [848, 24] width 254 height 25
click at [520, 314] on button "Éditer les Paroles" at bounding box center [492, 315] width 105 height 25
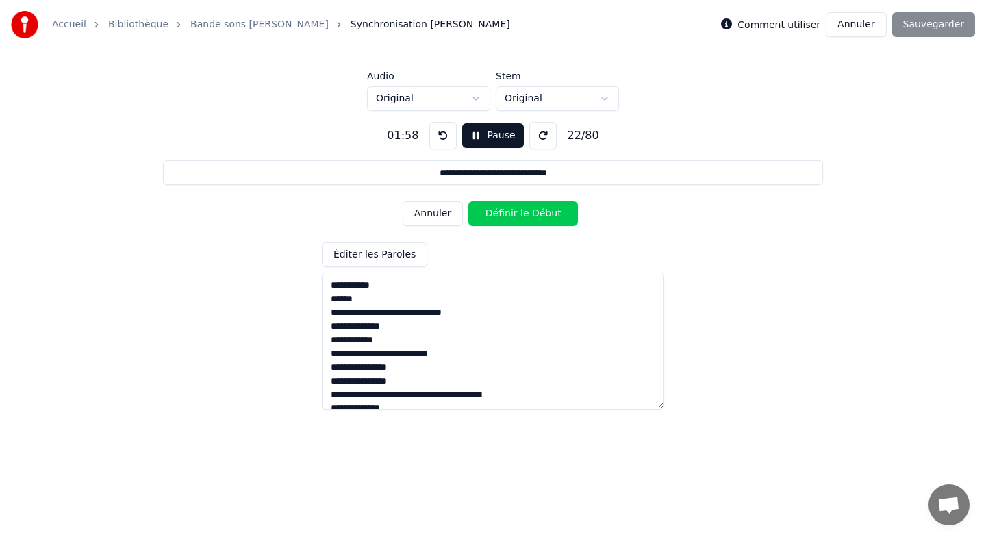
click at [603, 369] on textarea at bounding box center [493, 341] width 343 height 137
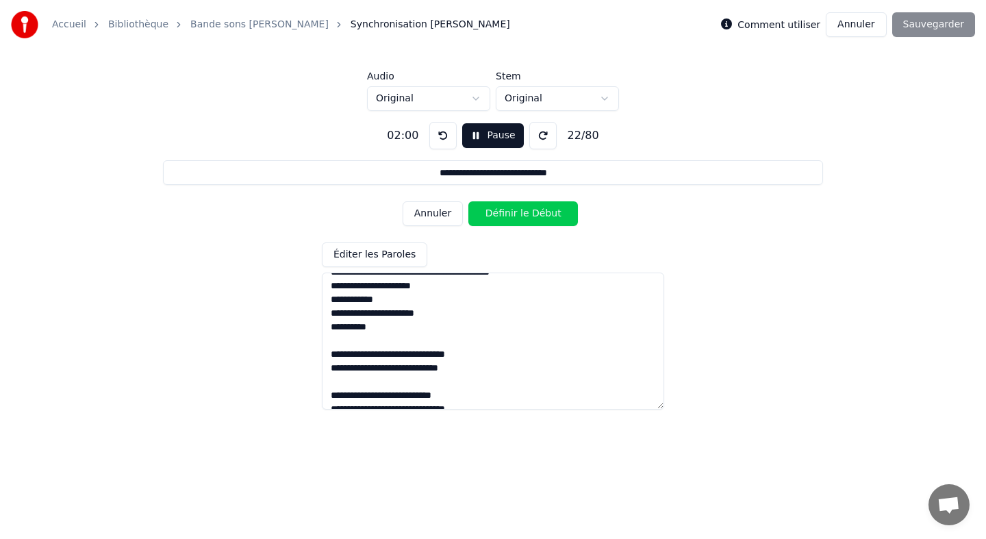
scroll to position [248, 0]
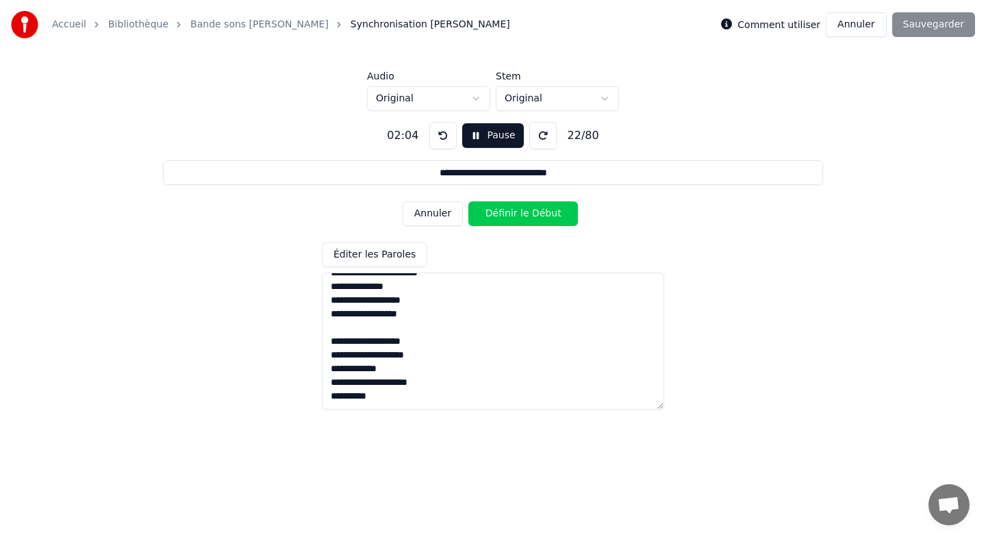
drag, startPoint x: 330, startPoint y: 323, endPoint x: 493, endPoint y: 521, distance: 256.9
click at [493, 417] on html "**********" at bounding box center [493, 208] width 986 height 417
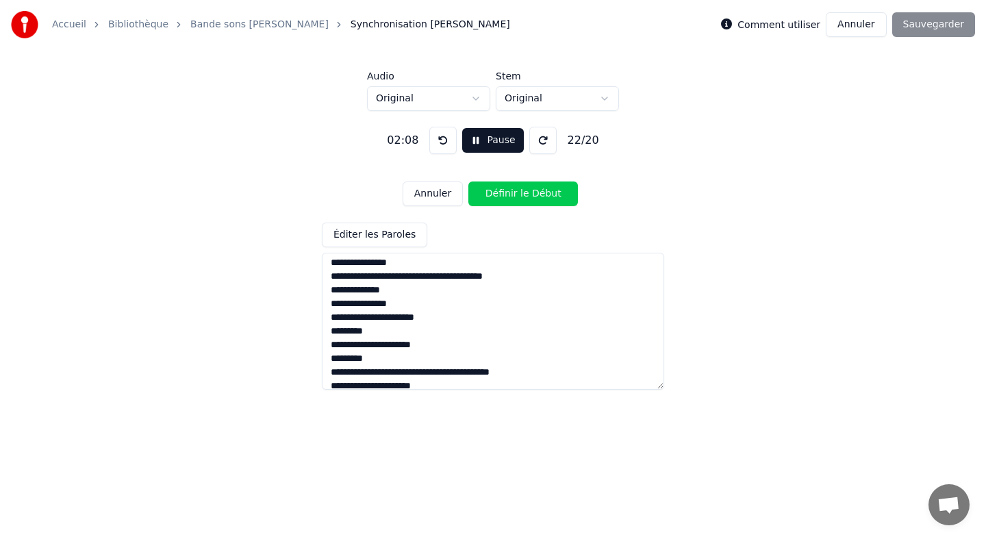
scroll to position [0, 0]
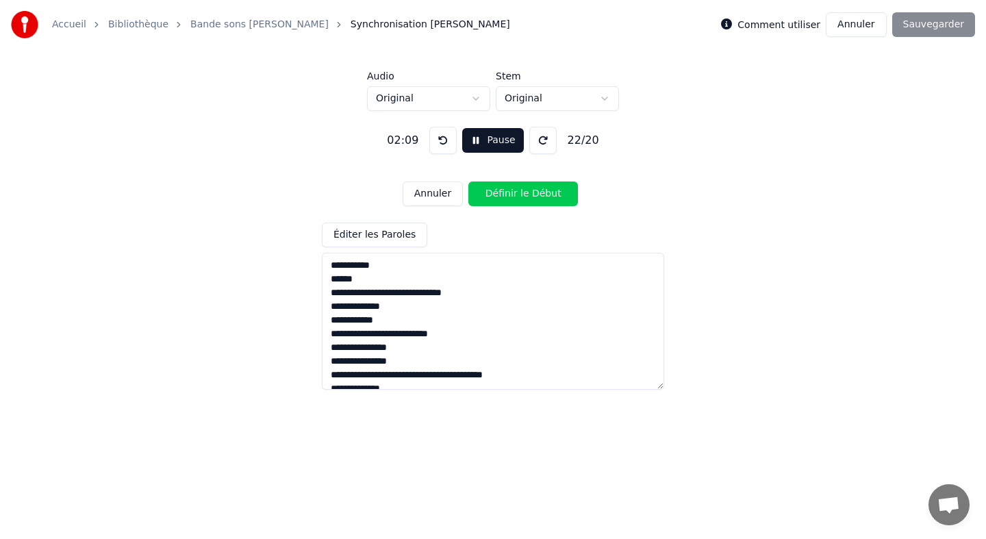
type textarea "**********"
click at [386, 240] on button "Éditer les Paroles" at bounding box center [374, 235] width 105 height 25
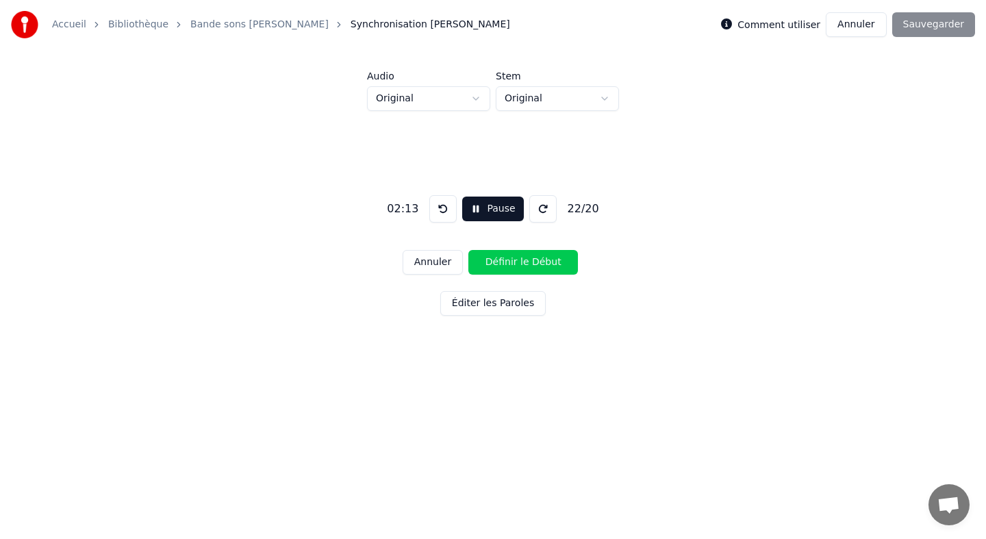
click at [923, 27] on div "Comment utiliser Annuler Sauvegarder" at bounding box center [848, 24] width 254 height 25
click at [866, 23] on button "Annuler" at bounding box center [856, 24] width 60 height 25
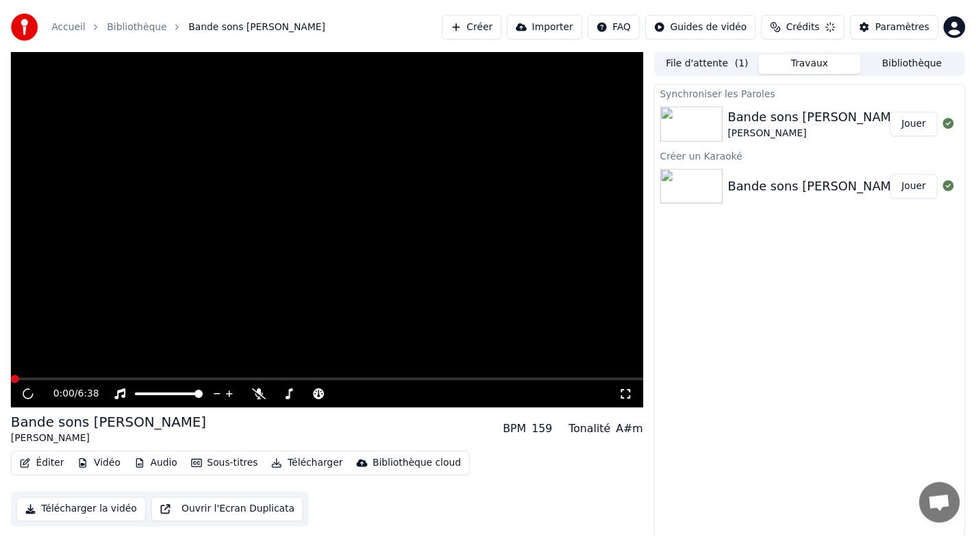
scroll to position [1, 0]
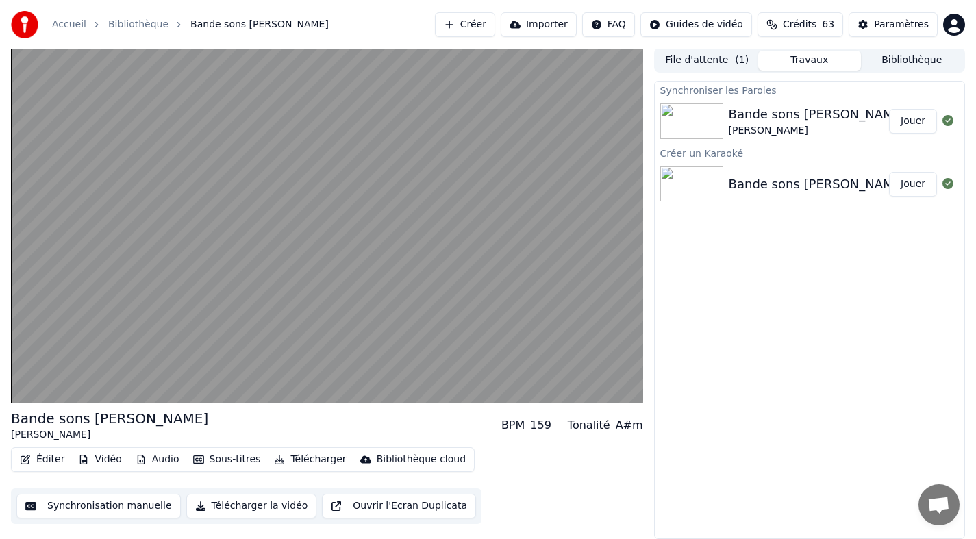
click at [904, 184] on button "Jouer" at bounding box center [913, 184] width 48 height 25
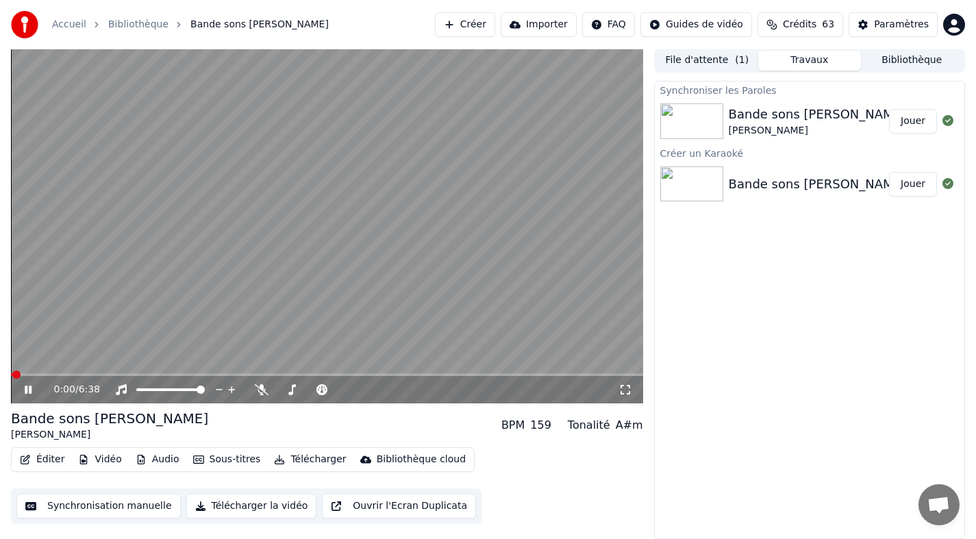
click at [42, 456] on button "Éditer" at bounding box center [41, 459] width 55 height 19
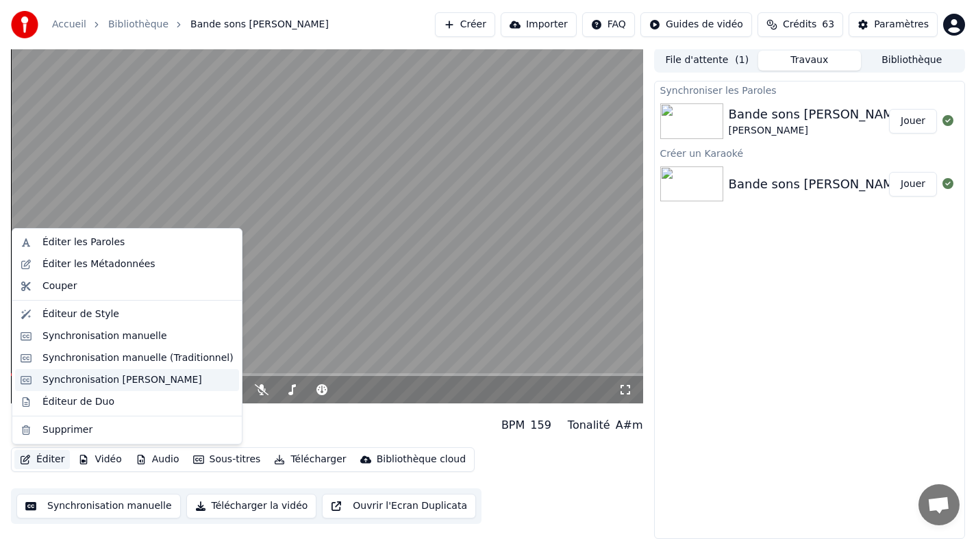
click at [87, 377] on div "Synchronisation [PERSON_NAME]" at bounding box center [122, 380] width 160 height 14
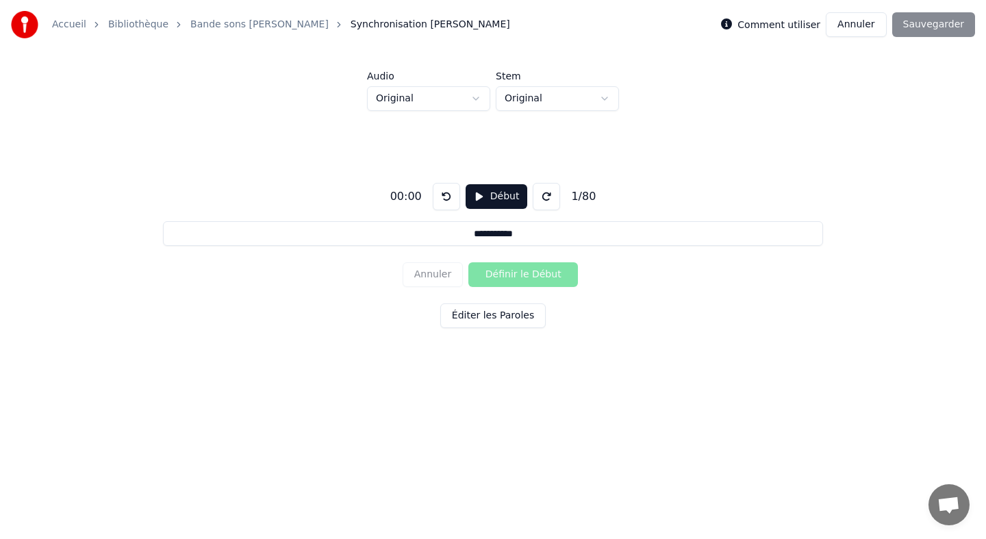
click at [499, 200] on button "Début" at bounding box center [497, 196] width 62 height 25
click at [869, 24] on button "Annuler" at bounding box center [856, 24] width 60 height 25
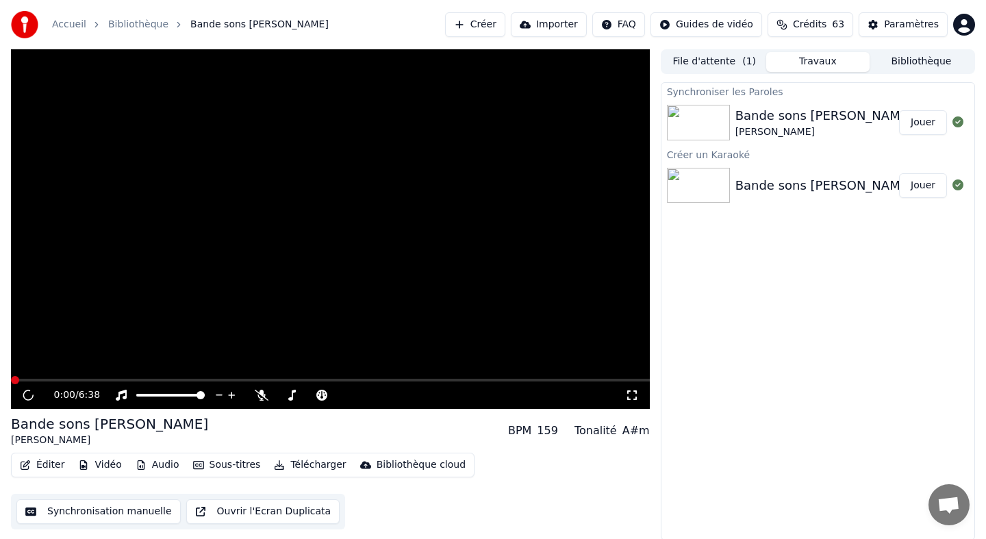
scroll to position [1, 0]
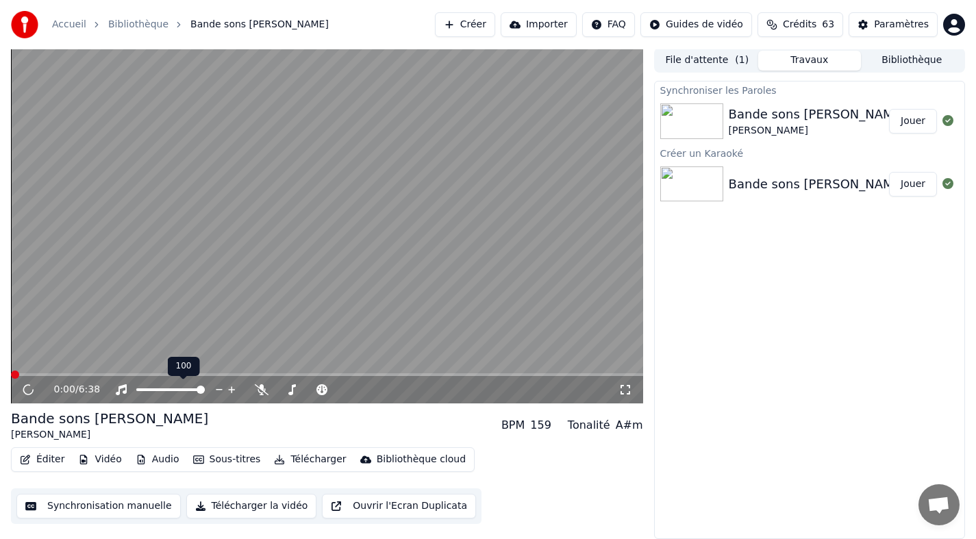
click at [246, 377] on div "0:00 / 6:38" at bounding box center [327, 389] width 632 height 27
click at [248, 377] on div "0:00 / 6:38" at bounding box center [327, 389] width 632 height 27
click at [256, 371] on video at bounding box center [327, 226] width 632 height 356
click at [217, 379] on span at bounding box center [218, 375] width 8 height 8
click at [49, 459] on button "Éditer" at bounding box center [41, 459] width 55 height 19
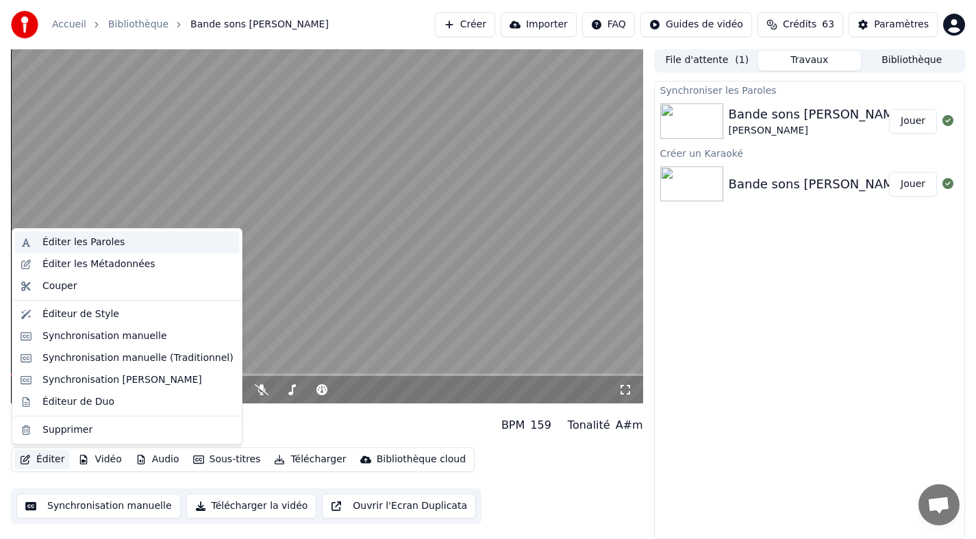
click at [145, 249] on div "Éditer les Paroles" at bounding box center [127, 243] width 224 height 22
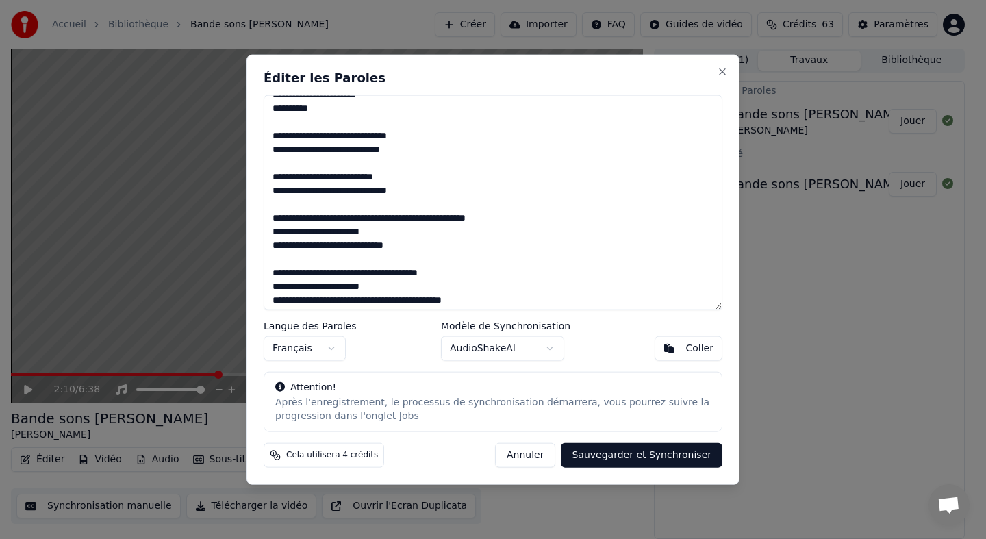
scroll to position [188, 0]
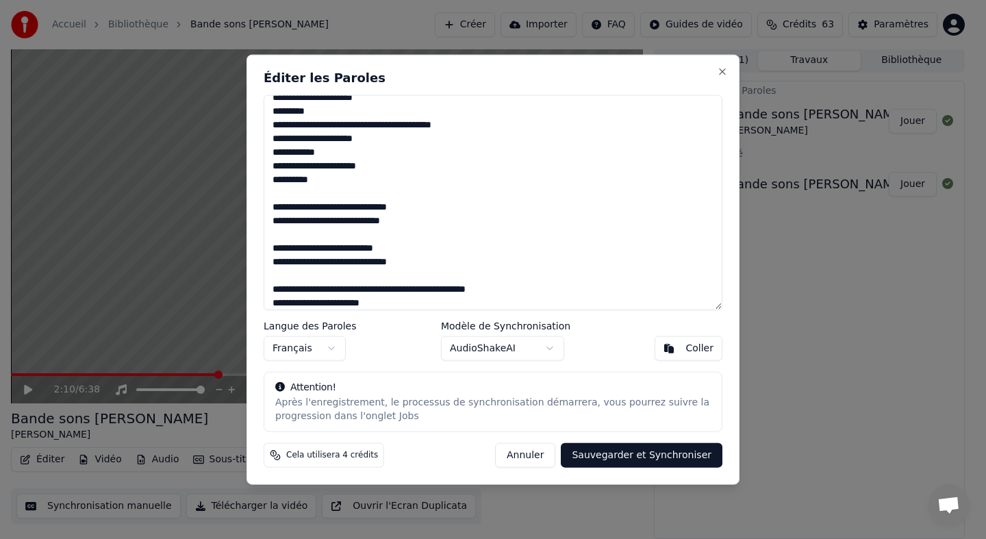
drag, startPoint x: 331, startPoint y: 270, endPoint x: 260, endPoint y: 193, distance: 104.7
click at [260, 193] on div "Éditer les Paroles Langue des Paroles Français Modèle de Synchronisation AudioS…" at bounding box center [493, 269] width 493 height 431
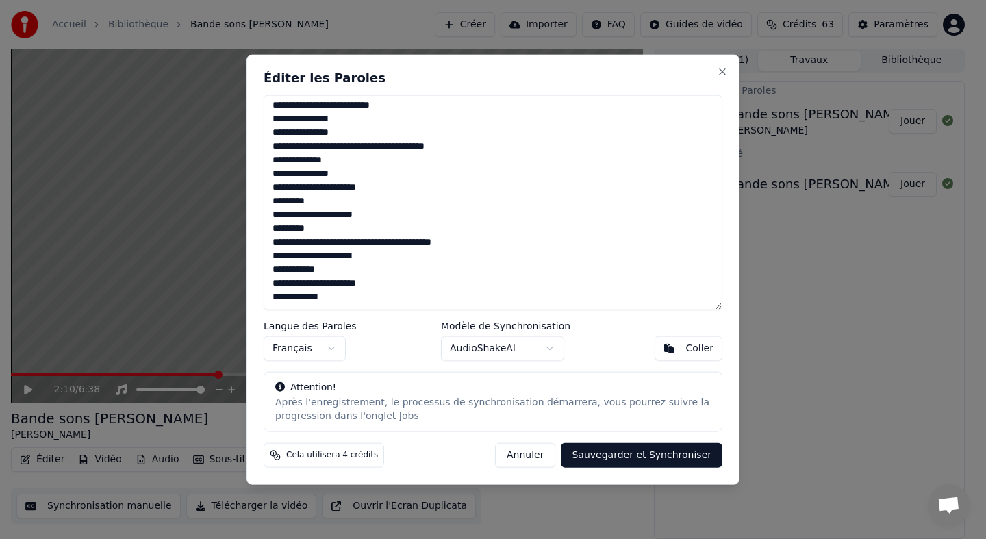
scroll to position [112, 0]
drag, startPoint x: 280, startPoint y: 278, endPoint x: 289, endPoint y: 326, distance: 48.9
click at [289, 326] on div "**********" at bounding box center [493, 269] width 493 height 431
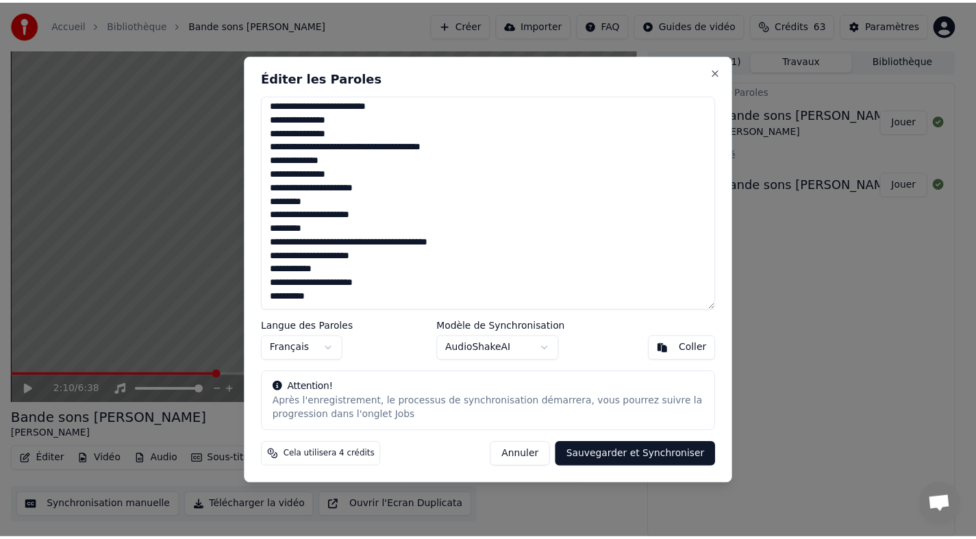
scroll to position [71, 0]
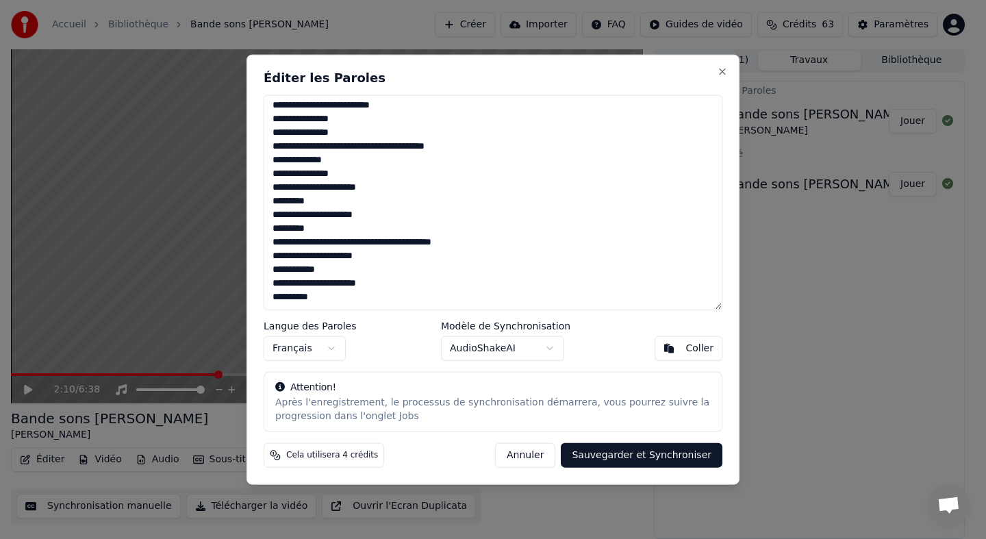
type textarea "**********"
click at [613, 454] on button "Sauvegarder et Synchroniser" at bounding box center [642, 455] width 162 height 25
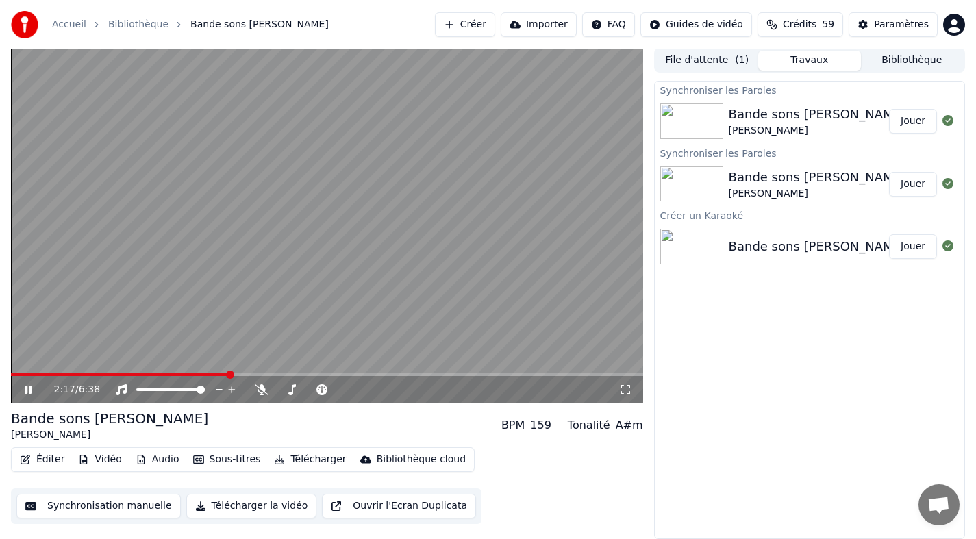
click at [25, 375] on span at bounding box center [120, 374] width 218 height 3
click at [11, 375] on span at bounding box center [16, 374] width 10 height 3
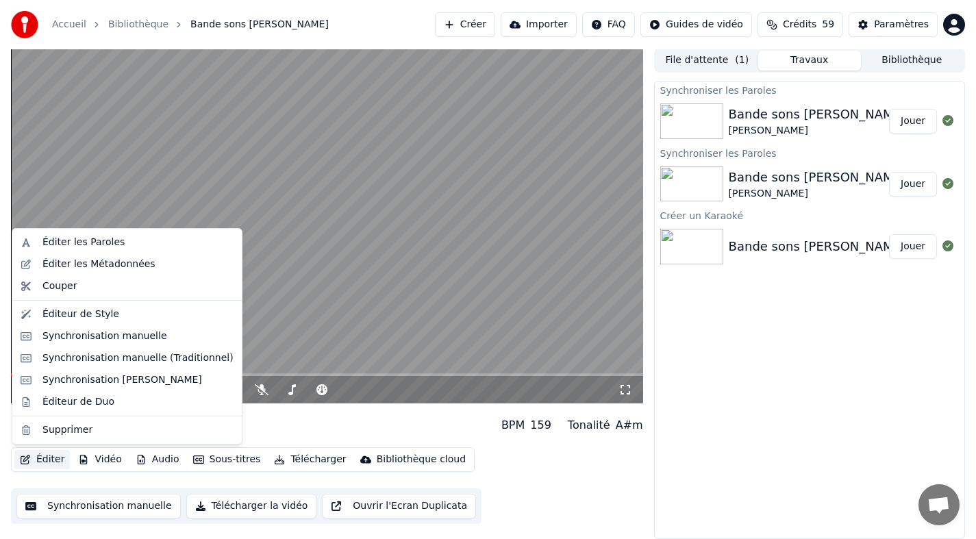
click at [53, 460] on button "Éditer" at bounding box center [41, 459] width 55 height 19
click at [136, 379] on div "Synchronisation [PERSON_NAME]" at bounding box center [122, 380] width 160 height 14
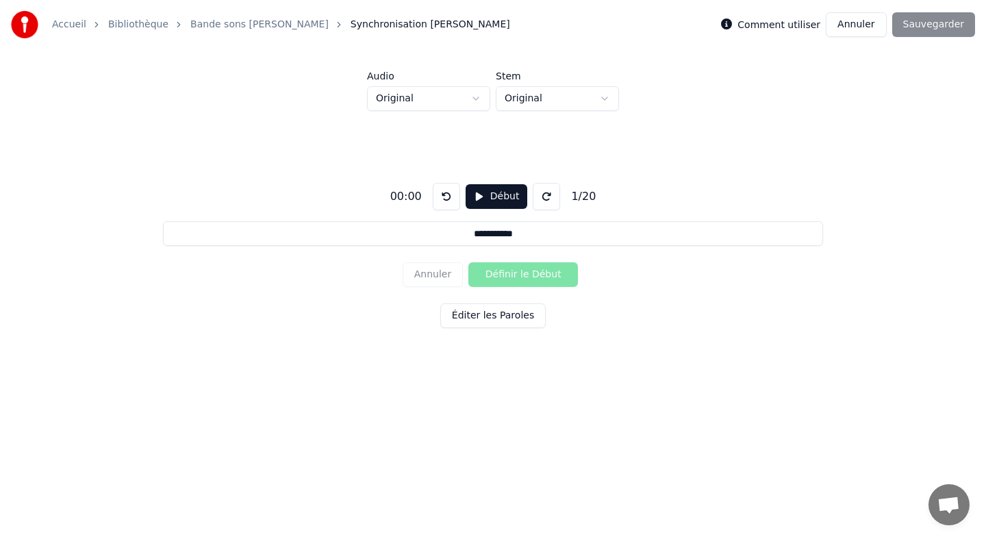
click at [498, 197] on button "Début" at bounding box center [497, 196] width 62 height 25
click at [509, 275] on button "Définir le Début" at bounding box center [524, 274] width 110 height 25
click at [509, 275] on button "Définir la Fin" at bounding box center [524, 274] width 110 height 25
click at [509, 275] on button "Définir le Début" at bounding box center [524, 274] width 110 height 25
click at [509, 275] on button "Définir la Fin" at bounding box center [524, 274] width 110 height 25
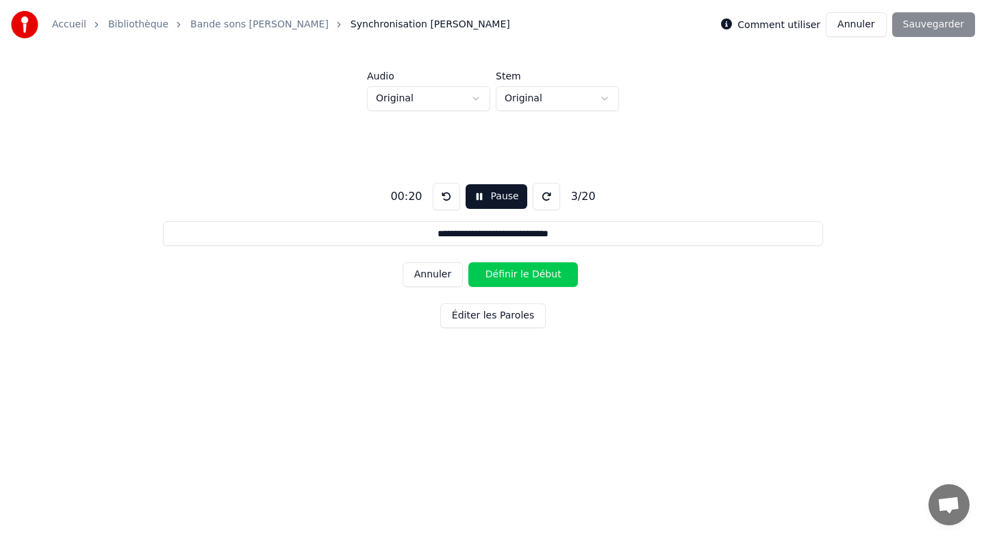
click at [509, 275] on button "Définir le Début" at bounding box center [524, 274] width 110 height 25
click at [509, 275] on button "Définir la Fin" at bounding box center [524, 274] width 110 height 25
click at [509, 275] on button "Définir le Début" at bounding box center [524, 274] width 110 height 25
click at [509, 275] on button "Définir la Fin" at bounding box center [524, 274] width 110 height 25
click at [509, 275] on button "Définir le Début" at bounding box center [524, 274] width 110 height 25
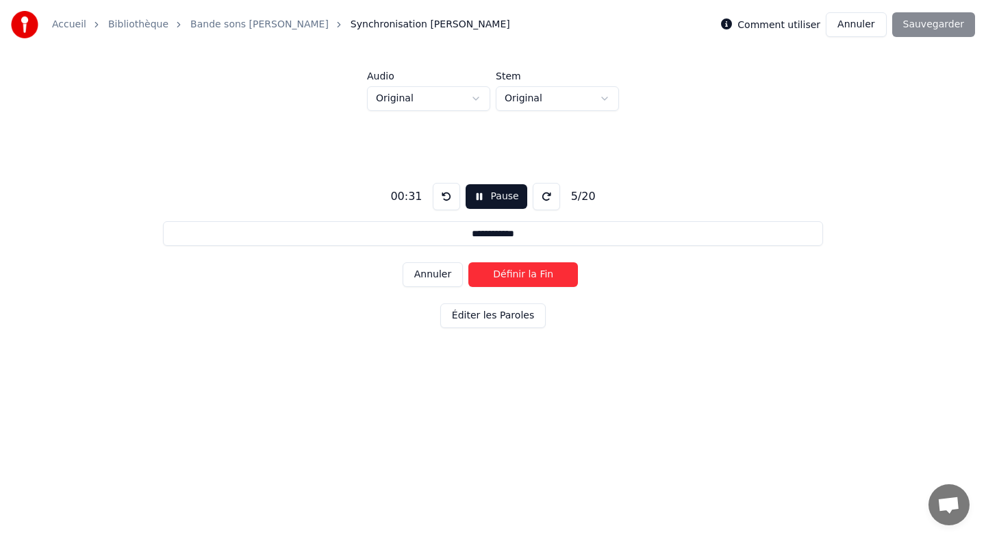
click at [509, 275] on button "Définir la Fin" at bounding box center [524, 274] width 110 height 25
click at [509, 275] on button "Définir le Début" at bounding box center [524, 274] width 110 height 25
click at [509, 275] on button "Définir la Fin" at bounding box center [524, 274] width 110 height 25
click at [509, 275] on button "Définir le Début" at bounding box center [524, 274] width 110 height 25
click at [509, 275] on button "Définir la Fin" at bounding box center [524, 274] width 110 height 25
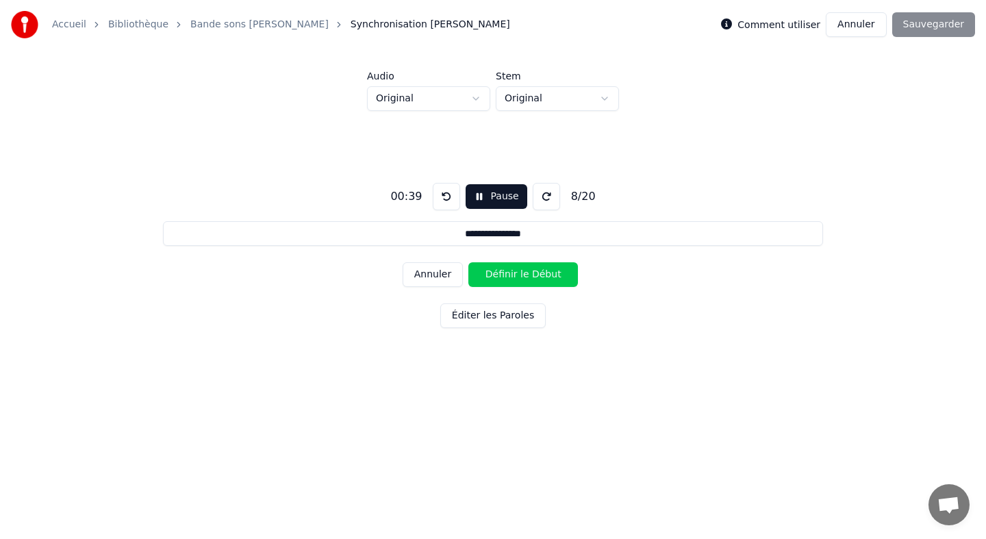
click at [509, 275] on button "Définir le Début" at bounding box center [524, 274] width 110 height 25
click at [509, 275] on button "Définir la Fin" at bounding box center [524, 274] width 110 height 25
click at [509, 275] on button "Définir le Début" at bounding box center [524, 274] width 110 height 25
click at [509, 275] on button "Définir la Fin" at bounding box center [524, 274] width 110 height 25
click at [509, 275] on button "Définir le Début" at bounding box center [524, 274] width 110 height 25
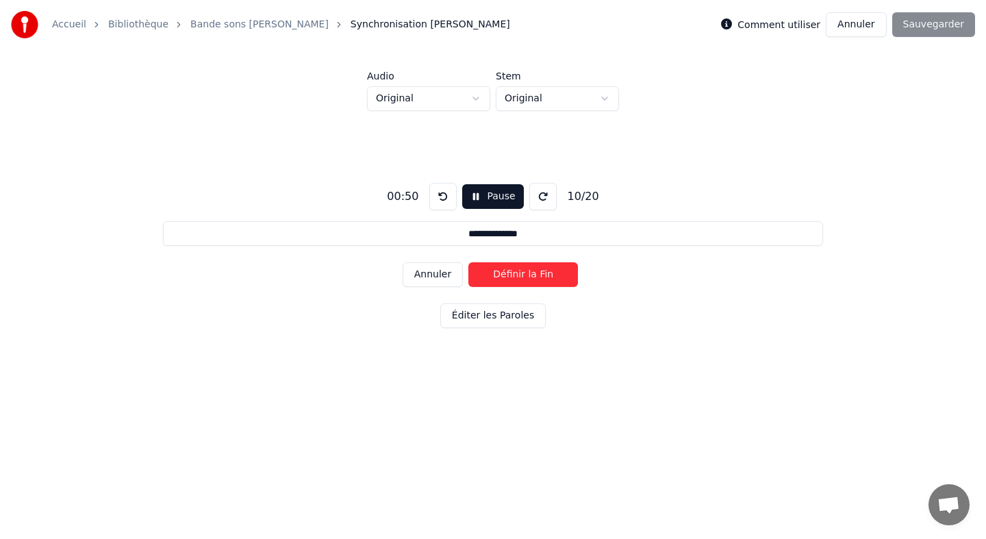
click at [509, 275] on button "Définir la Fin" at bounding box center [524, 274] width 110 height 25
click at [509, 275] on button "Définir le Début" at bounding box center [524, 274] width 110 height 25
click at [509, 275] on button "Définir la Fin" at bounding box center [524, 274] width 110 height 25
click at [509, 275] on button "Définir le Début" at bounding box center [524, 274] width 110 height 25
click at [509, 275] on button "Définir la Fin" at bounding box center [524, 274] width 110 height 25
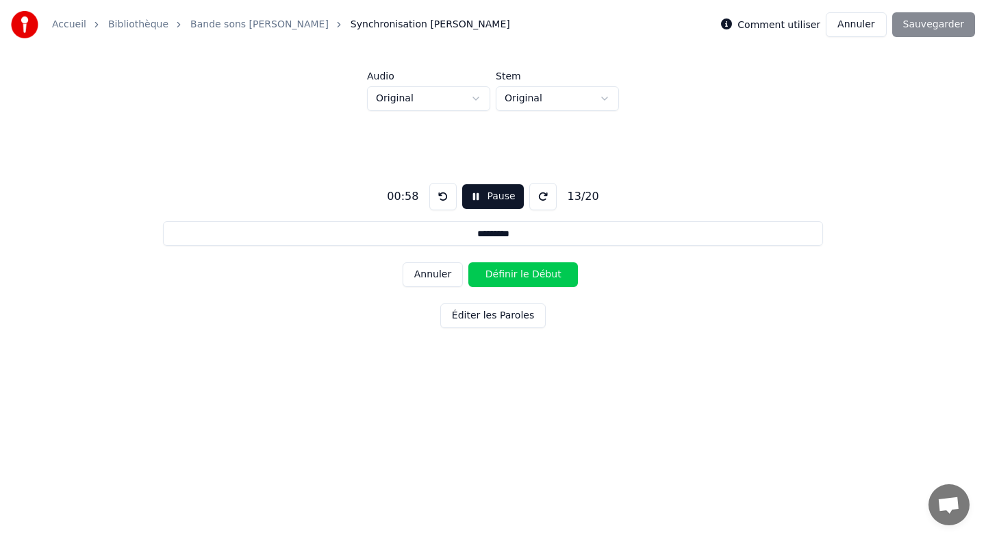
click at [509, 275] on button "Définir le Début" at bounding box center [524, 274] width 110 height 25
click at [509, 275] on button "Définir la Fin" at bounding box center [524, 274] width 110 height 25
click at [509, 275] on button "Définir le Début" at bounding box center [524, 274] width 110 height 25
click at [449, 273] on button "Annuler" at bounding box center [433, 274] width 60 height 25
click at [448, 273] on button "Annuler" at bounding box center [433, 274] width 60 height 25
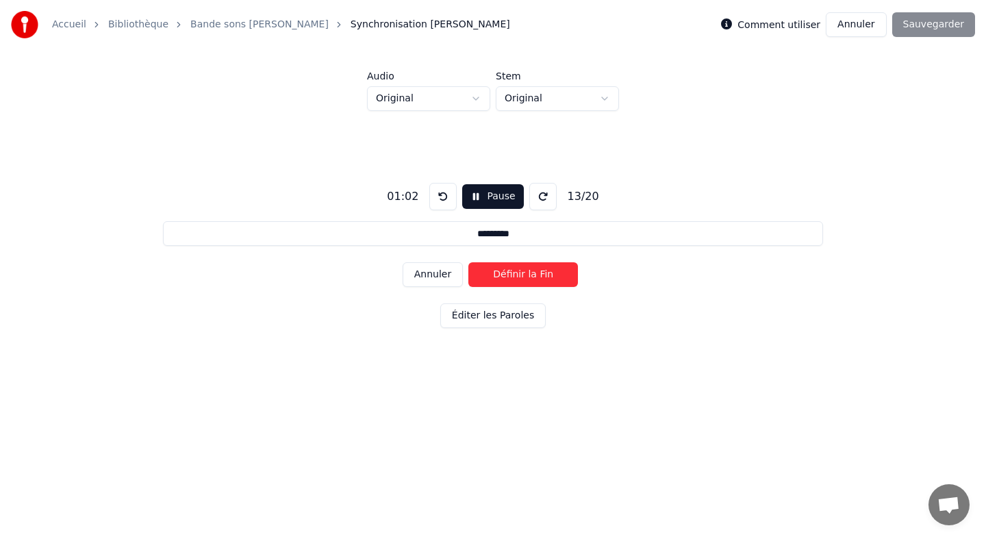
click at [448, 273] on button "Annuler" at bounding box center [433, 274] width 60 height 25
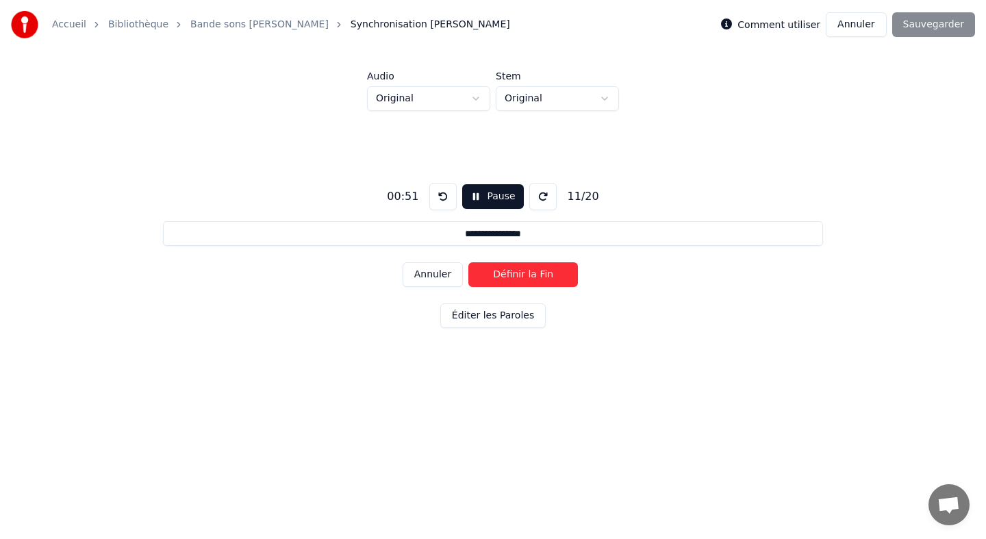
click at [448, 273] on button "Annuler" at bounding box center [433, 274] width 60 height 25
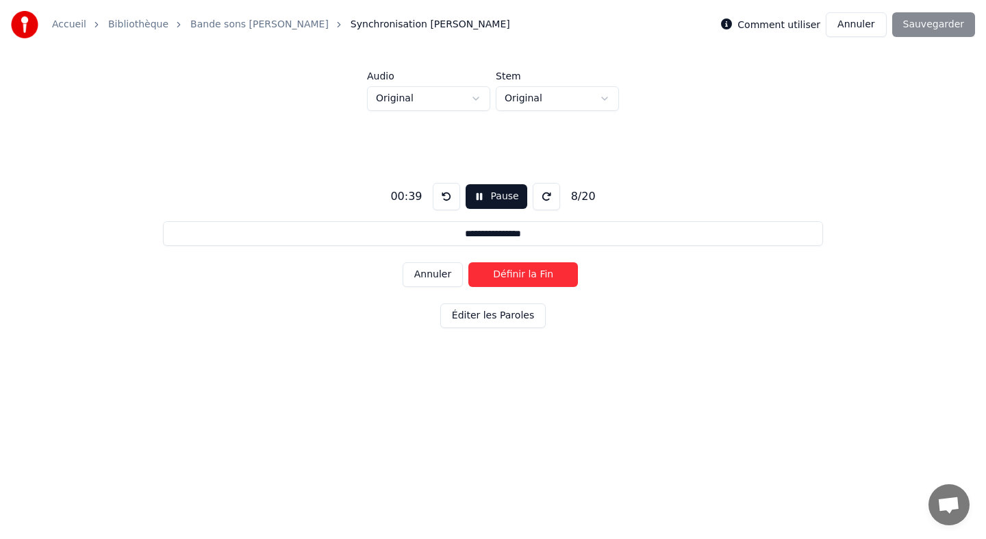
click at [448, 273] on button "Annuler" at bounding box center [433, 274] width 60 height 25
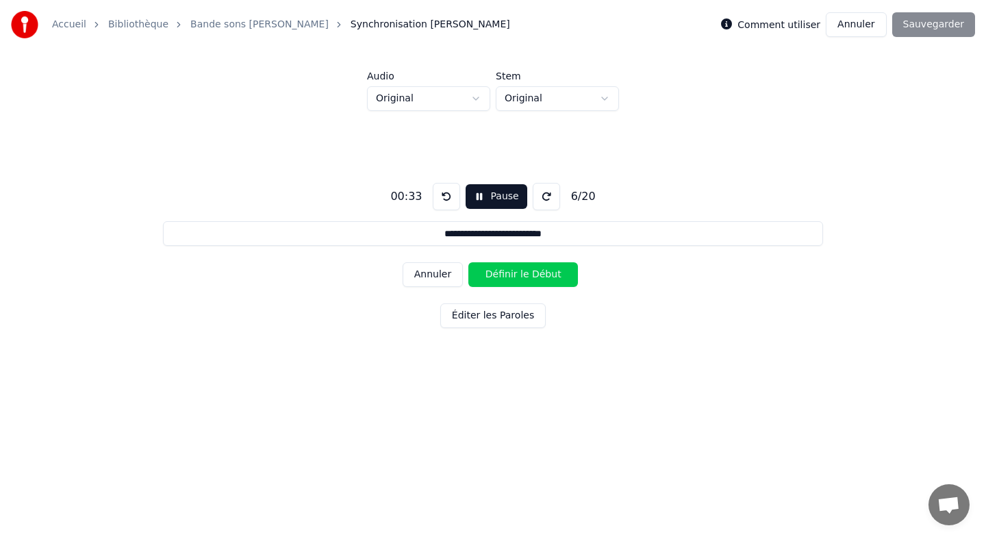
click at [445, 273] on button "Annuler" at bounding box center [433, 274] width 60 height 25
click at [486, 274] on button "Définir la Fin" at bounding box center [524, 274] width 110 height 25
click at [486, 274] on button "Définir le Début" at bounding box center [524, 274] width 110 height 25
click at [486, 274] on button "Définir la Fin" at bounding box center [524, 274] width 110 height 25
click at [486, 274] on button "Définir le Début" at bounding box center [524, 274] width 110 height 25
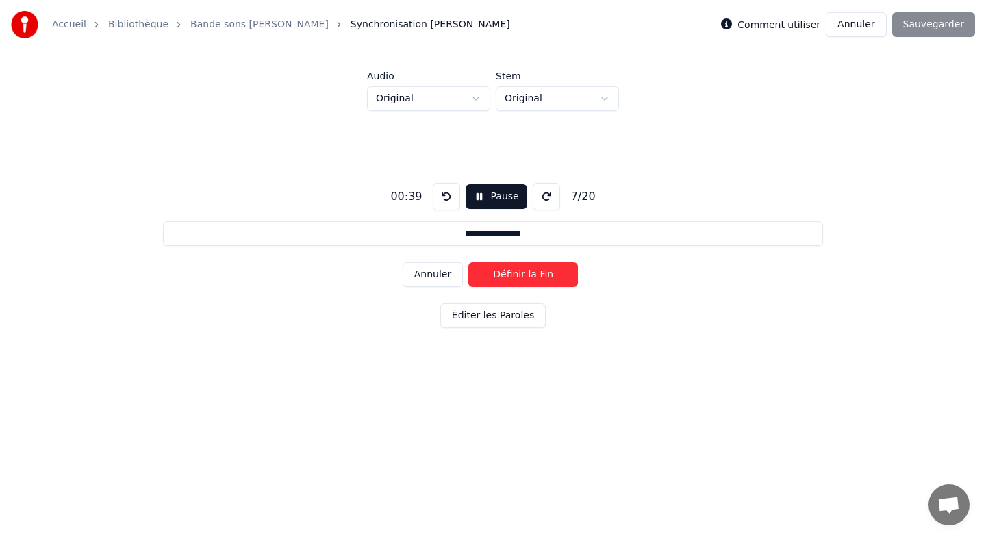
click at [486, 274] on button "Définir la Fin" at bounding box center [524, 274] width 110 height 25
click at [486, 274] on button "Définir le Début" at bounding box center [524, 274] width 110 height 25
click at [486, 274] on button "Définir la Fin" at bounding box center [524, 274] width 110 height 25
click at [486, 274] on button "Définir le Début" at bounding box center [524, 274] width 110 height 25
click at [486, 274] on button "Définir la Fin" at bounding box center [524, 274] width 110 height 25
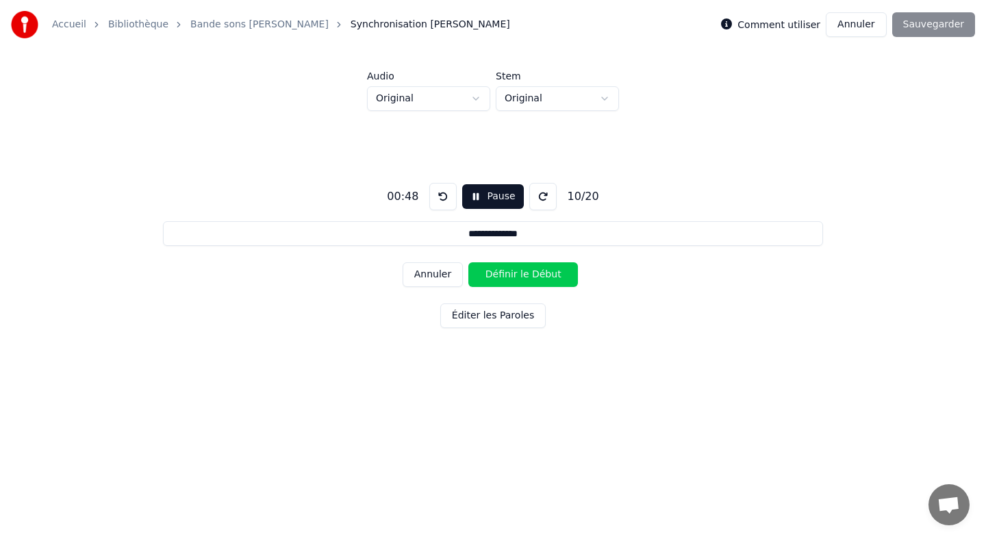
click at [486, 274] on button "Définir le Début" at bounding box center [524, 274] width 110 height 25
click at [486, 274] on button "Définir la Fin" at bounding box center [524, 274] width 110 height 25
click at [486, 274] on button "Définir le Début" at bounding box center [524, 274] width 110 height 25
click at [486, 274] on button "Définir la Fin" at bounding box center [524, 274] width 110 height 25
click at [486, 274] on button "Définir le Début" at bounding box center [524, 274] width 110 height 25
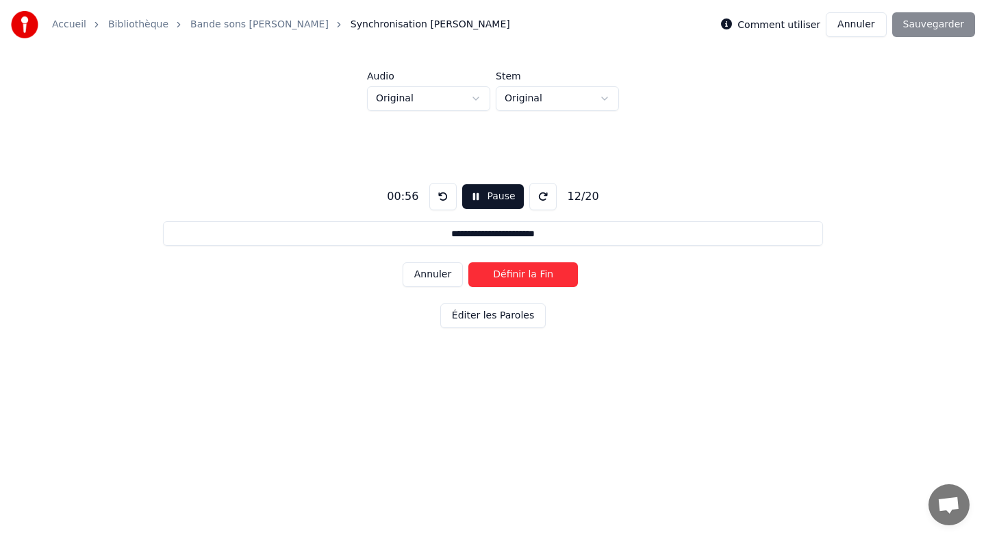
click at [486, 274] on button "Définir la Fin" at bounding box center [524, 274] width 110 height 25
click at [486, 274] on button "Définir le Début" at bounding box center [524, 274] width 110 height 25
click at [486, 274] on button "Définir la Fin" at bounding box center [524, 274] width 110 height 25
click at [486, 274] on button "Définir le Début" at bounding box center [524, 274] width 110 height 25
click at [486, 274] on button "Définir la Fin" at bounding box center [524, 274] width 110 height 25
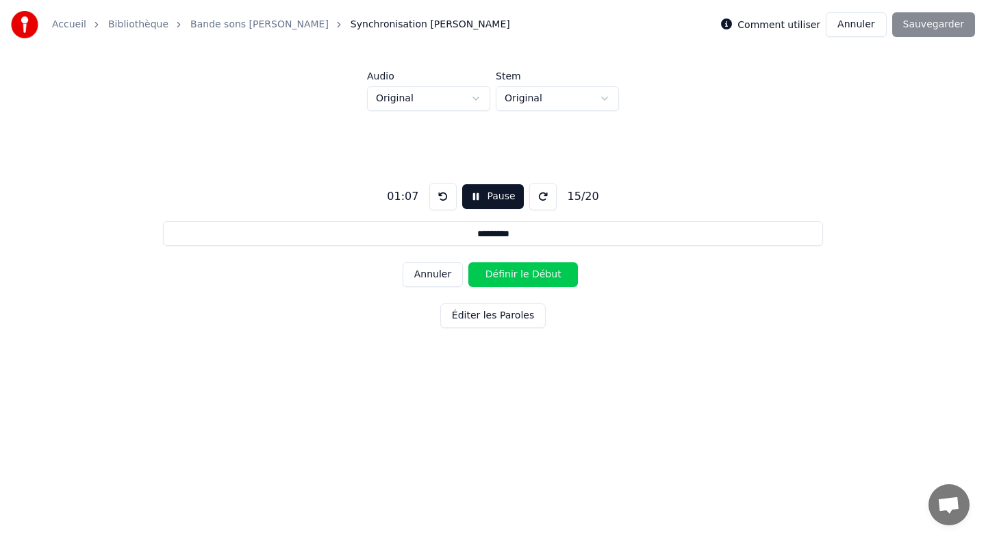
click at [486, 274] on button "Définir le Début" at bounding box center [524, 274] width 110 height 25
click at [486, 274] on button "Définir la Fin" at bounding box center [524, 274] width 110 height 25
click at [486, 274] on button "Définir le Début" at bounding box center [524, 274] width 110 height 25
click at [486, 274] on button "Définir la Fin" at bounding box center [524, 274] width 110 height 25
click at [486, 274] on button "Définir le Début" at bounding box center [524, 274] width 110 height 25
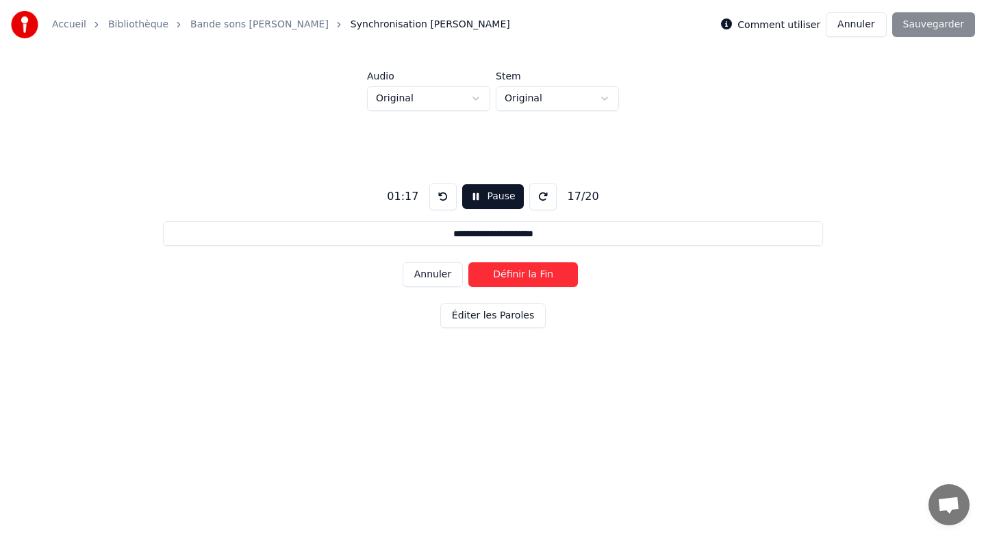
click at [486, 274] on button "Définir la Fin" at bounding box center [524, 274] width 110 height 25
click at [486, 274] on button "Définir le Début" at bounding box center [524, 274] width 110 height 25
click at [486, 274] on button "Définir la Fin" at bounding box center [524, 274] width 110 height 25
click at [486, 274] on button "Définir le Début" at bounding box center [524, 274] width 110 height 25
click at [486, 274] on button "Définir la Fin" at bounding box center [524, 274] width 110 height 25
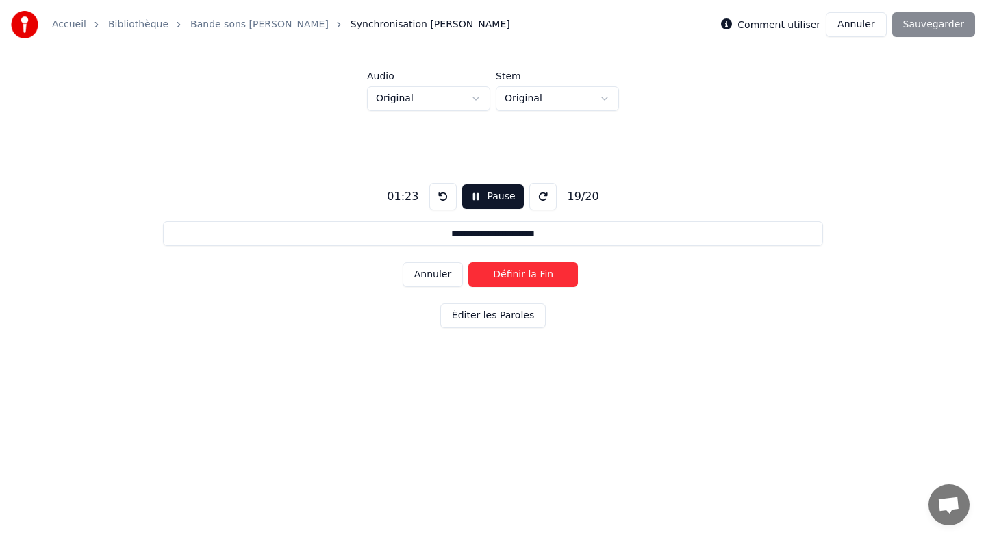
type input "**********"
click at [486, 274] on button "Définir le Début" at bounding box center [524, 274] width 110 height 25
click at [486, 274] on button "Définir la Fin" at bounding box center [524, 274] width 110 height 25
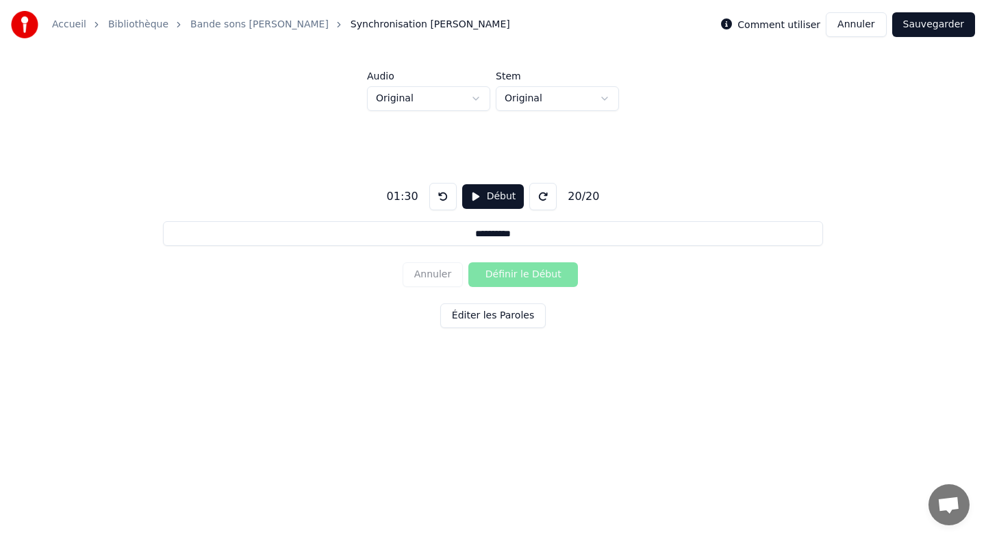
click at [943, 33] on button "Sauvegarder" at bounding box center [934, 24] width 83 height 25
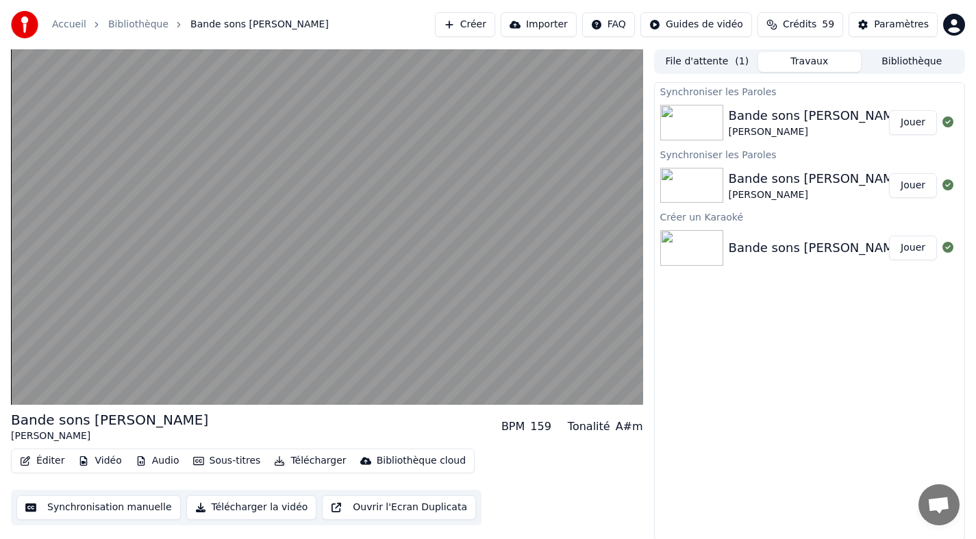
scroll to position [1, 0]
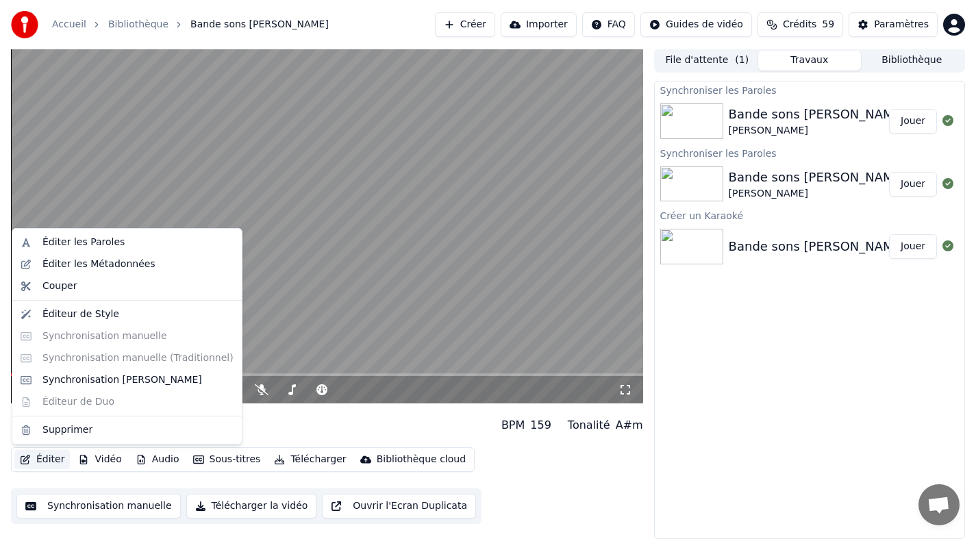
click at [52, 460] on button "Éditer" at bounding box center [41, 459] width 55 height 19
click at [85, 377] on div "Synchronisation [PERSON_NAME]" at bounding box center [122, 380] width 160 height 14
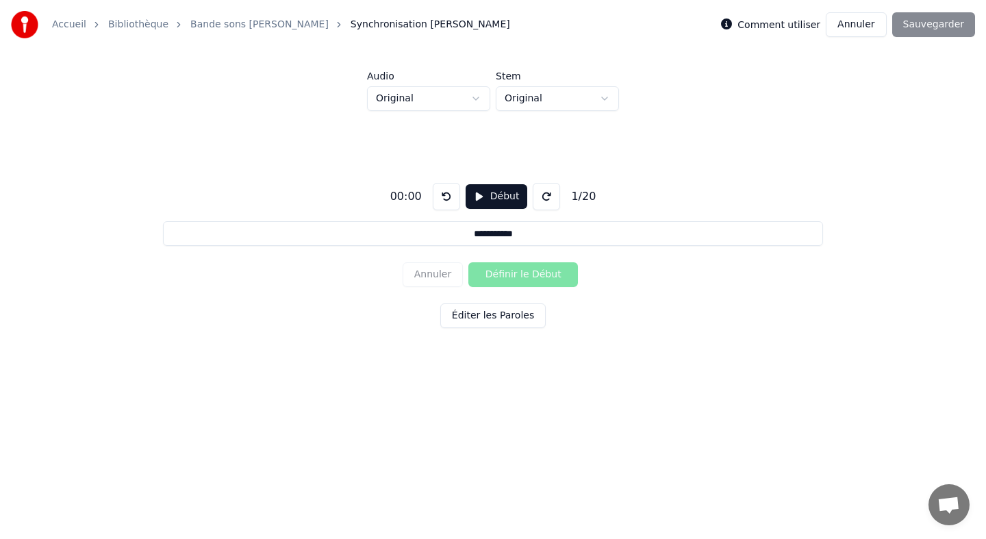
click at [489, 198] on button "Début" at bounding box center [497, 196] width 62 height 25
click at [502, 277] on button "Définir le Début" at bounding box center [524, 274] width 110 height 25
click at [502, 277] on button "Définir la Fin" at bounding box center [524, 274] width 110 height 25
click at [502, 277] on button "Définir le Début" at bounding box center [524, 274] width 110 height 25
click at [502, 277] on button "Définir la Fin" at bounding box center [524, 274] width 110 height 25
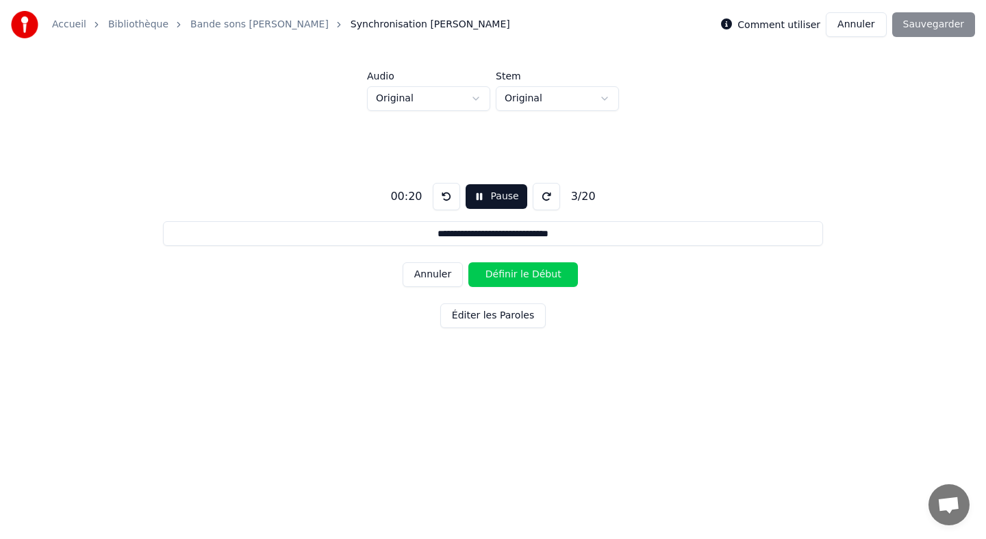
click at [502, 277] on button "Définir le Début" at bounding box center [524, 274] width 110 height 25
click at [502, 277] on button "Définir la Fin" at bounding box center [524, 274] width 110 height 25
click at [502, 277] on button "Définir le Début" at bounding box center [524, 274] width 110 height 25
click at [502, 277] on button "Définir la Fin" at bounding box center [524, 274] width 110 height 25
click at [502, 277] on button "Définir le Début" at bounding box center [524, 274] width 110 height 25
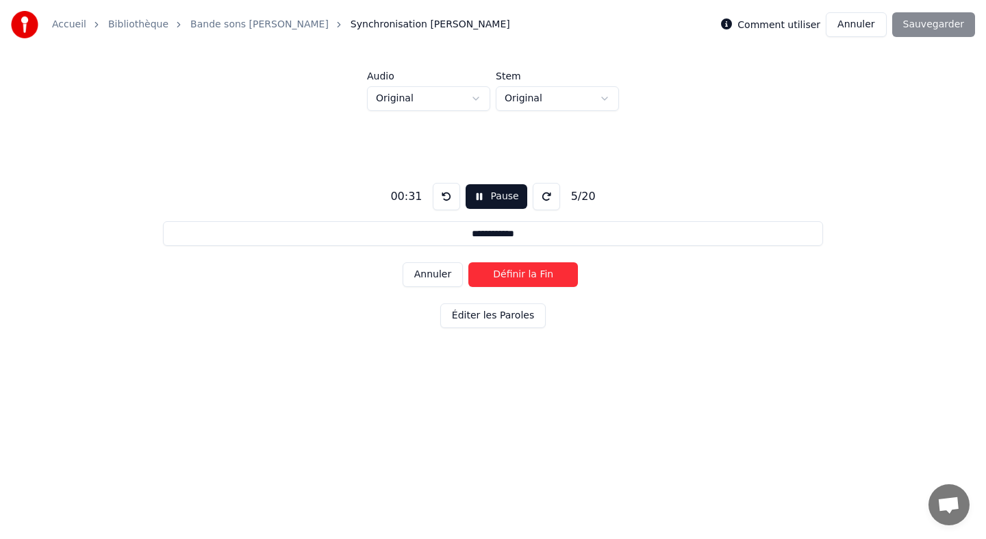
click at [502, 277] on button "Définir la Fin" at bounding box center [524, 274] width 110 height 25
click at [502, 277] on button "Définir le Début" at bounding box center [524, 274] width 110 height 25
click at [502, 277] on button "Définir la Fin" at bounding box center [524, 274] width 110 height 25
click at [502, 277] on button "Définir le Début" at bounding box center [524, 274] width 110 height 25
click at [502, 277] on button "Définir la Fin" at bounding box center [524, 274] width 110 height 25
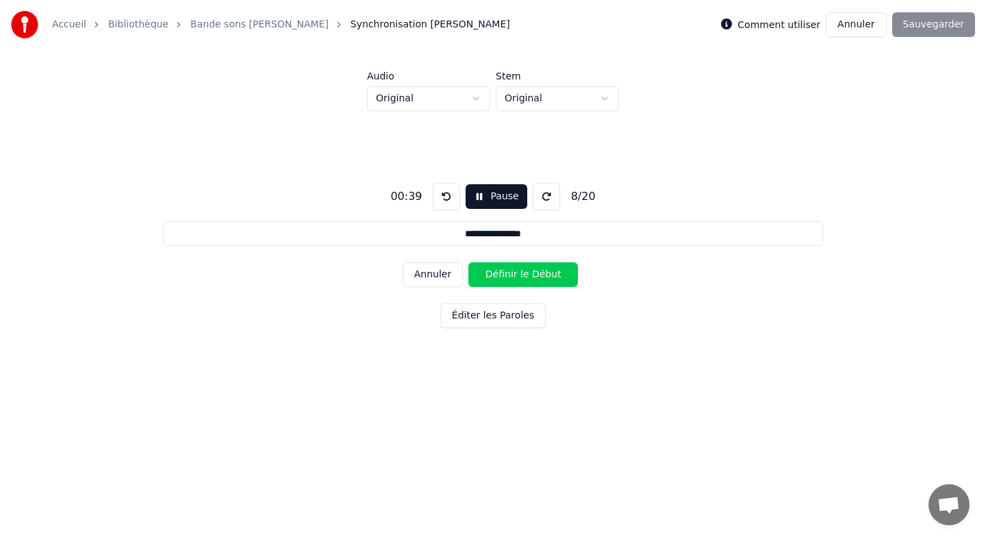
click at [502, 277] on button "Définir le Début" at bounding box center [524, 274] width 110 height 25
click at [502, 277] on button "Définir la Fin" at bounding box center [524, 274] width 110 height 25
click at [502, 277] on button "Définir le Début" at bounding box center [524, 274] width 110 height 25
click at [502, 277] on button "Définir la Fin" at bounding box center [524, 274] width 110 height 25
click at [502, 277] on button "Définir le Début" at bounding box center [524, 274] width 110 height 25
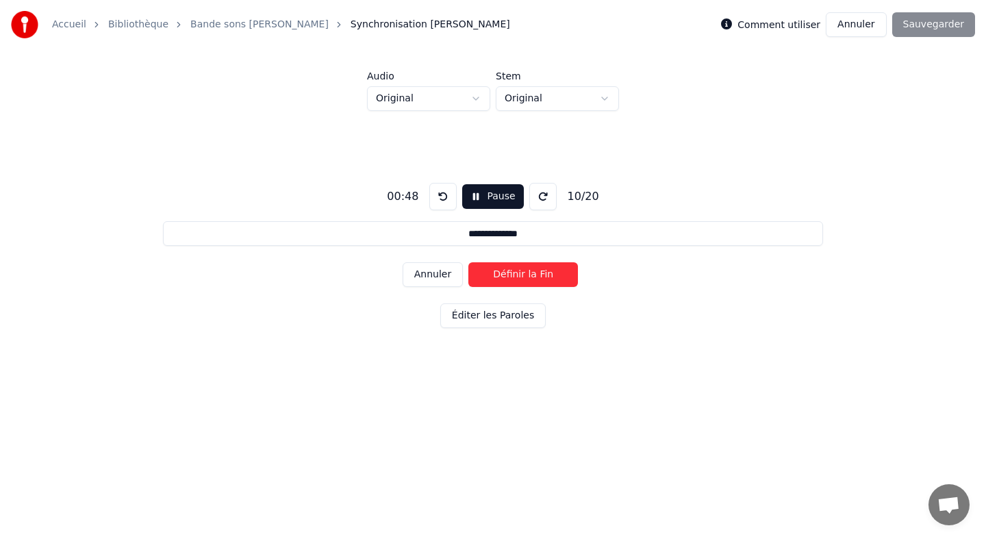
click at [502, 277] on button "Définir la Fin" at bounding box center [524, 274] width 110 height 25
click at [437, 285] on button "Annuler" at bounding box center [433, 274] width 60 height 25
click at [437, 284] on button "Annuler" at bounding box center [433, 274] width 60 height 25
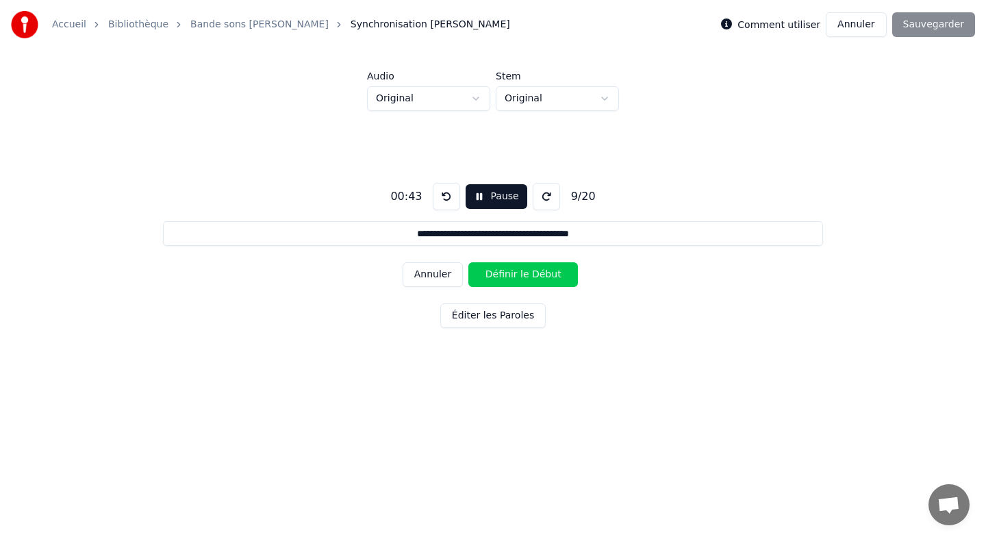
click at [443, 280] on button "Annuler" at bounding box center [433, 274] width 60 height 25
click at [438, 278] on button "Annuler" at bounding box center [433, 274] width 60 height 25
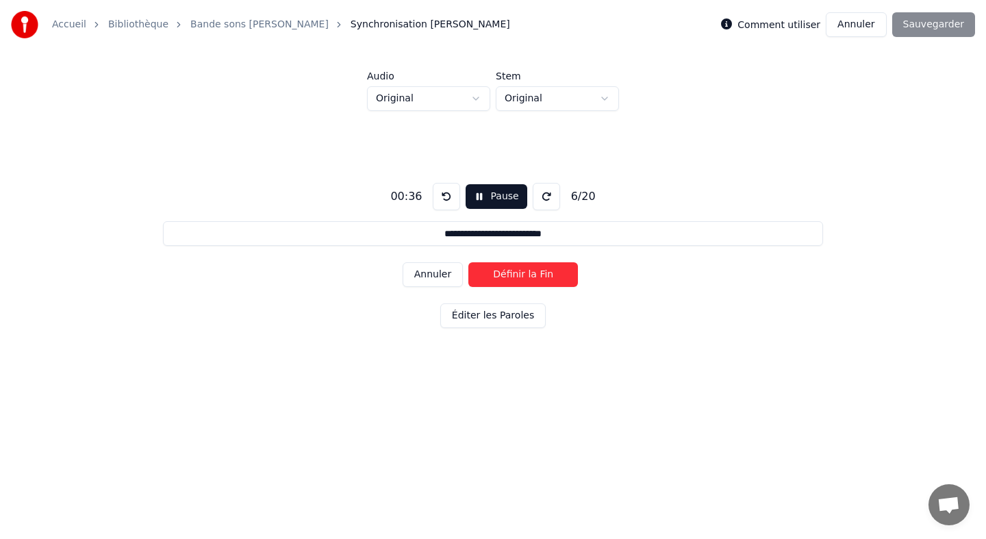
click at [474, 280] on button "Définir la Fin" at bounding box center [524, 274] width 110 height 25
click at [474, 280] on button "Définir le Début" at bounding box center [524, 274] width 110 height 25
click at [474, 280] on button "Définir la Fin" at bounding box center [524, 274] width 110 height 25
click at [474, 280] on button "Définir le Début" at bounding box center [524, 274] width 110 height 25
click at [474, 280] on button "Définir la Fin" at bounding box center [524, 274] width 110 height 25
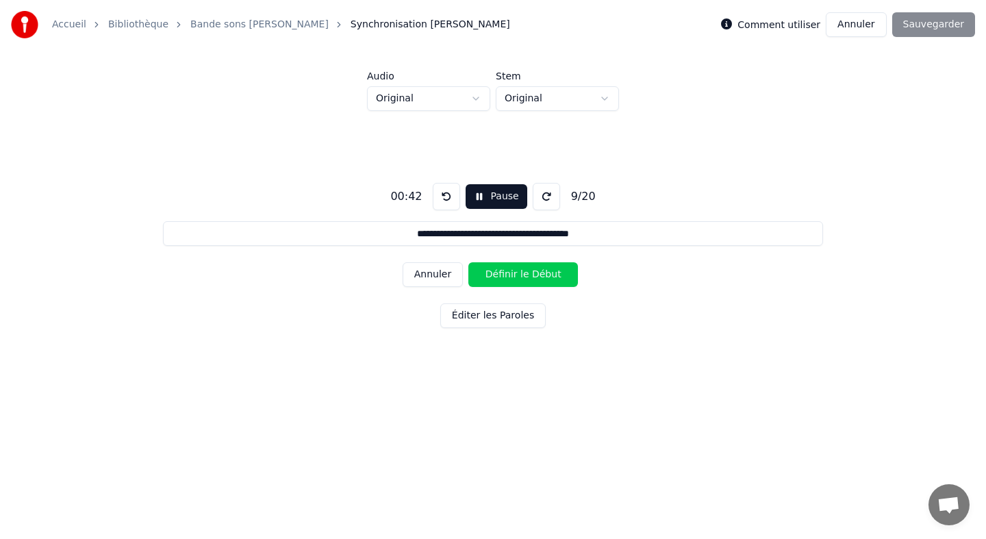
click at [474, 280] on button "Définir le Début" at bounding box center [524, 274] width 110 height 25
click at [474, 280] on button "Définir la Fin" at bounding box center [524, 274] width 110 height 25
click at [474, 280] on button "Définir le Début" at bounding box center [524, 274] width 110 height 25
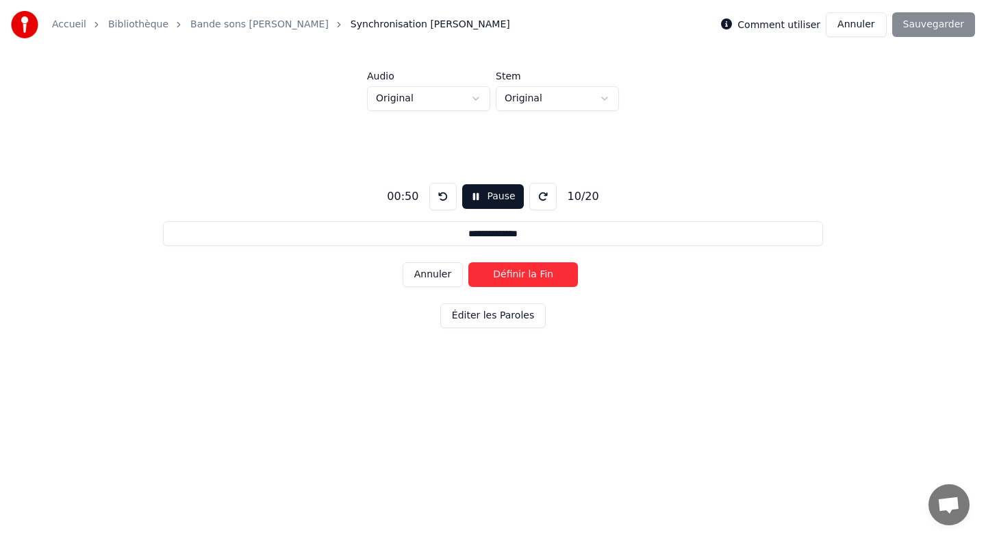
click at [474, 280] on button "Définir la Fin" at bounding box center [524, 274] width 110 height 25
click at [474, 280] on button "Définir le Début" at bounding box center [524, 274] width 110 height 25
click at [474, 280] on button "Définir la Fin" at bounding box center [524, 274] width 110 height 25
click at [474, 280] on button "Définir le Début" at bounding box center [524, 274] width 110 height 25
click at [474, 280] on button "Définir la Fin" at bounding box center [524, 274] width 110 height 25
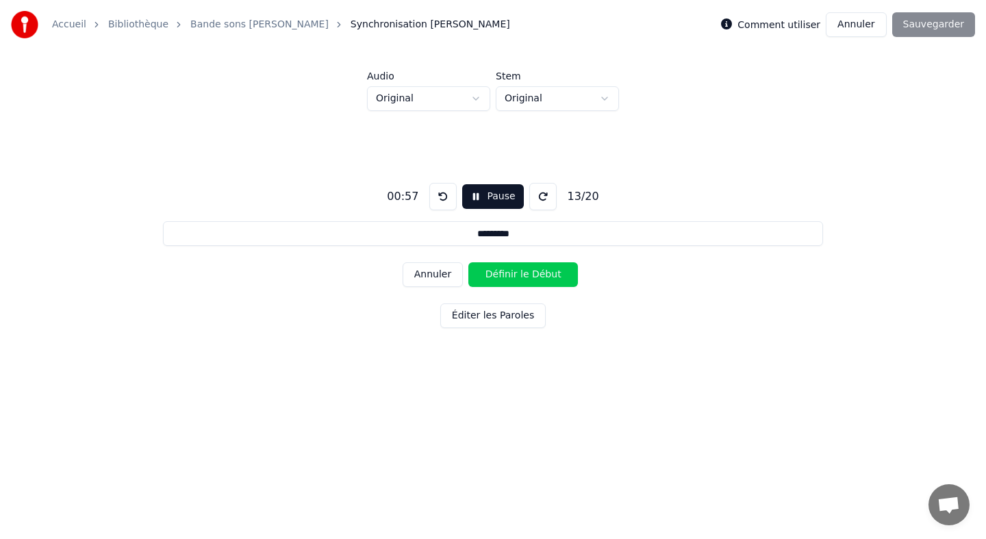
click at [474, 280] on button "Définir le Début" at bounding box center [524, 274] width 110 height 25
click at [474, 280] on button "Définir la Fin" at bounding box center [524, 274] width 110 height 25
click at [474, 280] on button "Définir le Début" at bounding box center [524, 274] width 110 height 25
click at [474, 280] on button "Définir la Fin" at bounding box center [524, 274] width 110 height 25
click at [474, 280] on button "Définir le Début" at bounding box center [524, 274] width 110 height 25
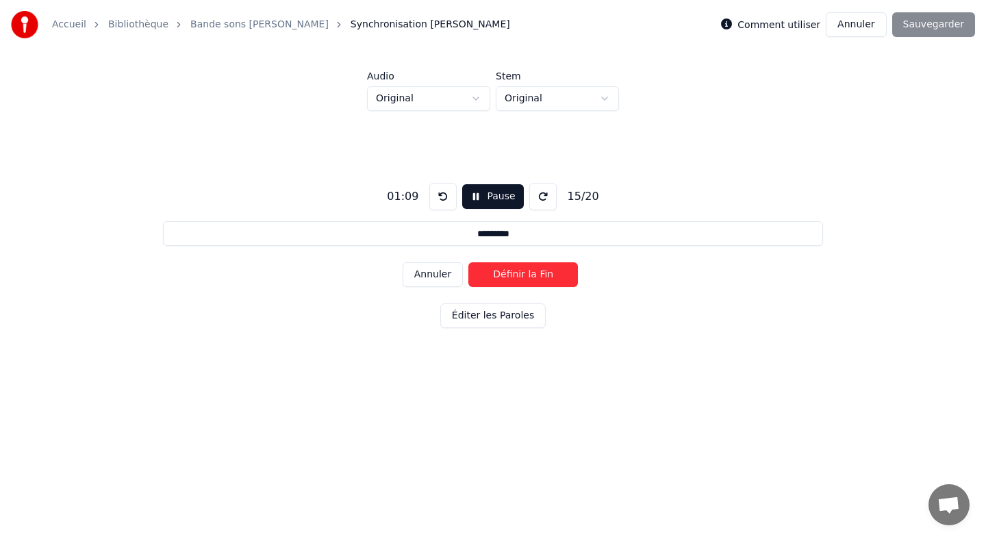
click at [474, 280] on button "Définir la Fin" at bounding box center [524, 274] width 110 height 25
click at [474, 280] on button "Définir le Début" at bounding box center [524, 274] width 110 height 25
click at [474, 280] on button "Définir la Fin" at bounding box center [524, 274] width 110 height 25
click at [474, 280] on button "Définir le Début" at bounding box center [524, 274] width 110 height 25
click at [474, 280] on button "Définir la Fin" at bounding box center [524, 274] width 110 height 25
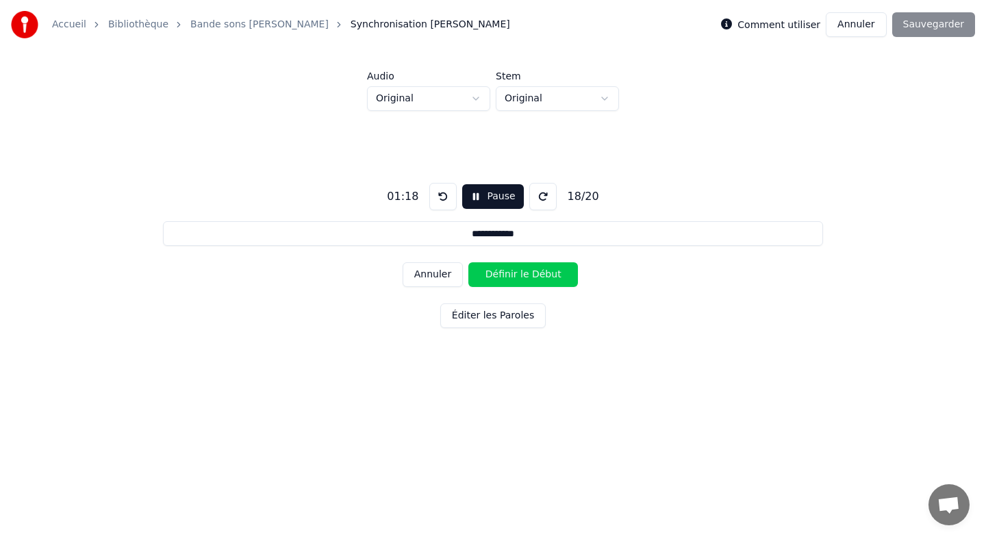
click at [474, 280] on button "Définir le Début" at bounding box center [524, 274] width 110 height 25
click at [474, 280] on button "Définir la Fin" at bounding box center [524, 274] width 110 height 25
click at [474, 280] on button "Définir le Début" at bounding box center [524, 274] width 110 height 25
click at [474, 280] on button "Définir la Fin" at bounding box center [524, 274] width 110 height 25
type input "**********"
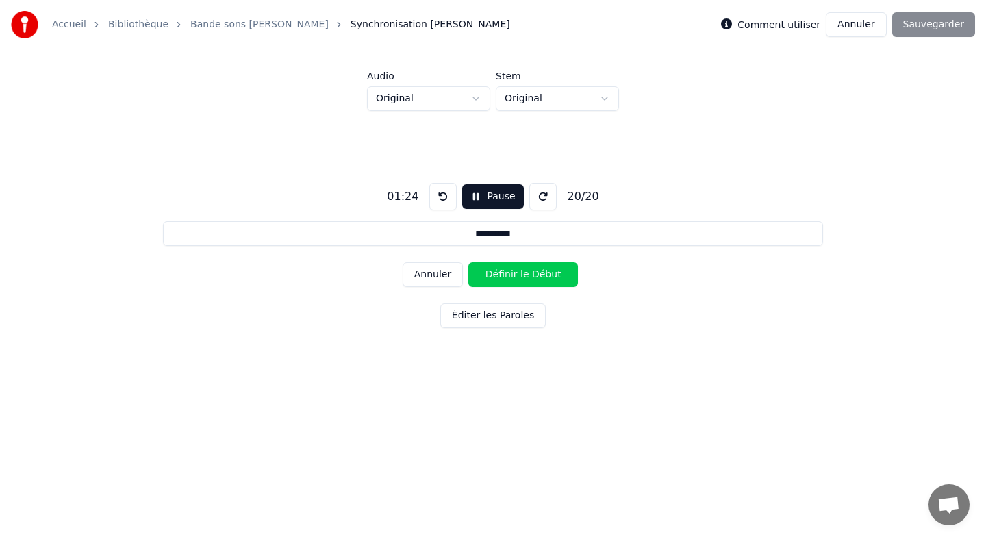
click at [474, 280] on button "Définir le Début" at bounding box center [524, 274] width 110 height 25
click at [474, 280] on button "Définir la Fin" at bounding box center [524, 274] width 110 height 25
click at [922, 18] on button "Sauvegarder" at bounding box center [934, 24] width 83 height 25
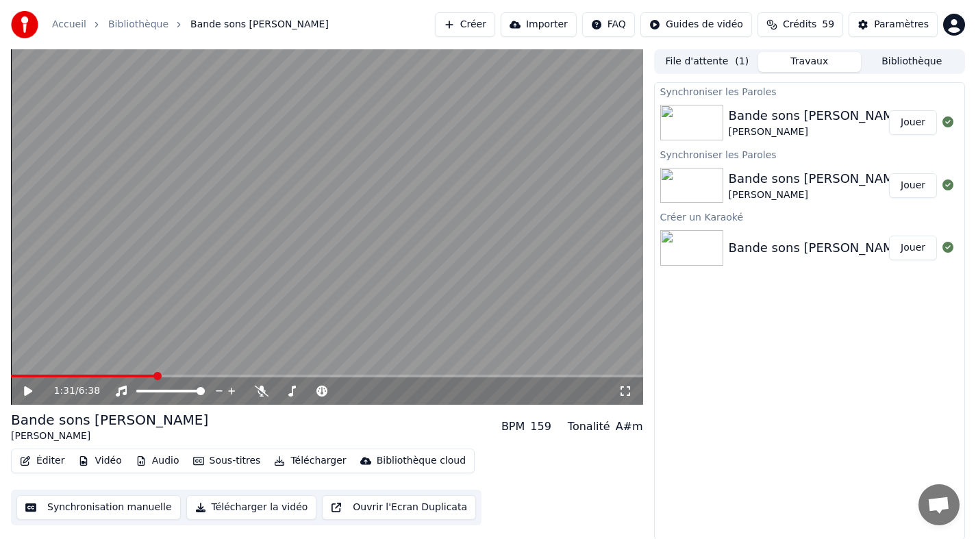
scroll to position [1, 0]
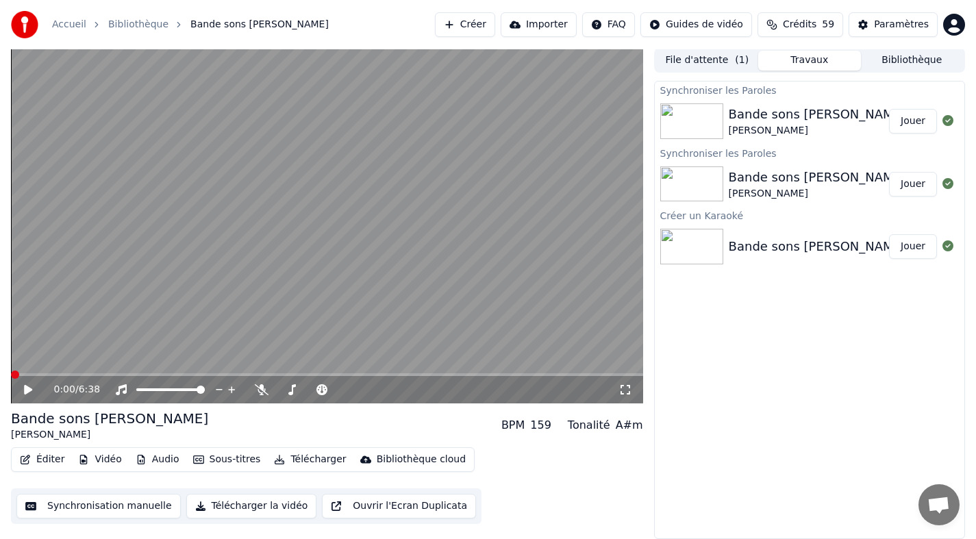
click at [11, 373] on span at bounding box center [15, 375] width 8 height 8
click at [26, 386] on icon at bounding box center [28, 390] width 8 height 10
click at [29, 389] on icon at bounding box center [28, 390] width 7 height 8
click at [27, 390] on icon at bounding box center [28, 390] width 8 height 10
click at [29, 390] on icon at bounding box center [28, 390] width 7 height 8
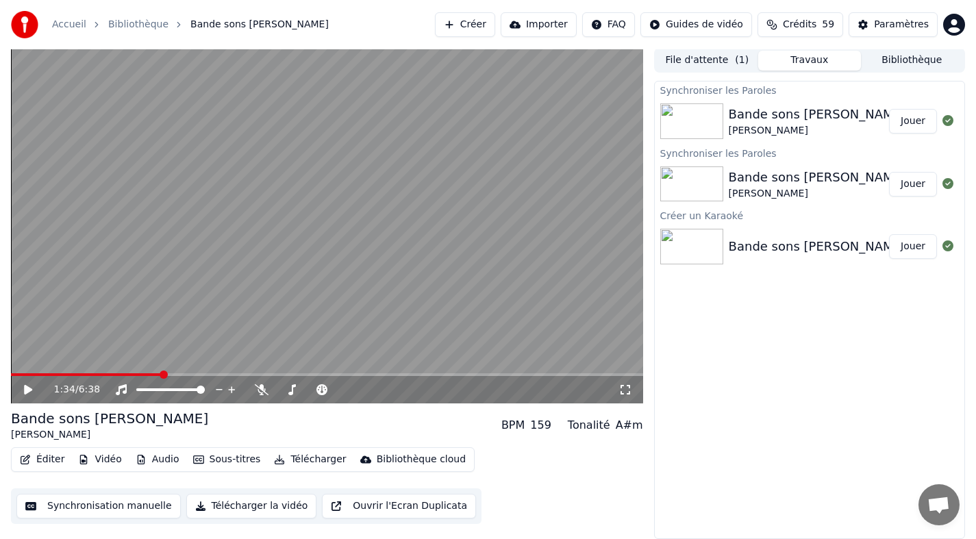
click at [25, 388] on icon at bounding box center [28, 390] width 8 height 10
click at [29, 388] on icon at bounding box center [28, 390] width 7 height 8
click at [27, 376] on div "1:39 / 6:38" at bounding box center [327, 389] width 632 height 27
click at [45, 371] on video at bounding box center [327, 226] width 632 height 356
click at [17, 379] on span at bounding box center [21, 375] width 8 height 8
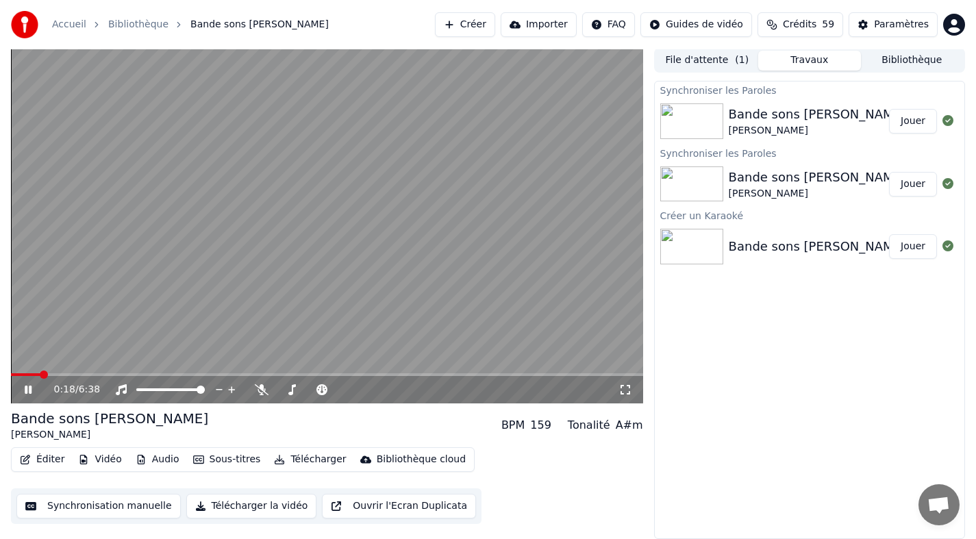
click at [29, 393] on icon at bounding box center [28, 390] width 7 height 8
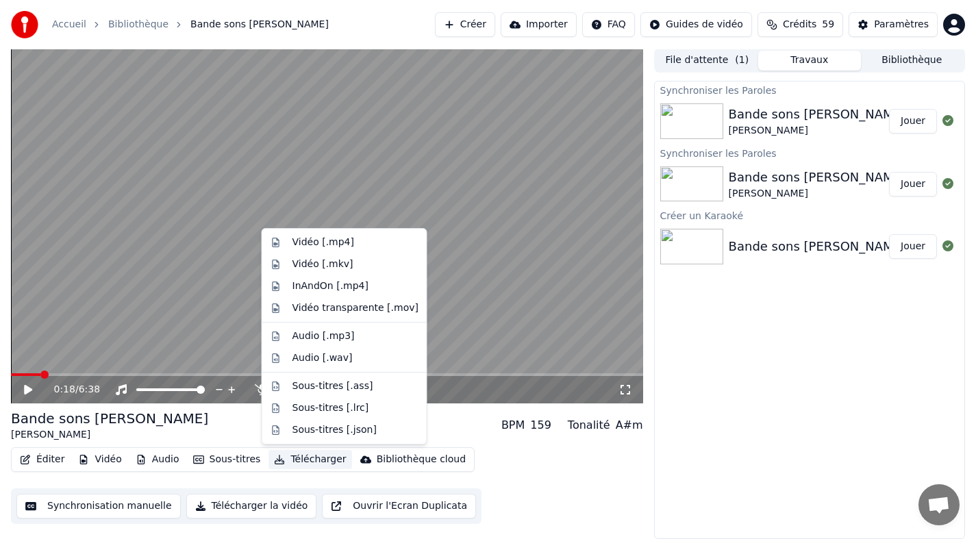
click at [310, 459] on button "Télécharger" at bounding box center [310, 459] width 83 height 19
click at [359, 245] on div "Vidéo [.mp4]" at bounding box center [356, 243] width 126 height 14
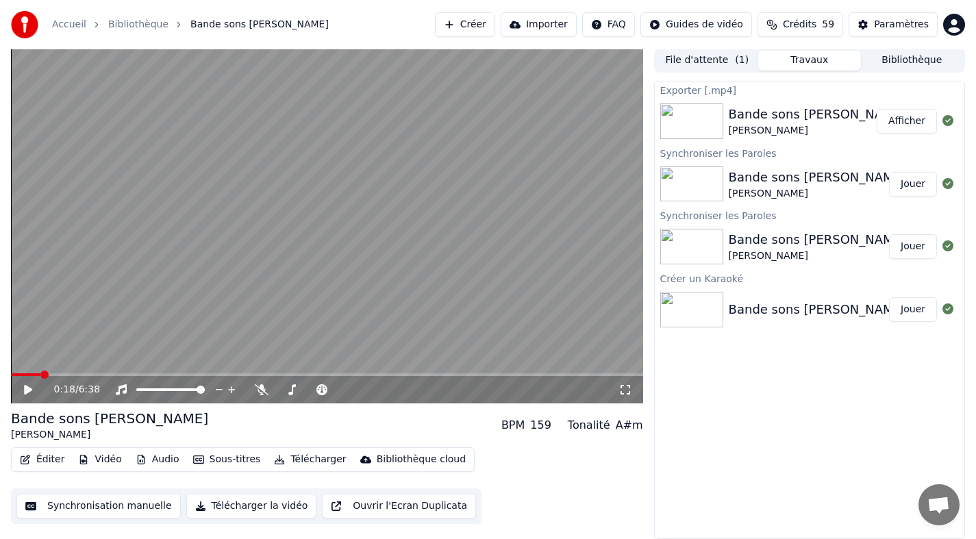
click at [888, 121] on button "Afficher" at bounding box center [907, 121] width 60 height 25
